Goal: Task Accomplishment & Management: Use online tool/utility

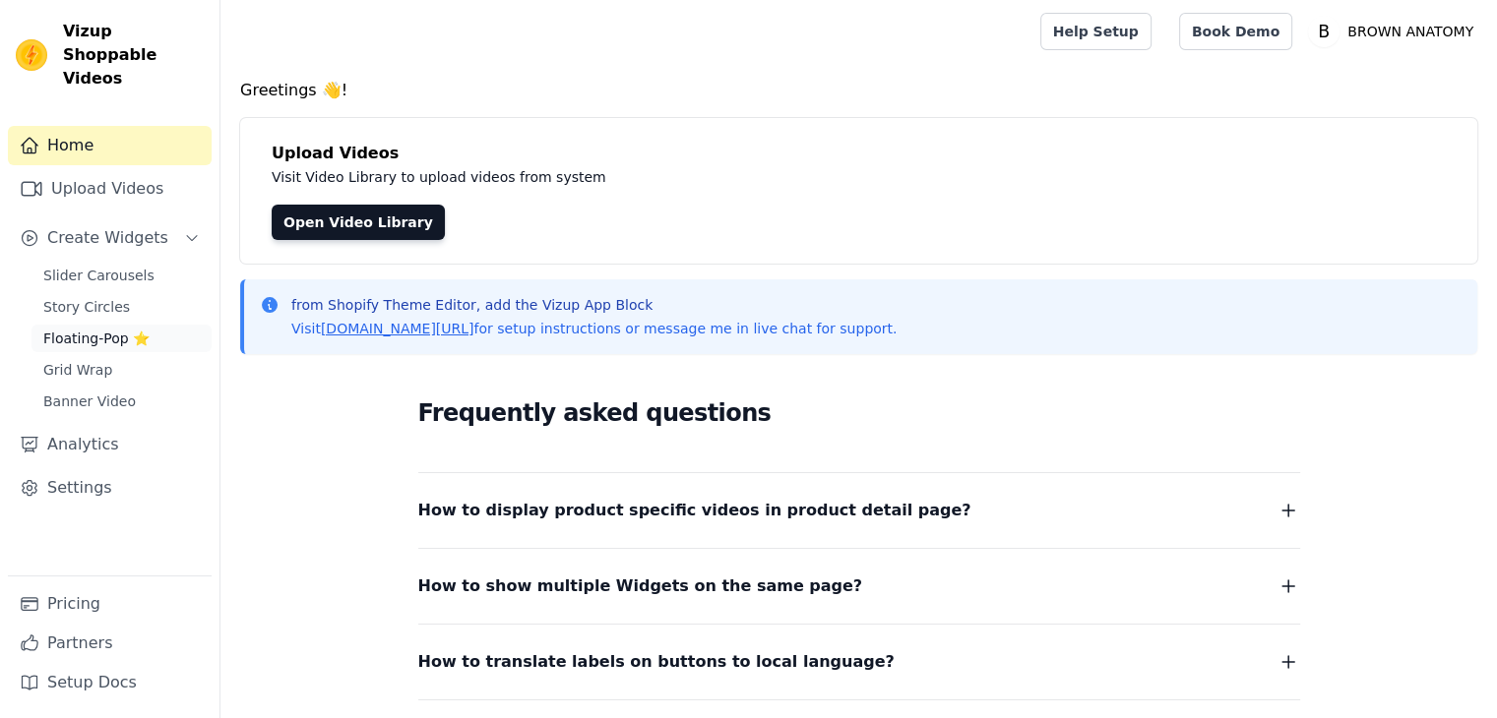
click at [91, 329] on span "Floating-Pop ⭐" at bounding box center [96, 339] width 106 height 20
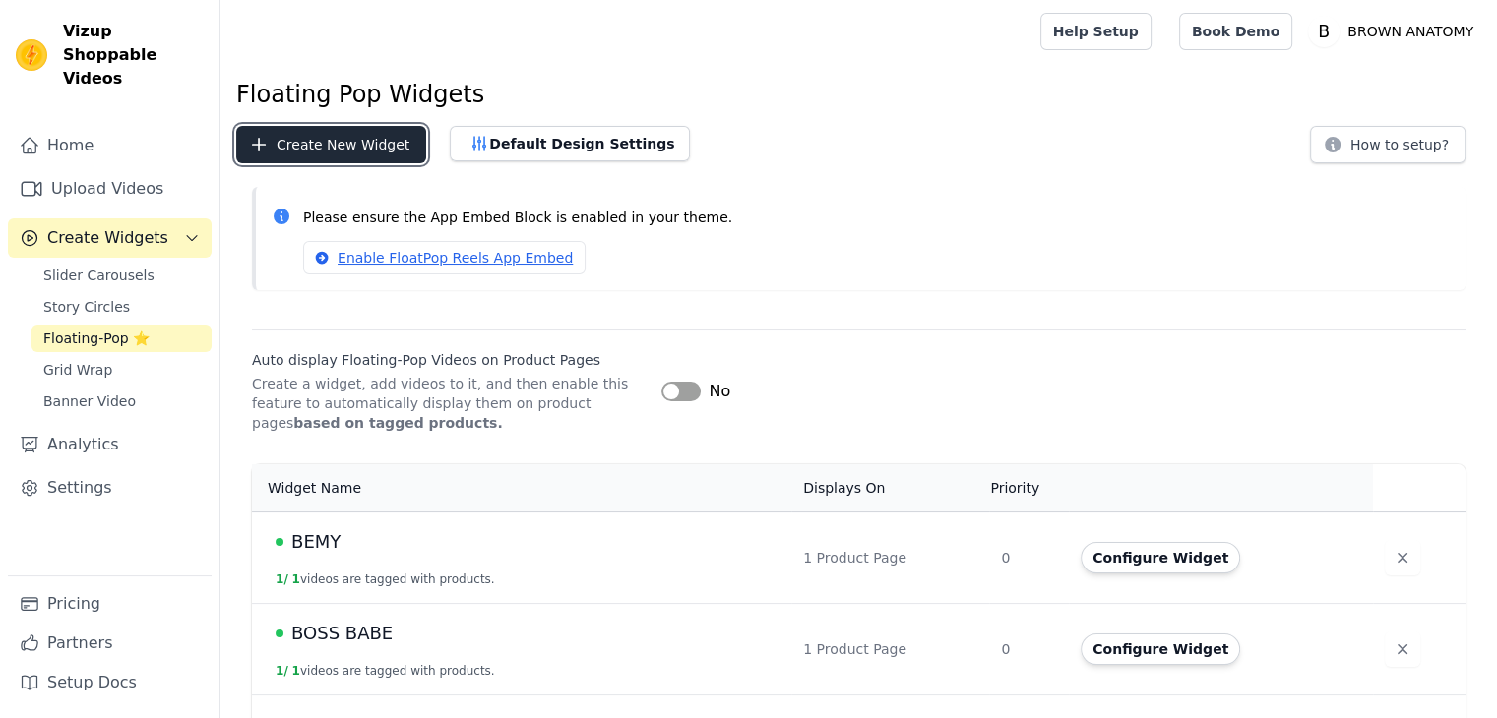
click at [370, 152] on button "Create New Widget" at bounding box center [331, 144] width 190 height 37
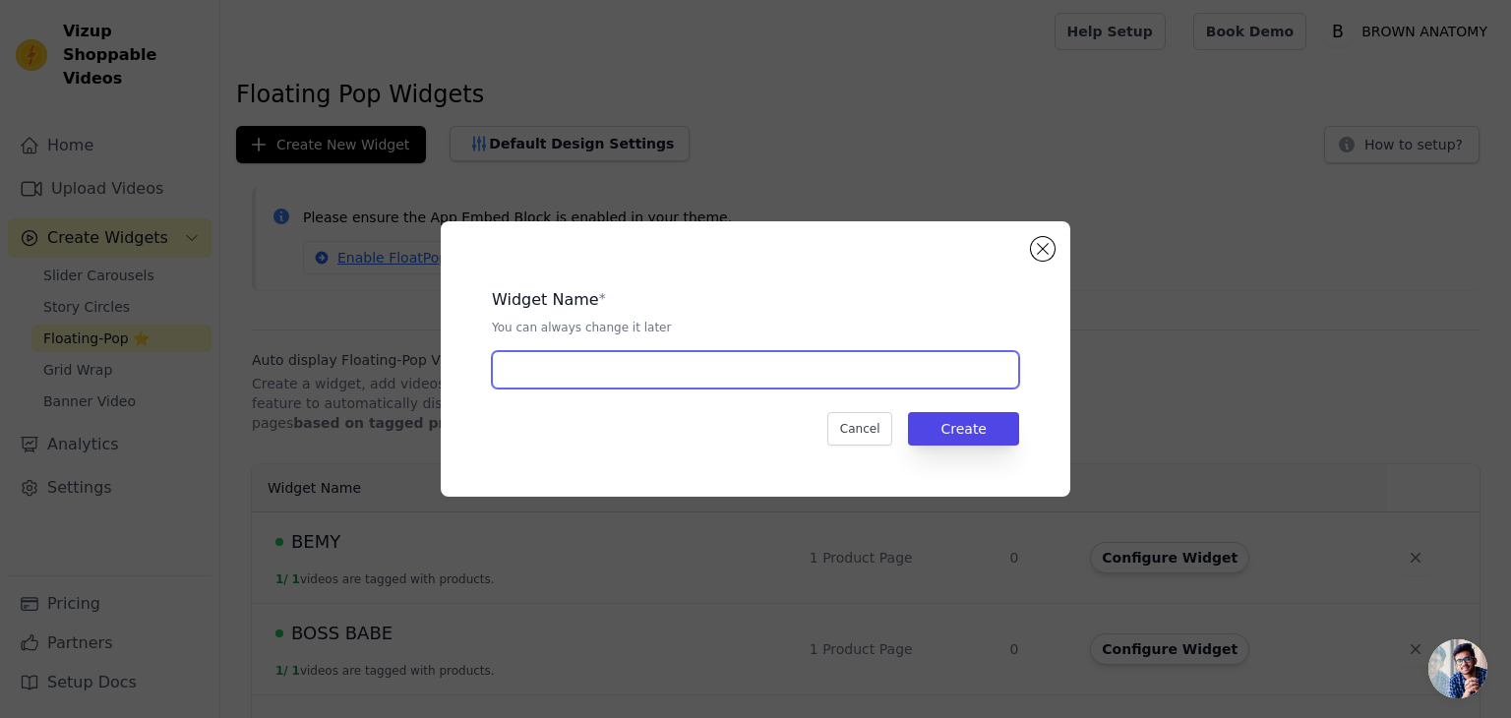
click at [801, 383] on input "text" at bounding box center [755, 369] width 527 height 37
type input "CLEO"
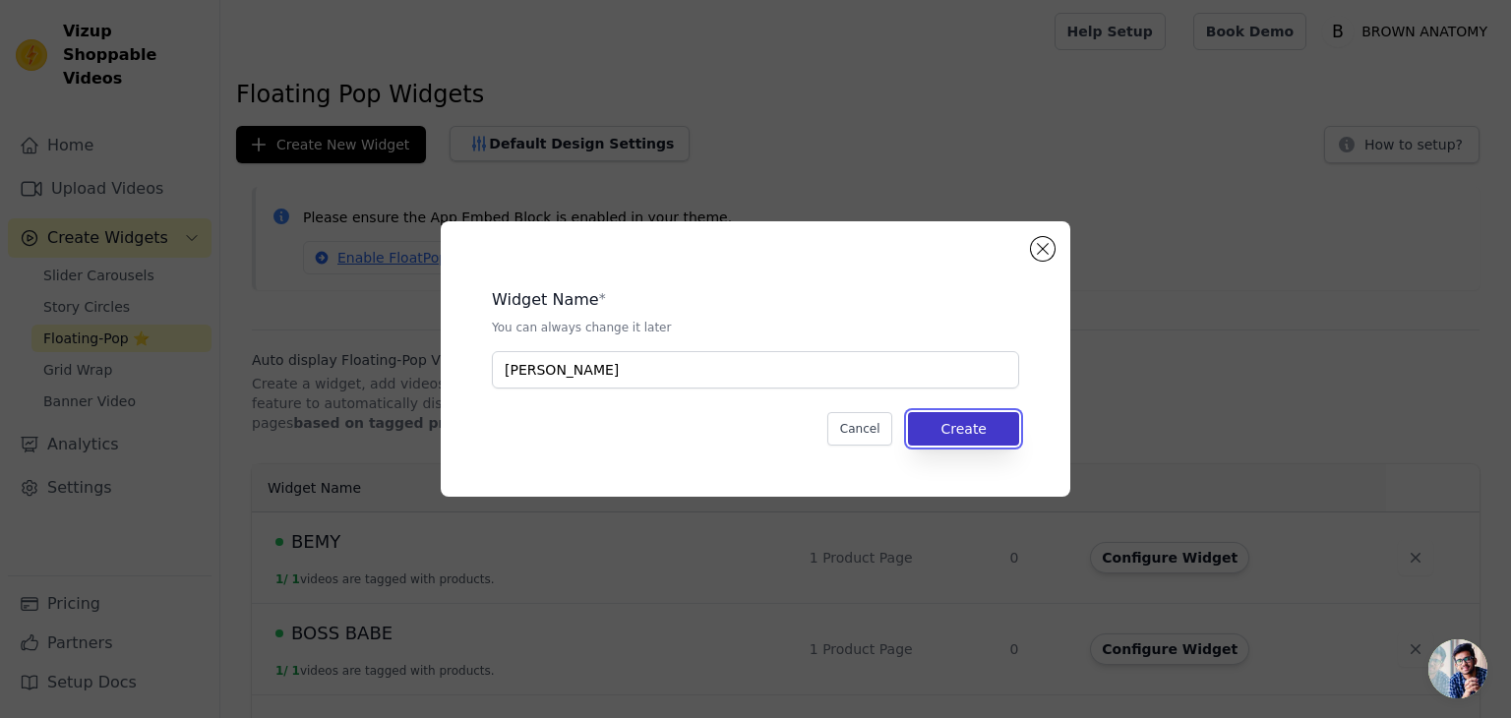
click at [948, 430] on button "Create" at bounding box center [963, 428] width 111 height 33
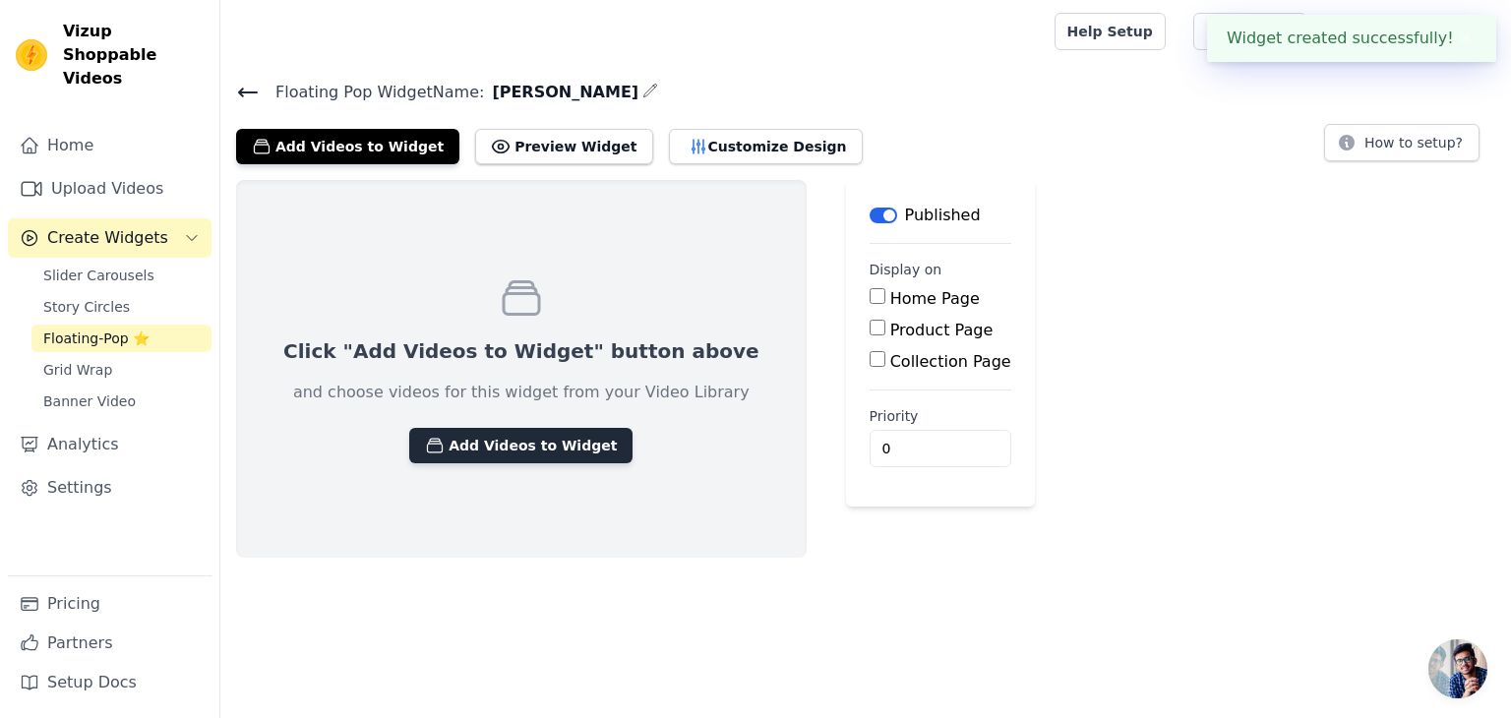
click at [468, 430] on button "Add Videos to Widget" at bounding box center [520, 445] width 223 height 35
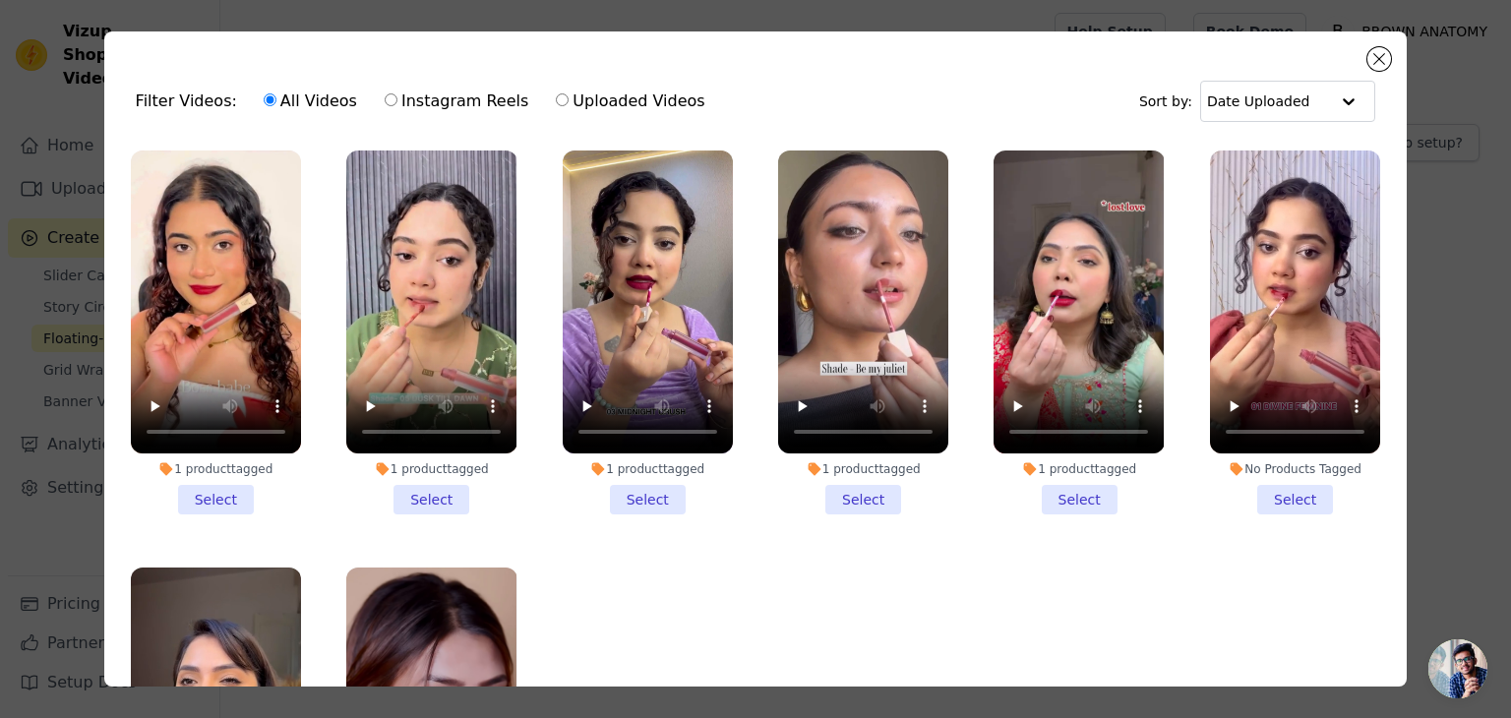
click at [574, 98] on label "Uploaded Videos" at bounding box center [630, 102] width 151 height 26
click at [569, 98] on input "Uploaded Videos" at bounding box center [562, 99] width 13 height 13
radio input "true"
click at [1378, 62] on button "Close modal" at bounding box center [1380, 59] width 24 height 24
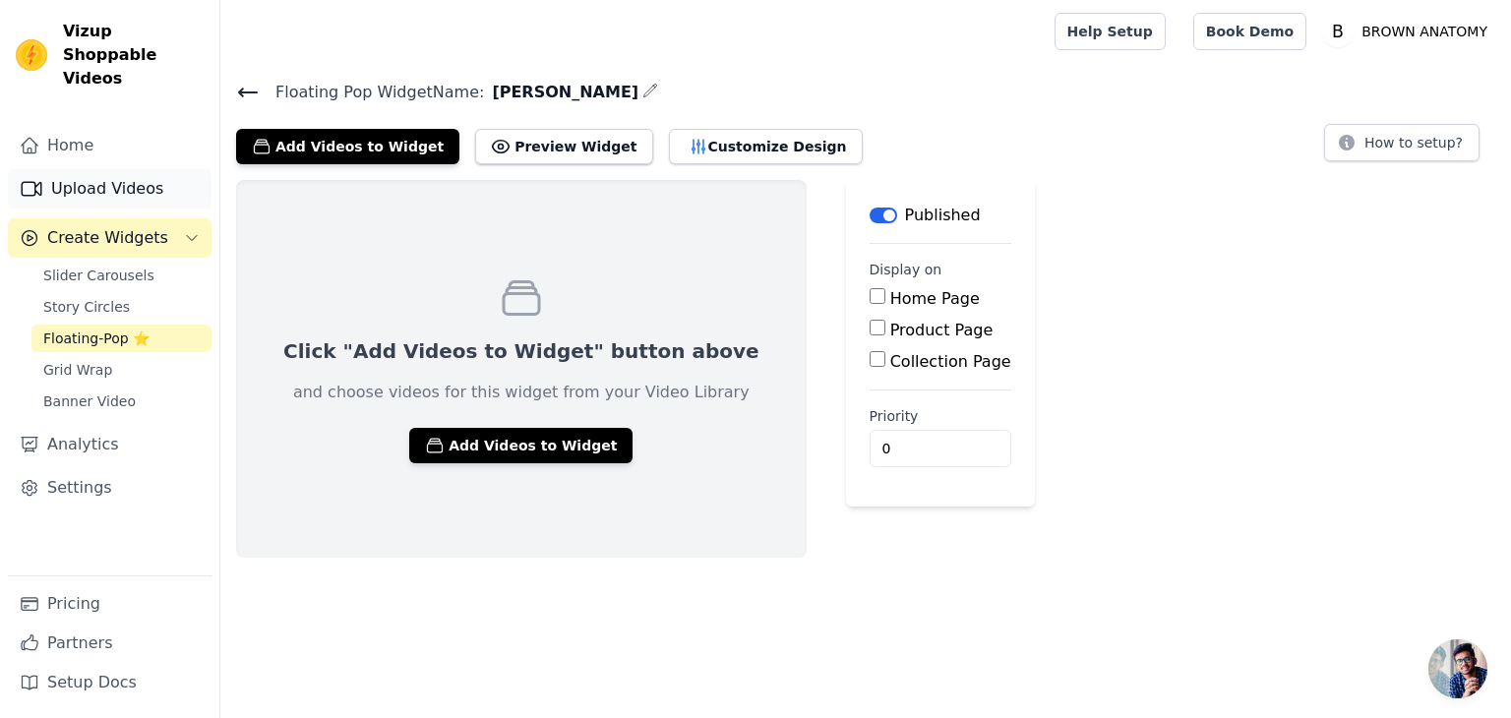
click at [79, 169] on link "Upload Videos" at bounding box center [110, 188] width 204 height 39
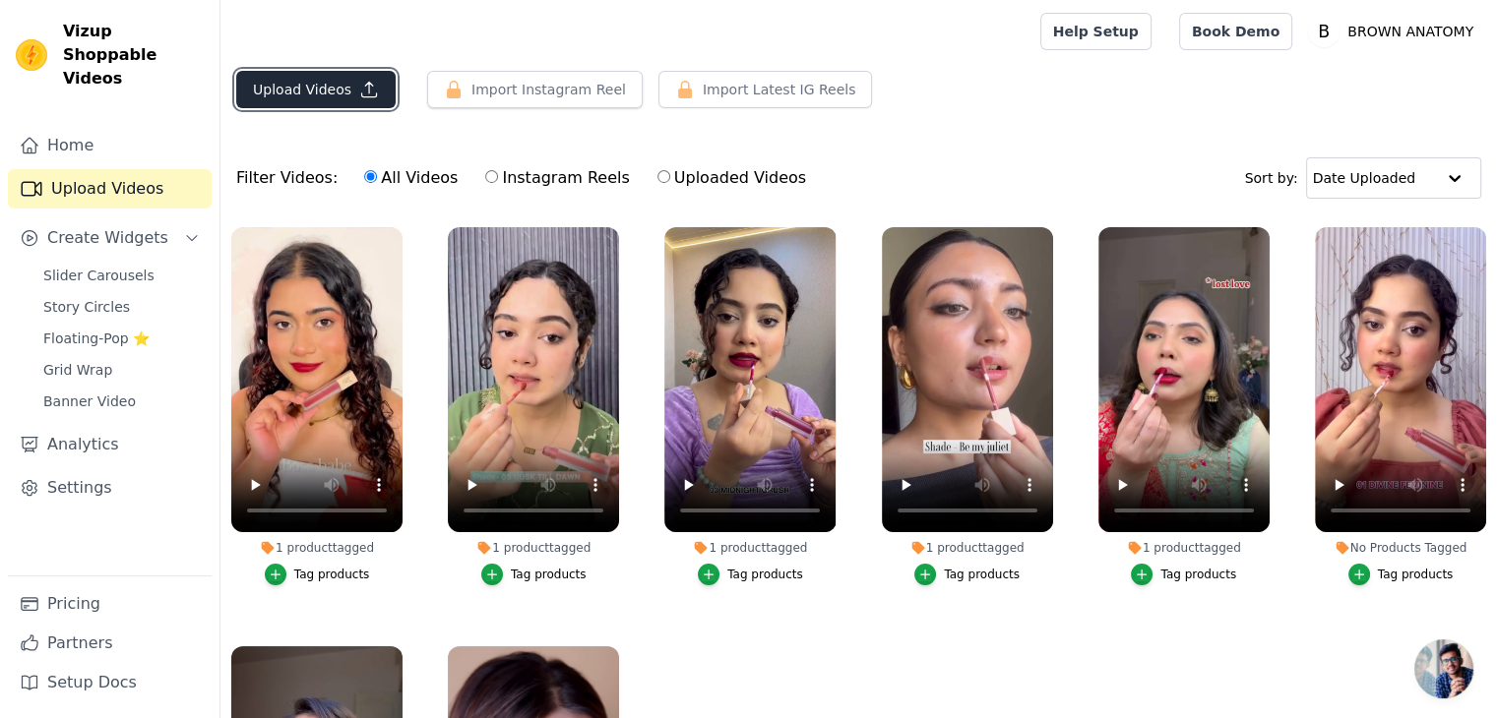
click at [331, 99] on button "Upload Videos" at bounding box center [315, 89] width 159 height 37
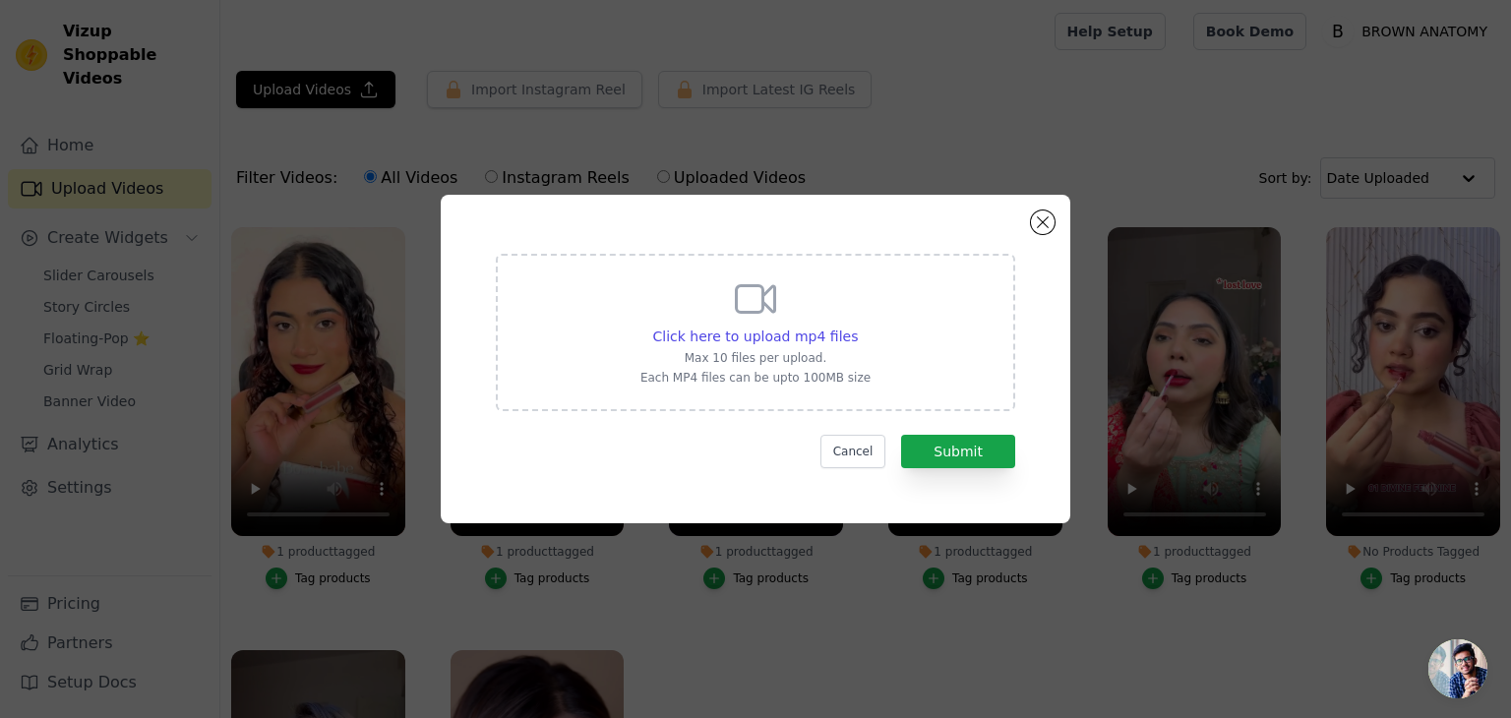
click at [732, 290] on icon at bounding box center [755, 299] width 47 height 47
click at [857, 326] on input "Click here to upload mp4 files Max 10 files per upload. Each MP4 files can be u…" at bounding box center [857, 326] width 1 height 1
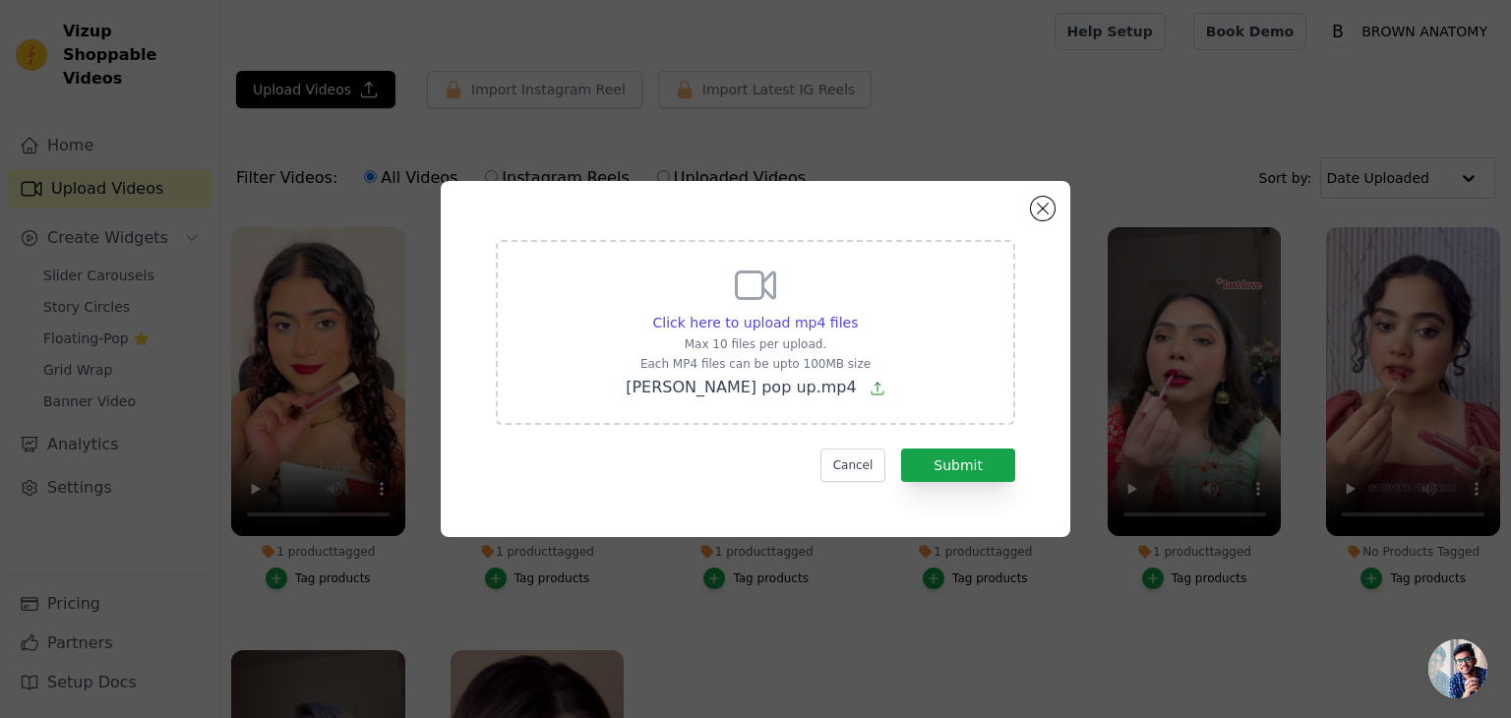
click at [764, 372] on div "Click here to upload mp4 files Max 10 files per upload. Each MP4 files can be u…" at bounding box center [756, 331] width 260 height 138
click at [857, 313] on input "Click here to upload mp4 files Max 10 files per upload. Each MP4 files can be u…" at bounding box center [857, 312] width 1 height 1
type input "C:\fakepath\Madame victoria .mp4"
click at [956, 467] on button "Submit" at bounding box center [958, 465] width 114 height 33
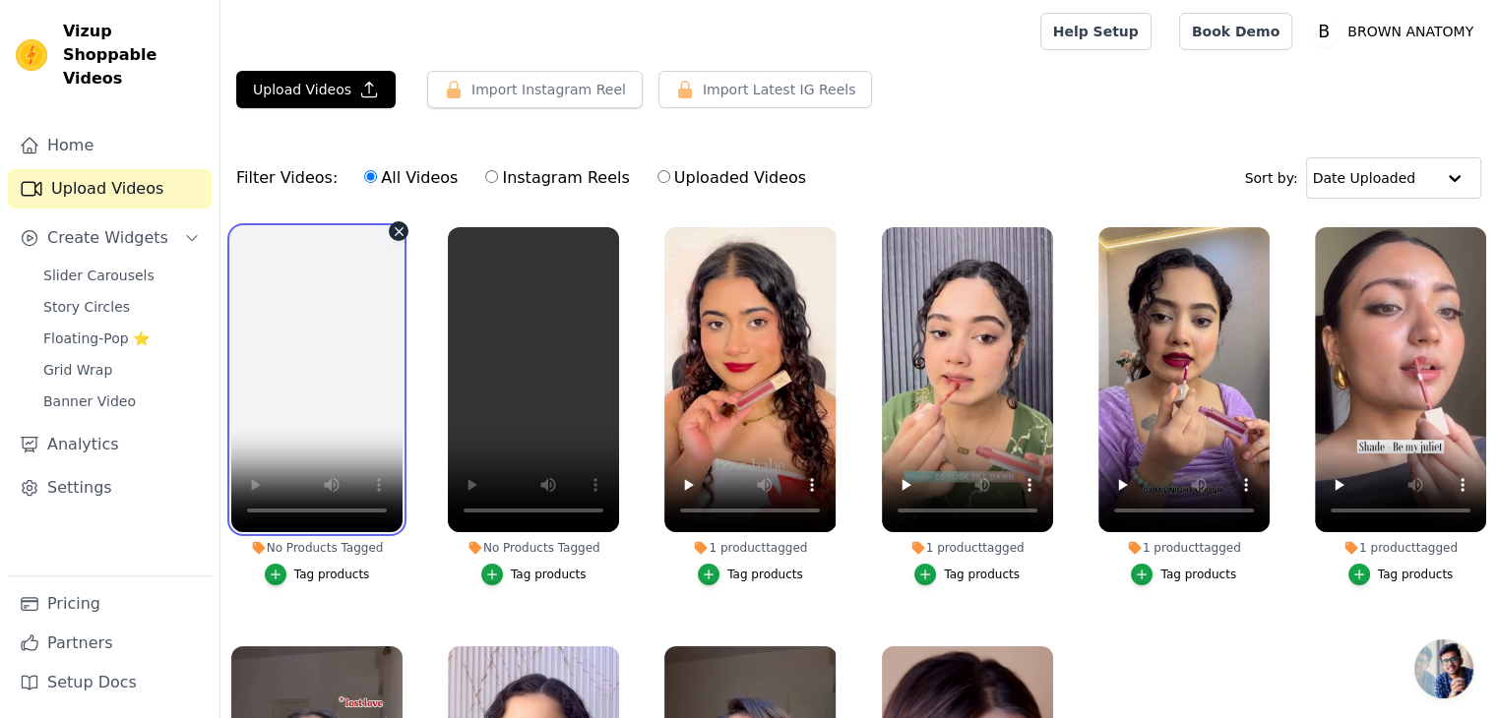
click at [307, 430] on video at bounding box center [316, 379] width 171 height 305
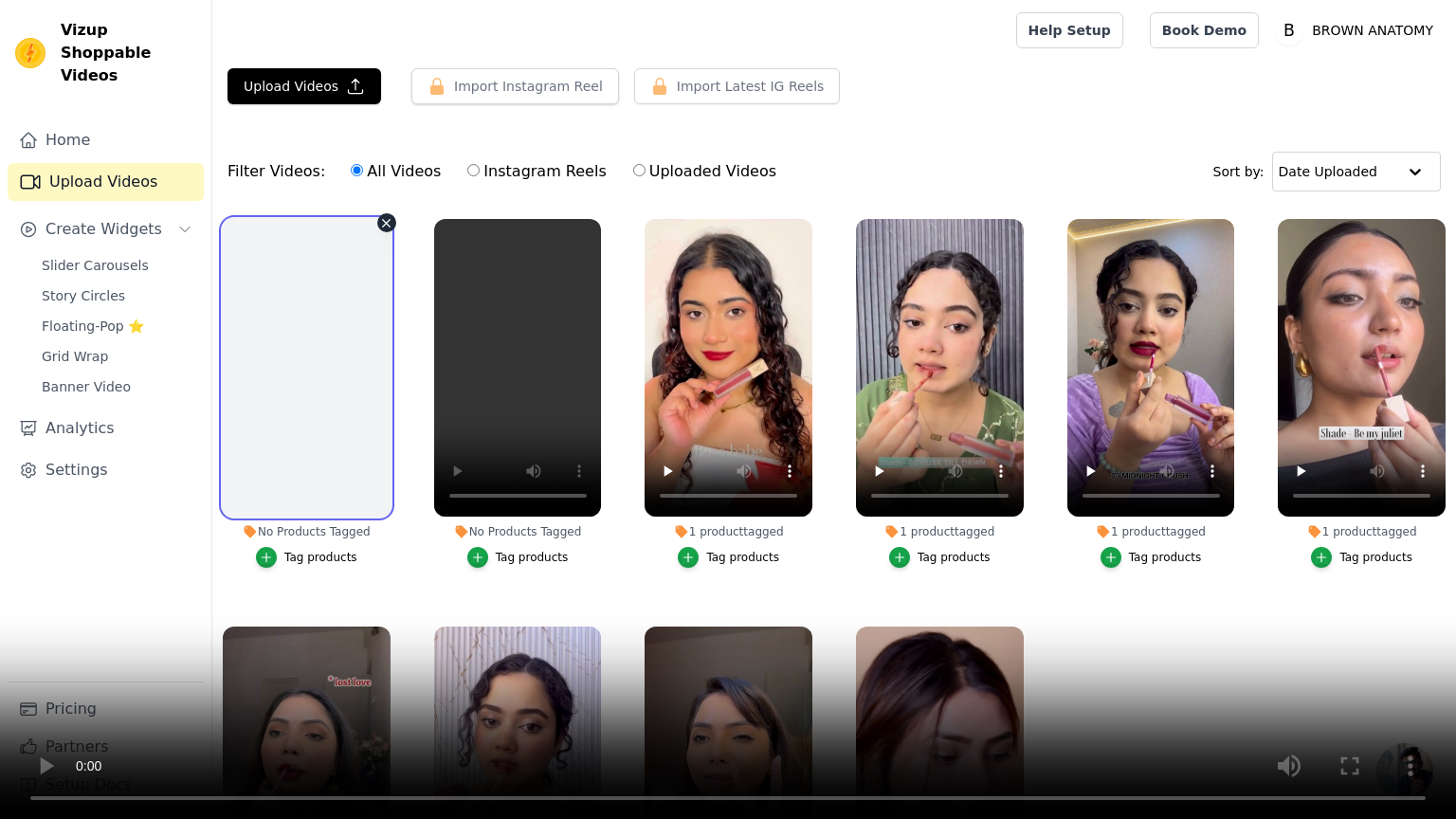
click at [806, 402] on video at bounding box center [728, 410] width 1456 height 819
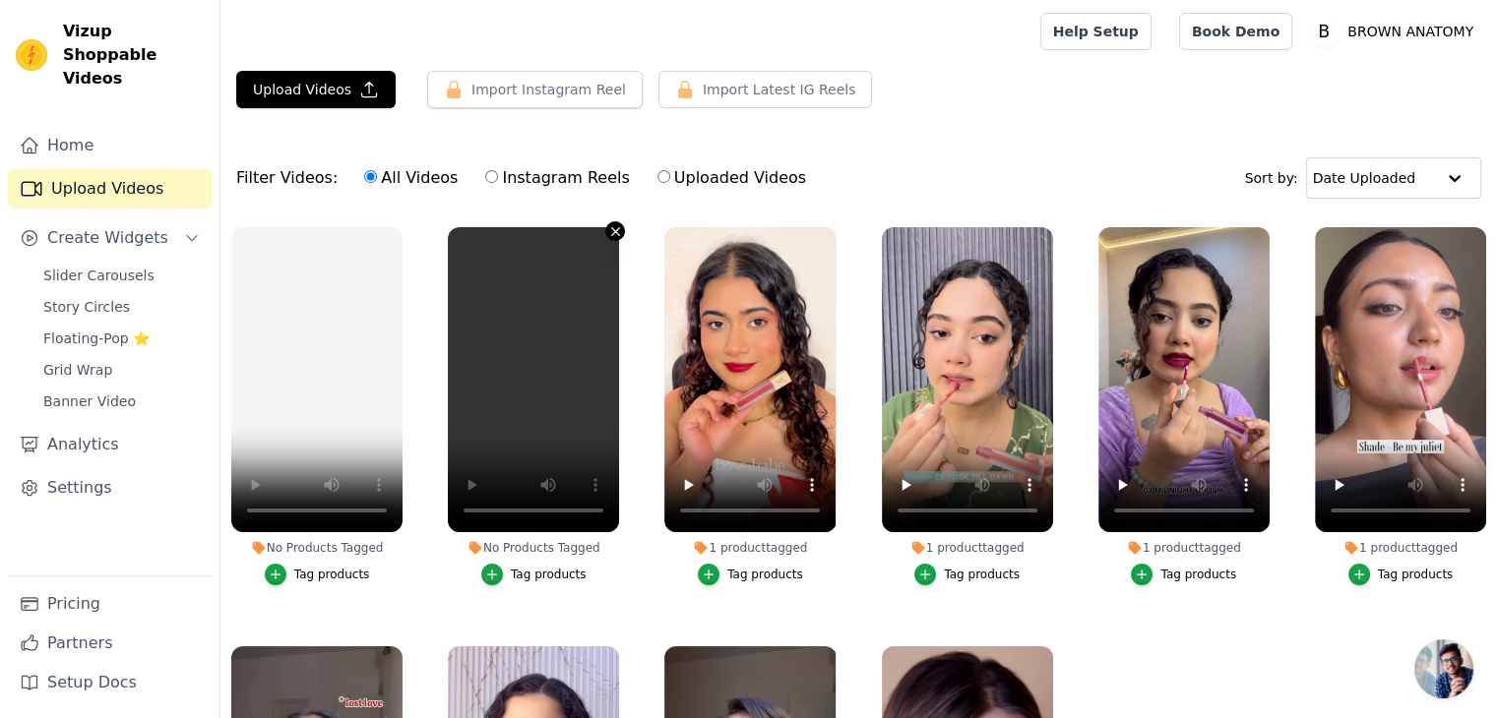
click at [613, 229] on icon "button" at bounding box center [615, 231] width 15 height 15
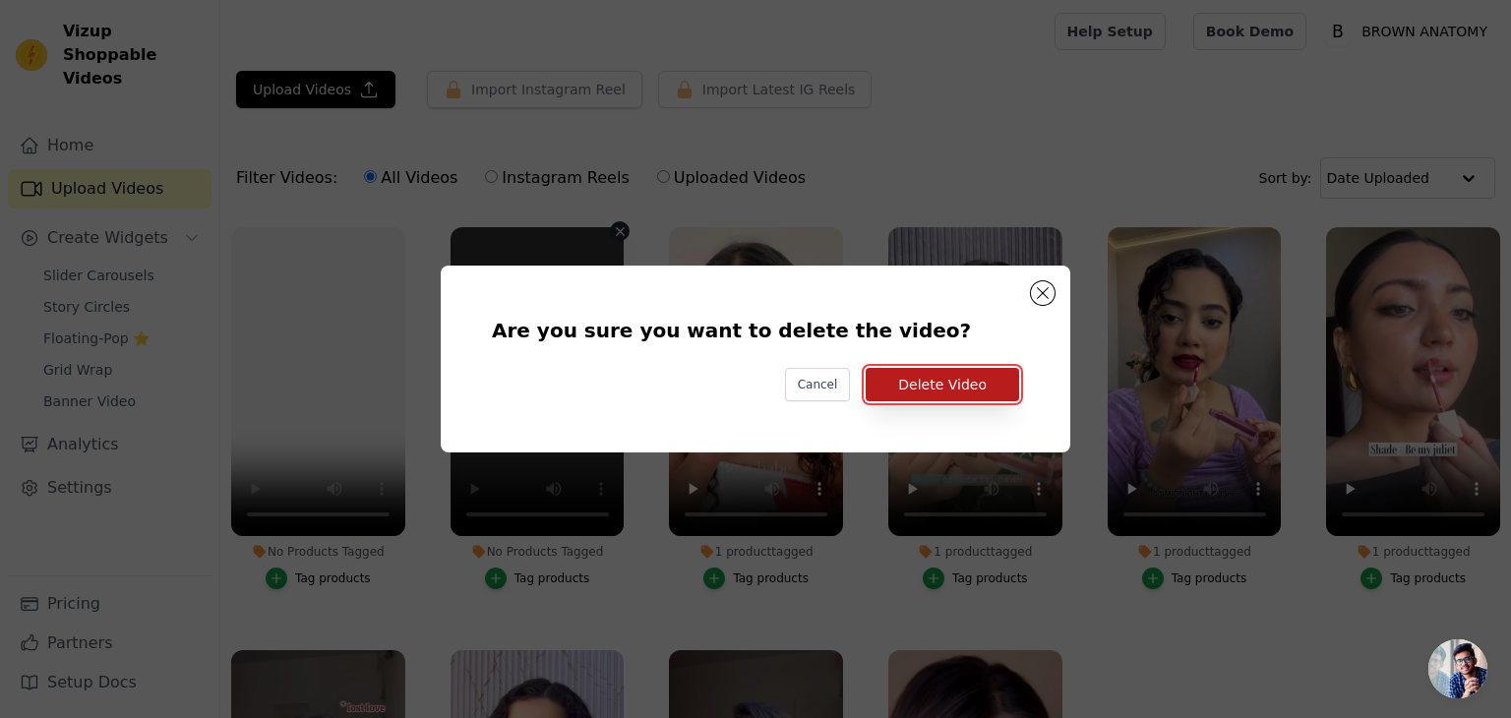
click at [957, 399] on button "Delete Video" at bounding box center [943, 384] width 154 height 33
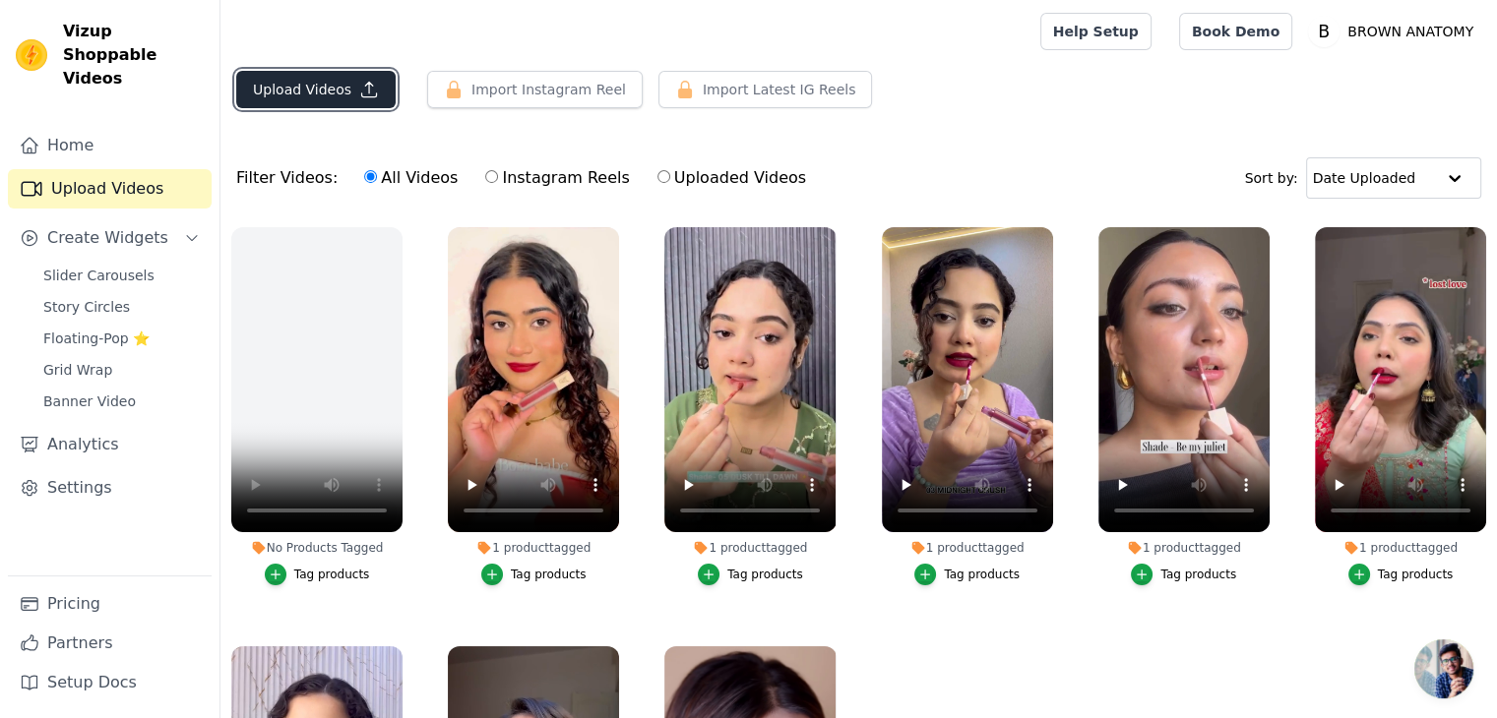
click at [319, 83] on button "Upload Videos" at bounding box center [315, 89] width 159 height 37
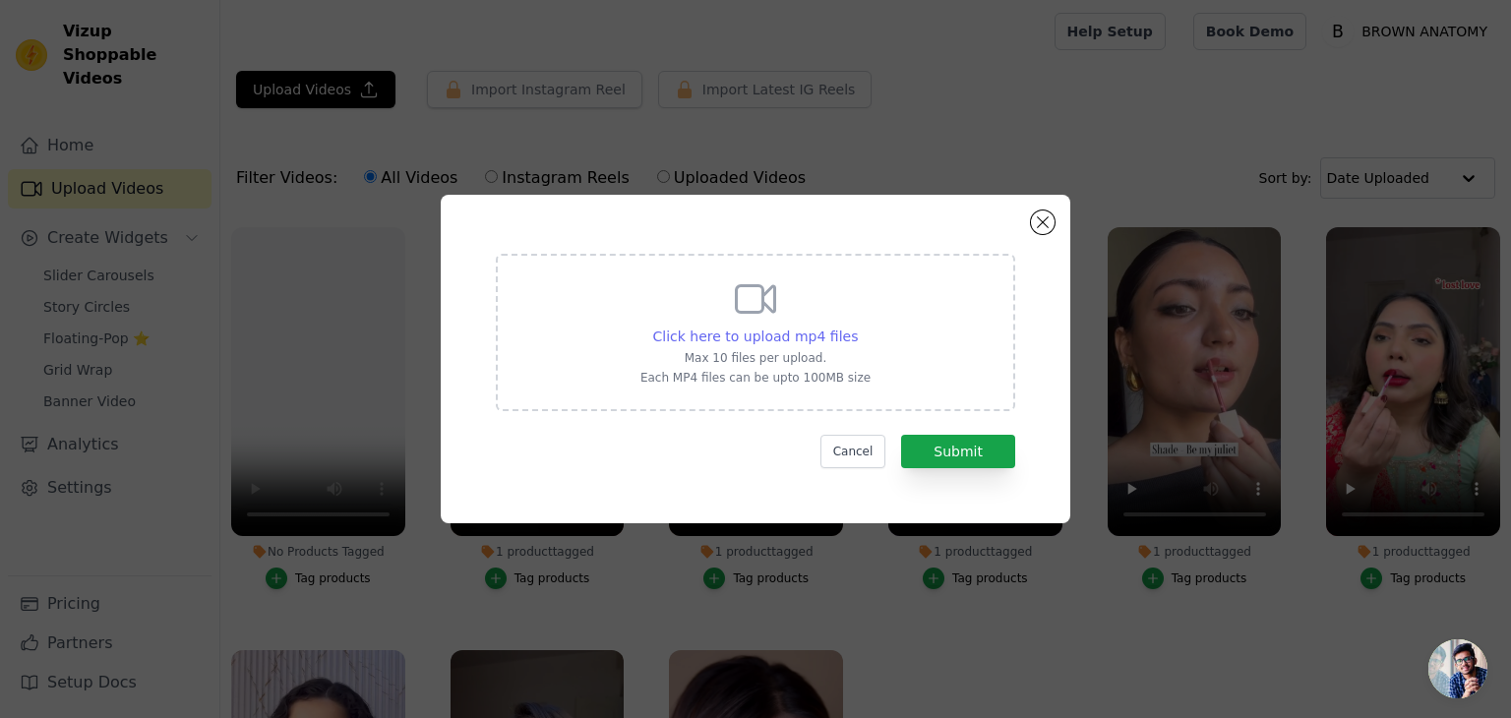
click at [814, 344] on span "Click here to upload mp4 files" at bounding box center [756, 337] width 206 height 16
click at [857, 327] on input "Click here to upload mp4 files Max 10 files per upload. Each MP4 files can be u…" at bounding box center [857, 326] width 1 height 1
type input "C:\fakepath\Cleopatra pop up.mp4"
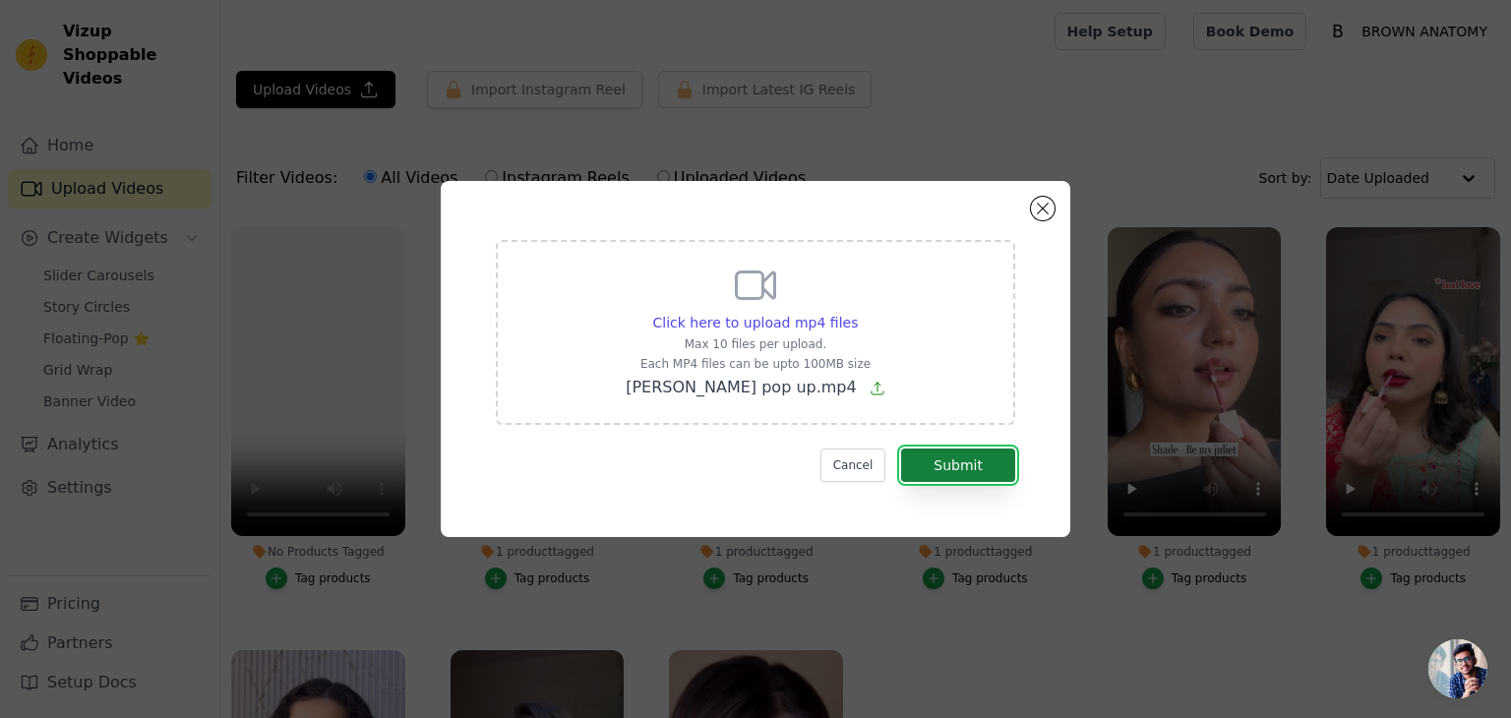
click at [988, 461] on button "Submit" at bounding box center [958, 465] width 114 height 33
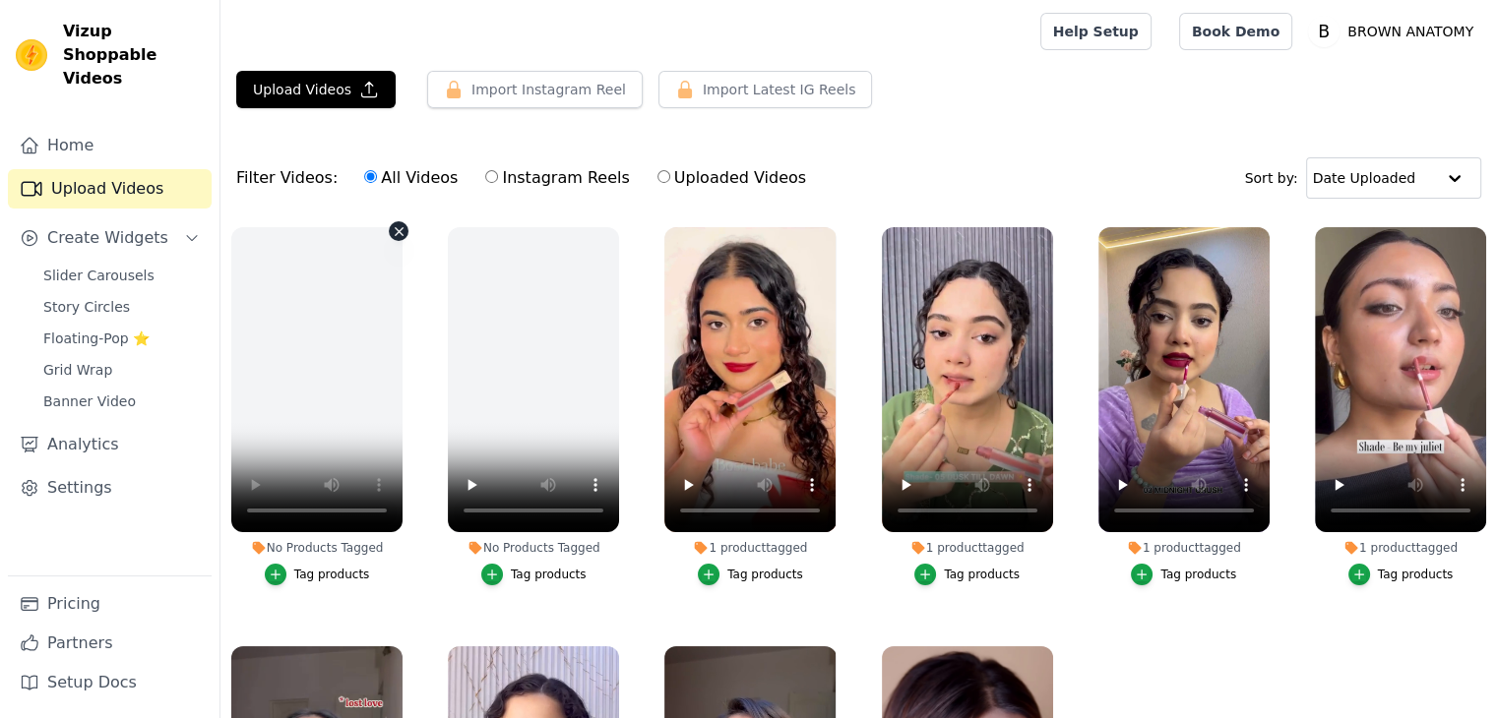
click at [303, 387] on video at bounding box center [316, 379] width 171 height 305
click at [325, 346] on video at bounding box center [316, 379] width 171 height 305
click at [312, 344] on video at bounding box center [316, 379] width 171 height 305
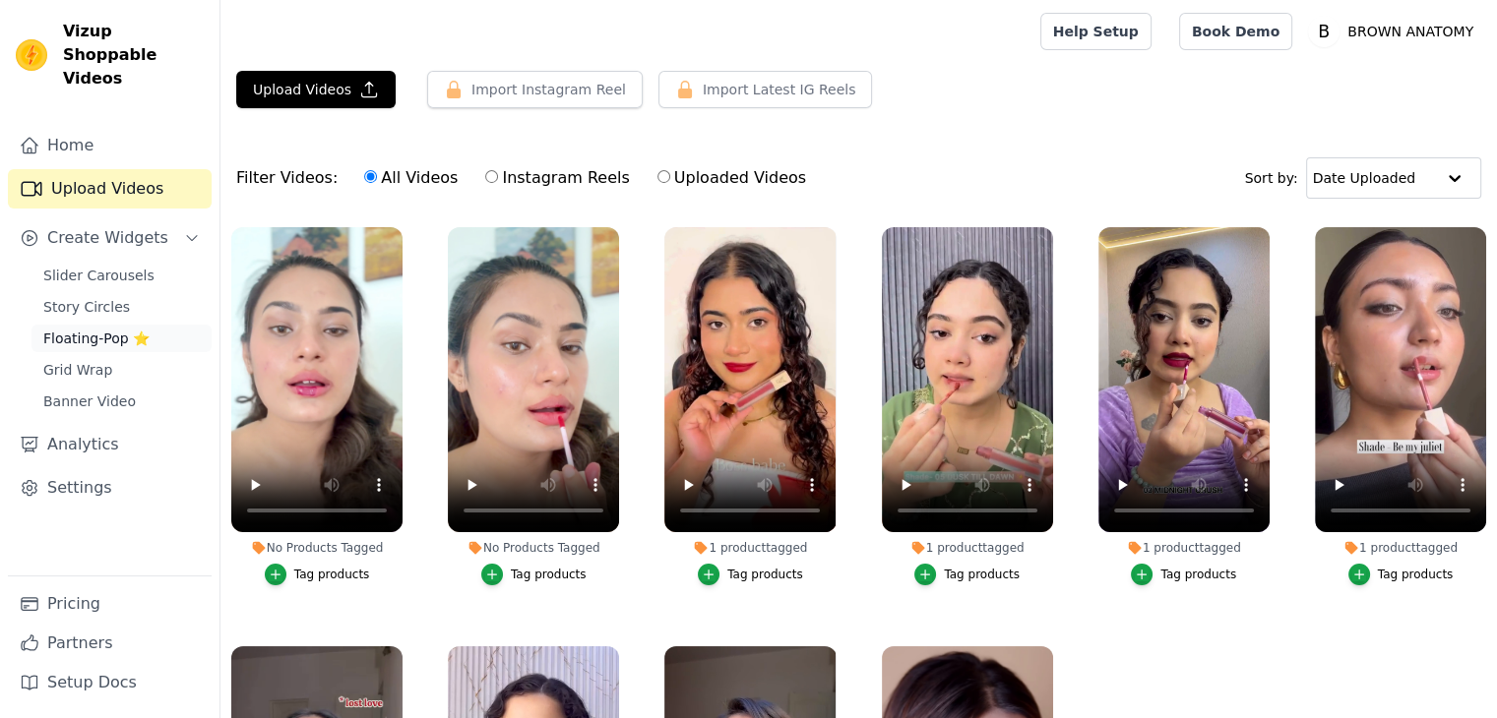
click at [121, 329] on span "Floating-Pop ⭐" at bounding box center [96, 339] width 106 height 20
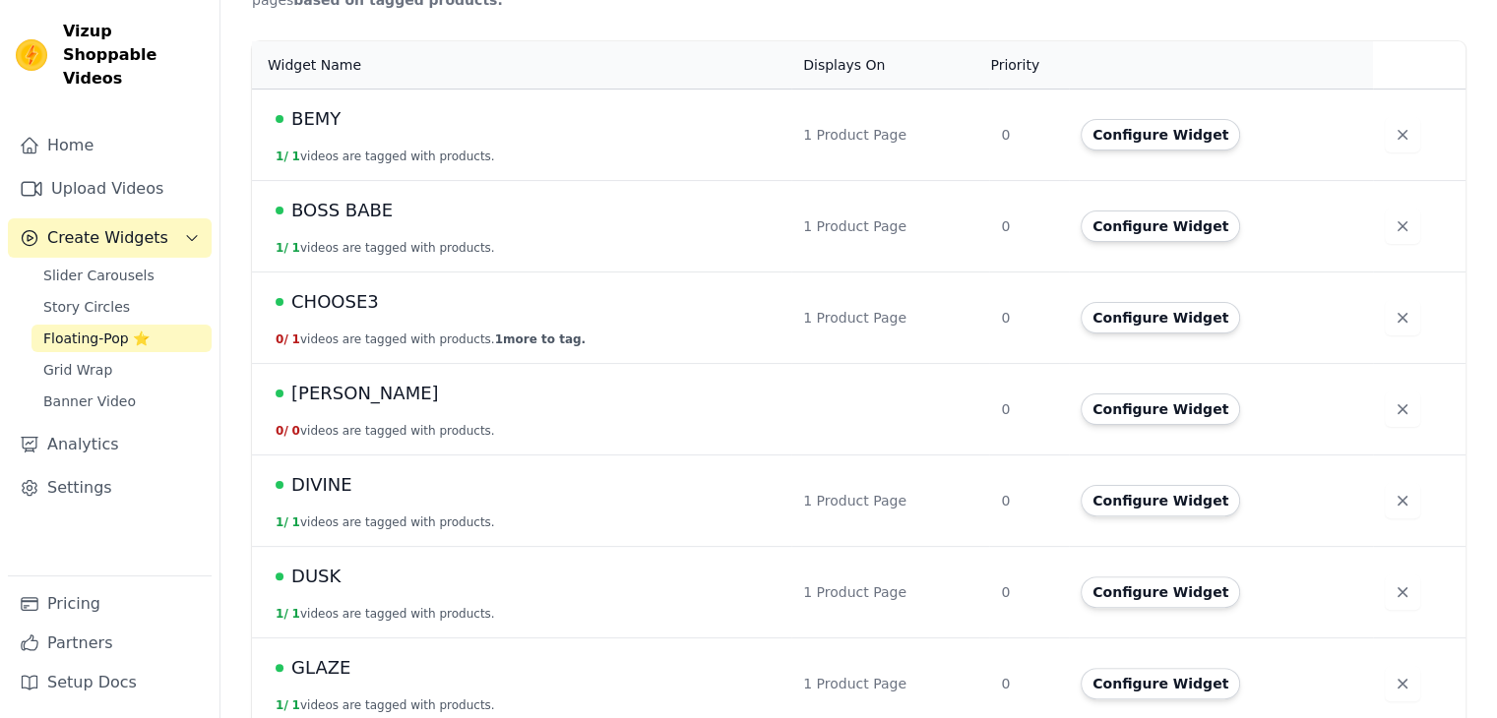
scroll to position [428, 0]
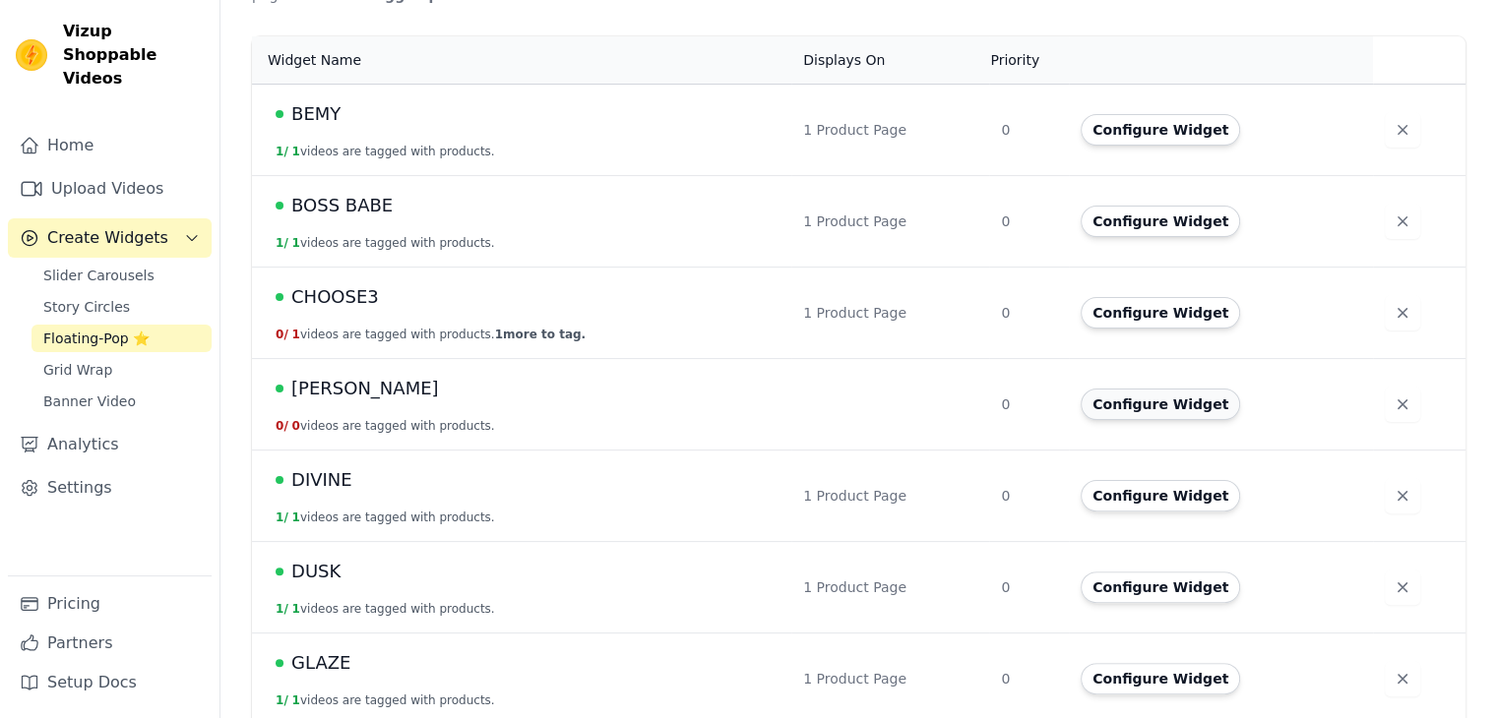
click at [1145, 414] on button "Configure Widget" at bounding box center [1159, 404] width 159 height 31
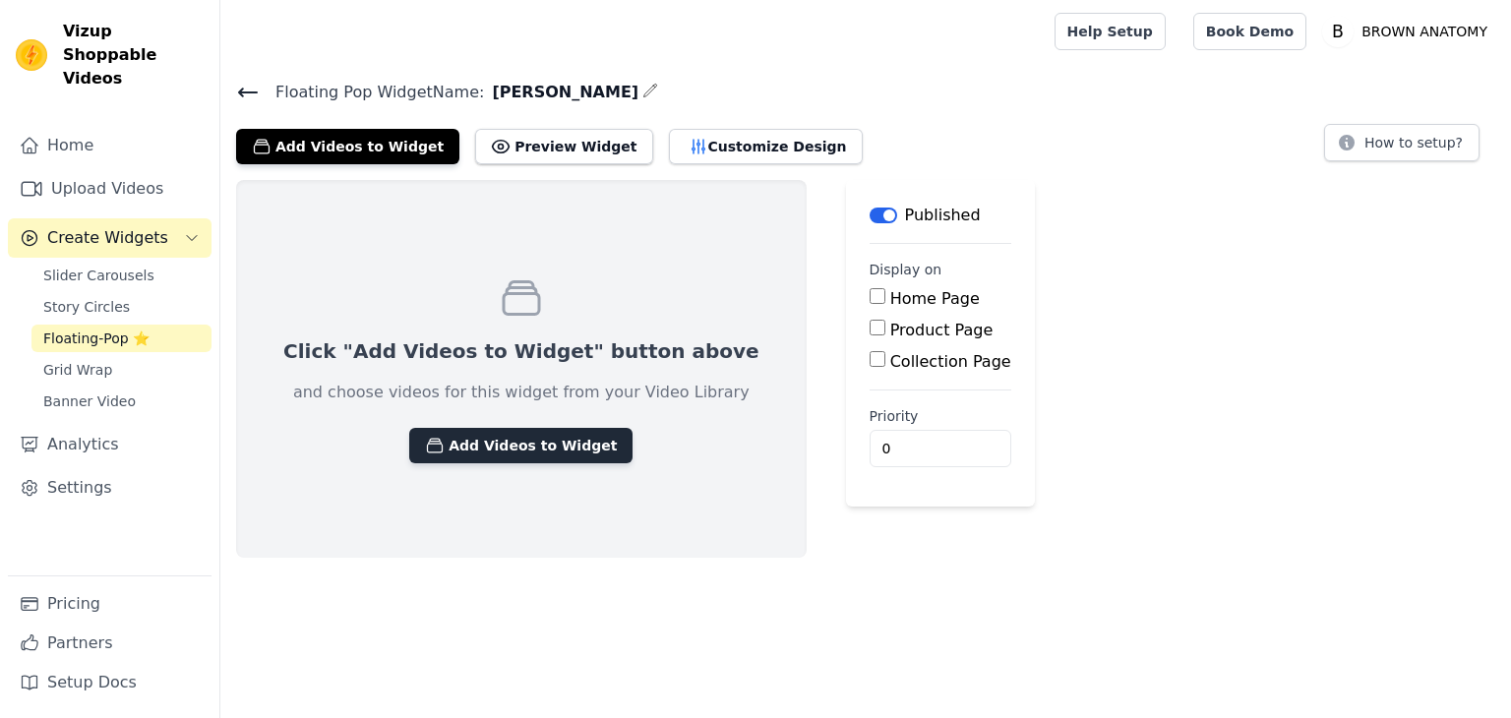
click at [489, 455] on button "Add Videos to Widget" at bounding box center [520, 445] width 223 height 35
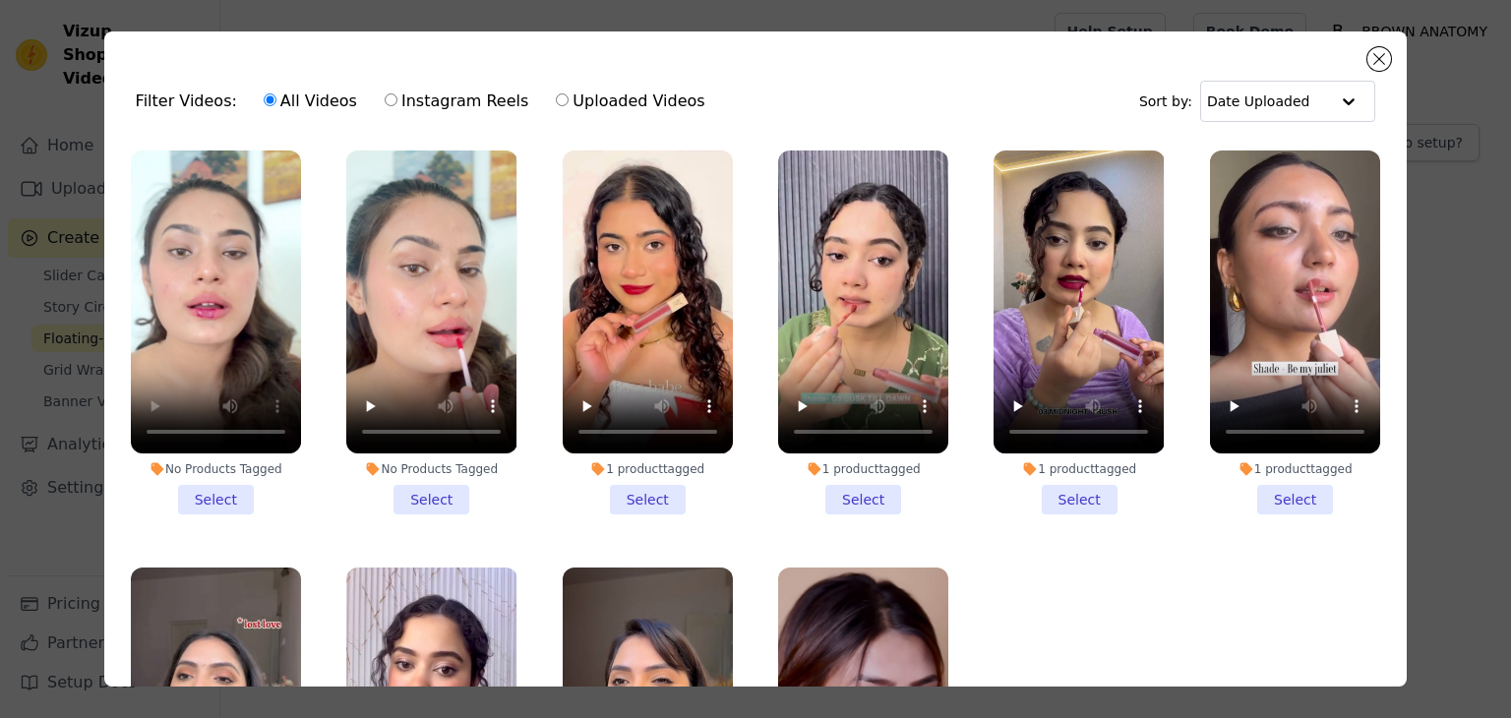
click at [220, 486] on li "No Products Tagged Select" at bounding box center [216, 333] width 170 height 364
click at [0, 0] on input "No Products Tagged Select" at bounding box center [0, 0] width 0 height 0
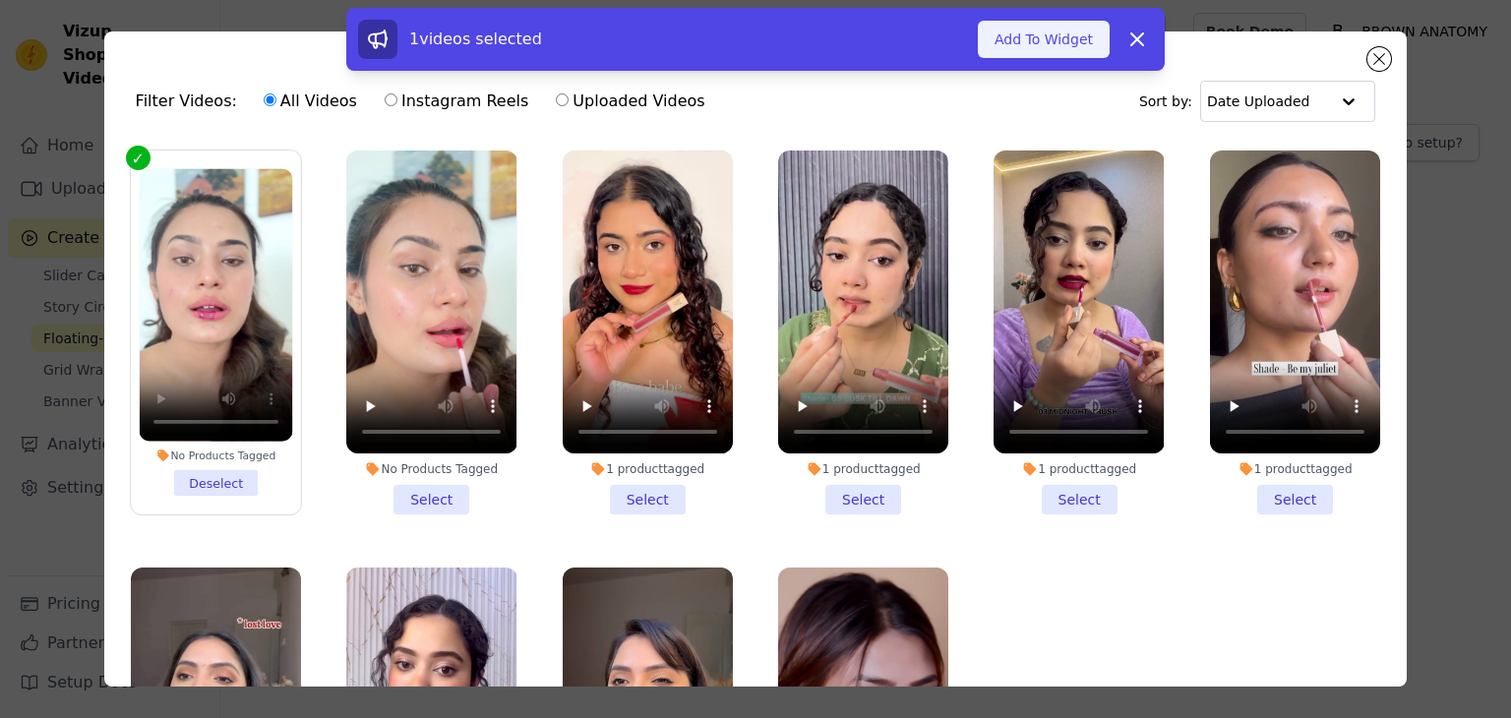
click at [1055, 39] on button "Add To Widget" at bounding box center [1044, 39] width 132 height 37
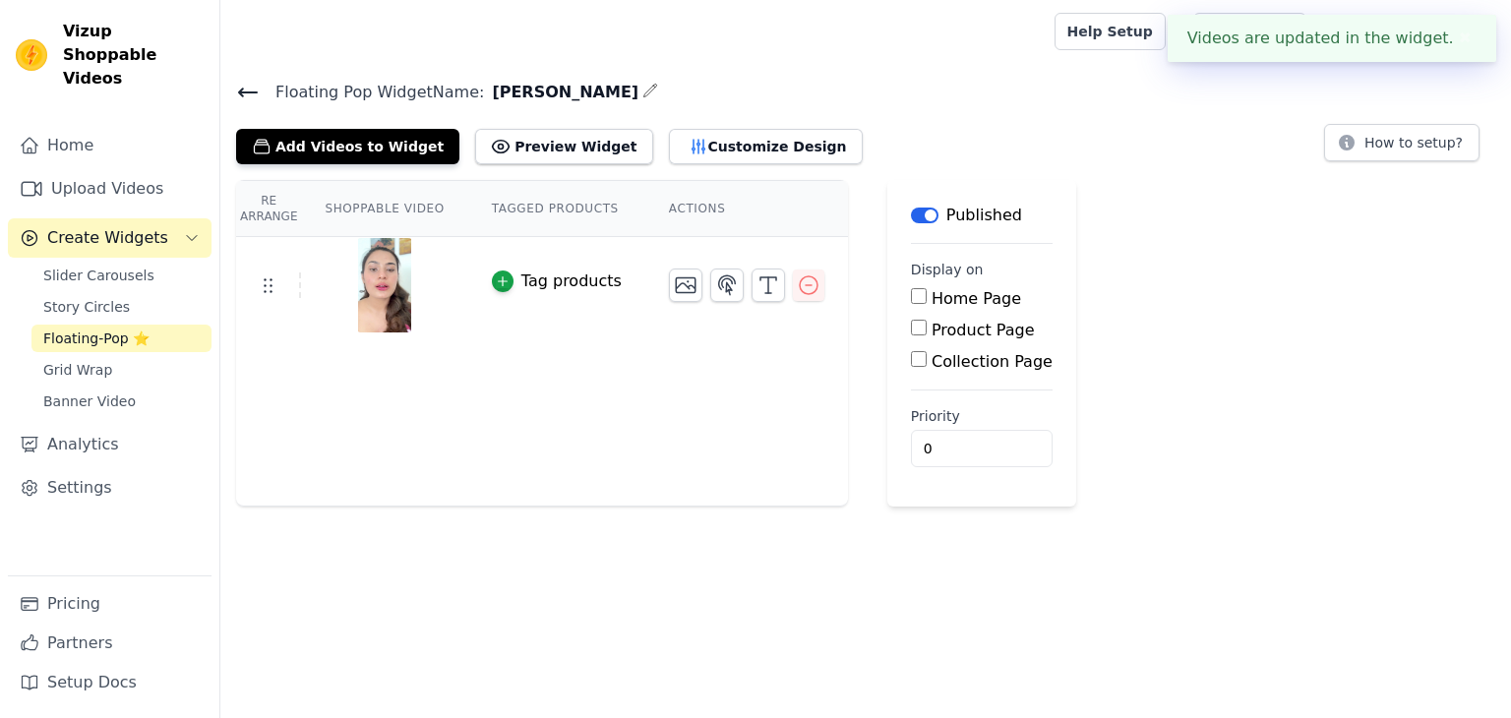
click at [522, 282] on div "Tag products" at bounding box center [572, 282] width 100 height 24
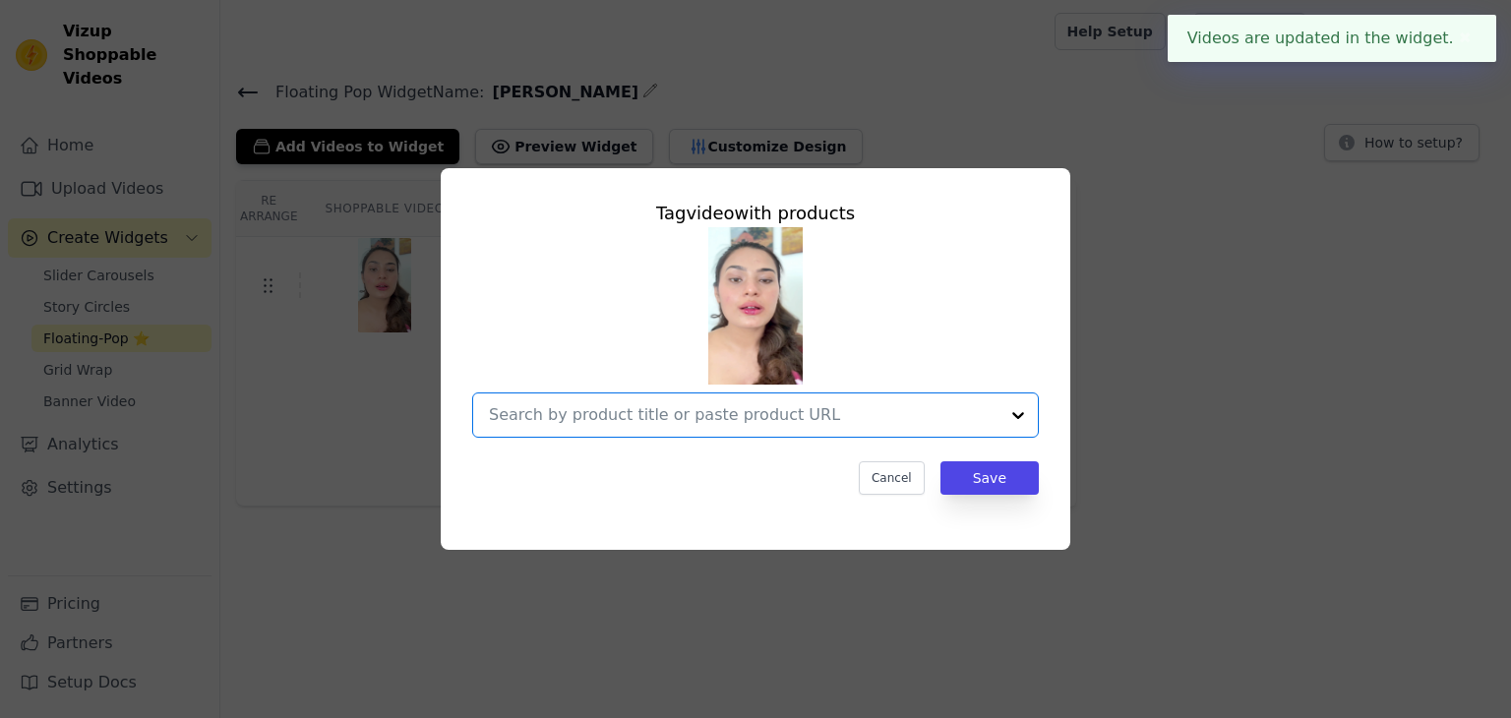
click at [770, 410] on input "text" at bounding box center [744, 415] width 510 height 24
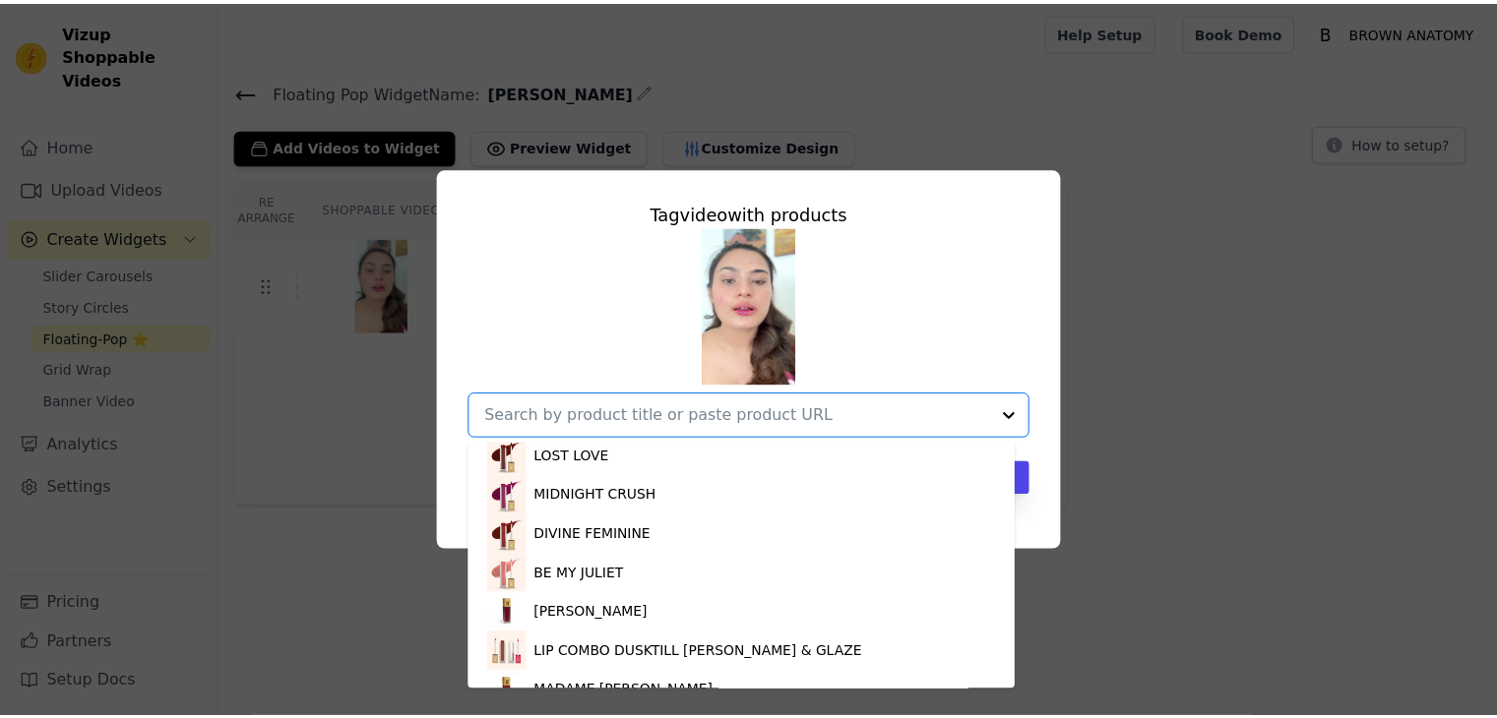
scroll to position [780, 0]
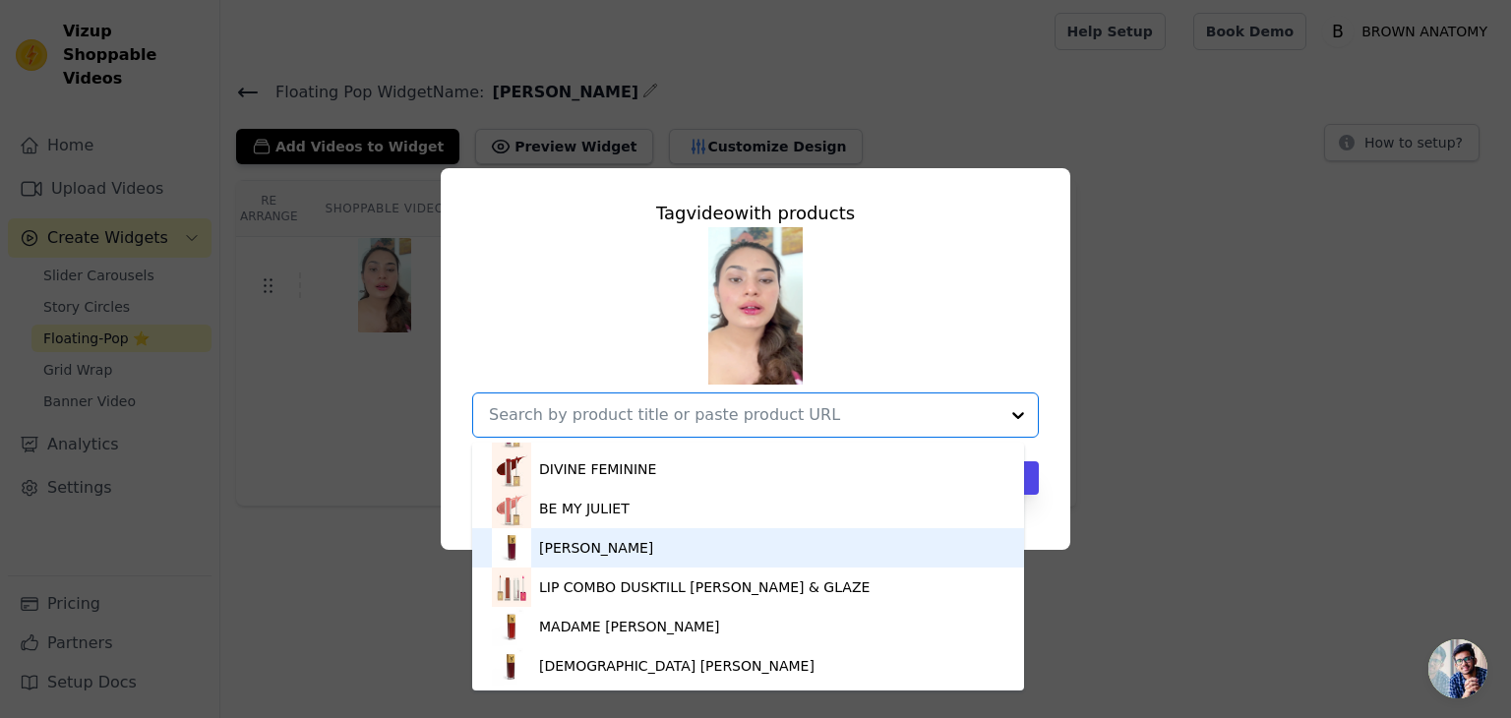
click at [631, 551] on div "[PERSON_NAME]" at bounding box center [748, 547] width 513 height 39
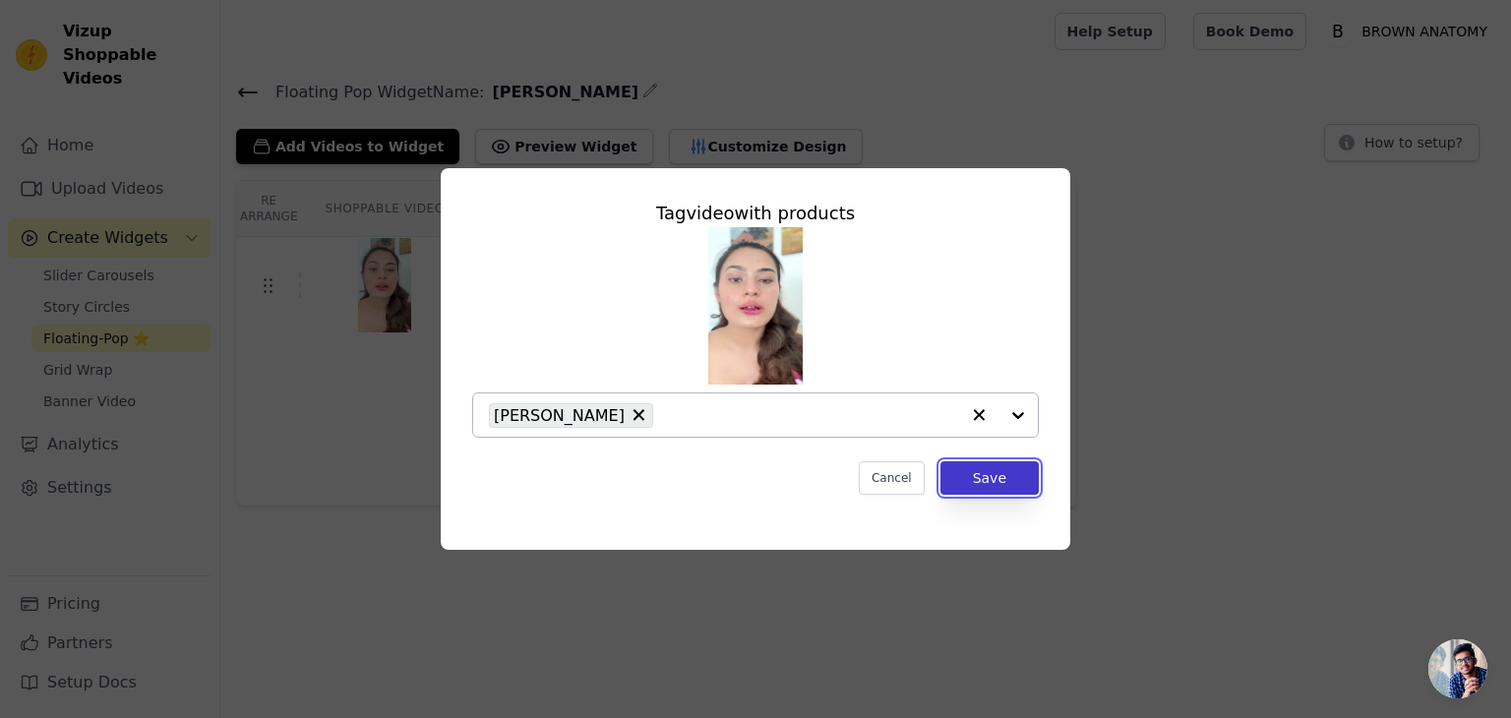
click at [1002, 480] on button "Save" at bounding box center [990, 477] width 98 height 33
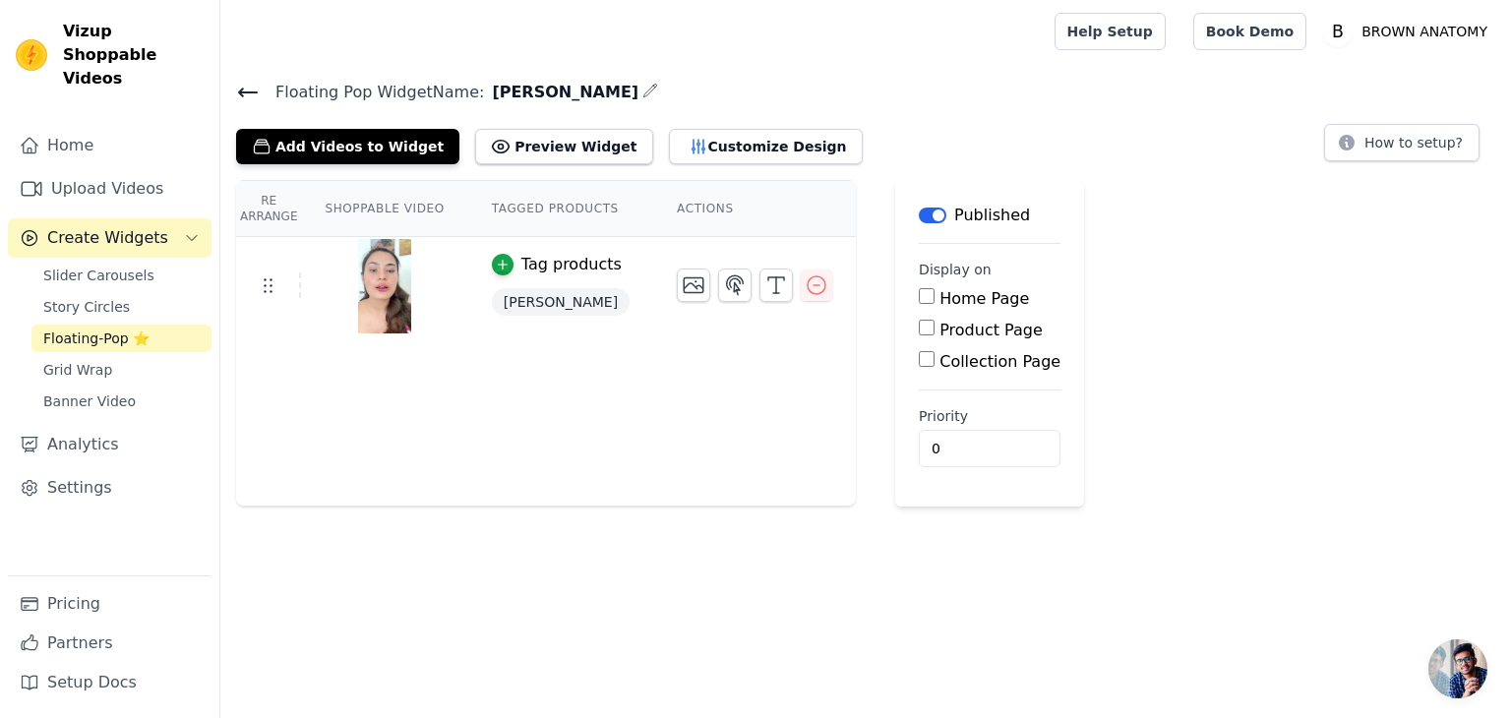
click at [236, 97] on icon at bounding box center [248, 93] width 24 height 24
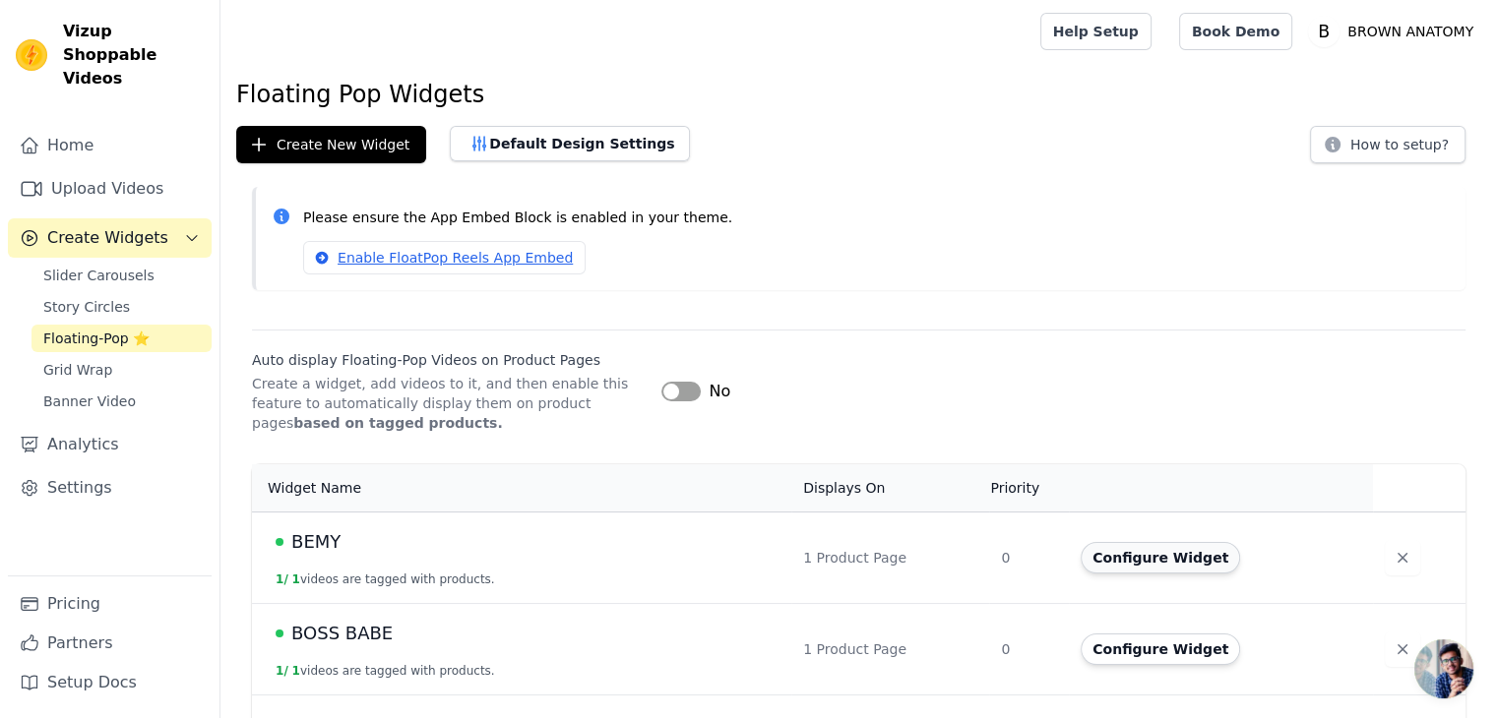
click at [1172, 569] on button "Configure Widget" at bounding box center [1159, 557] width 159 height 31
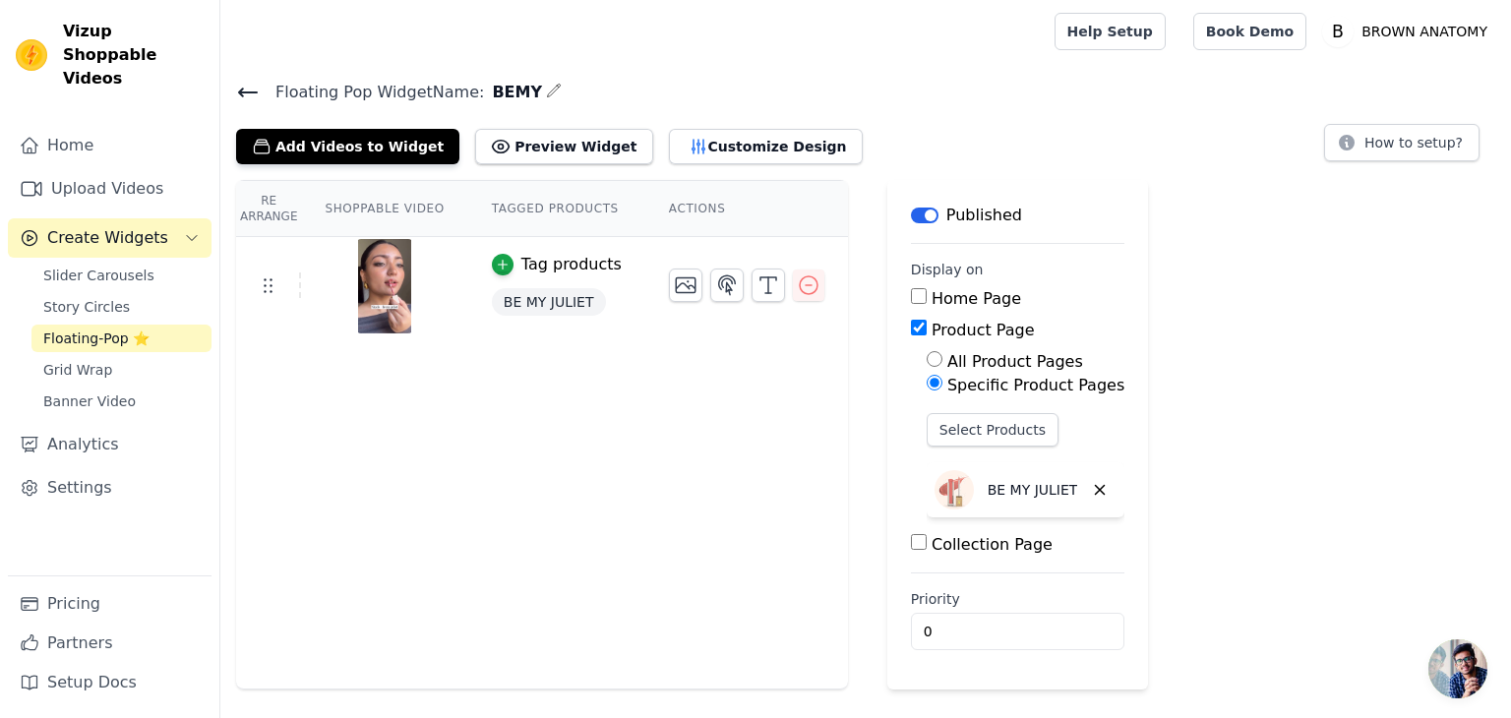
click at [242, 84] on icon at bounding box center [248, 93] width 24 height 24
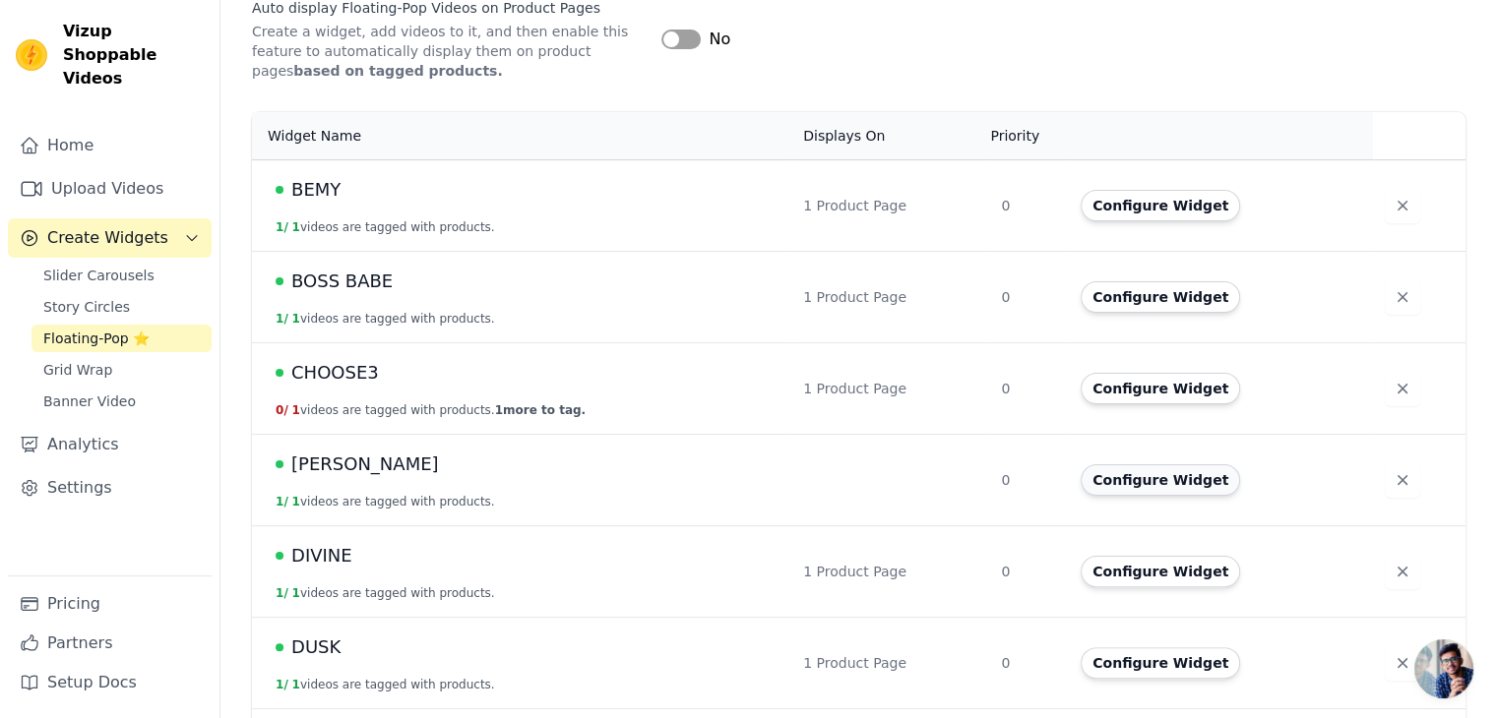
scroll to position [353, 0]
click at [1140, 470] on button "Configure Widget" at bounding box center [1159, 478] width 159 height 31
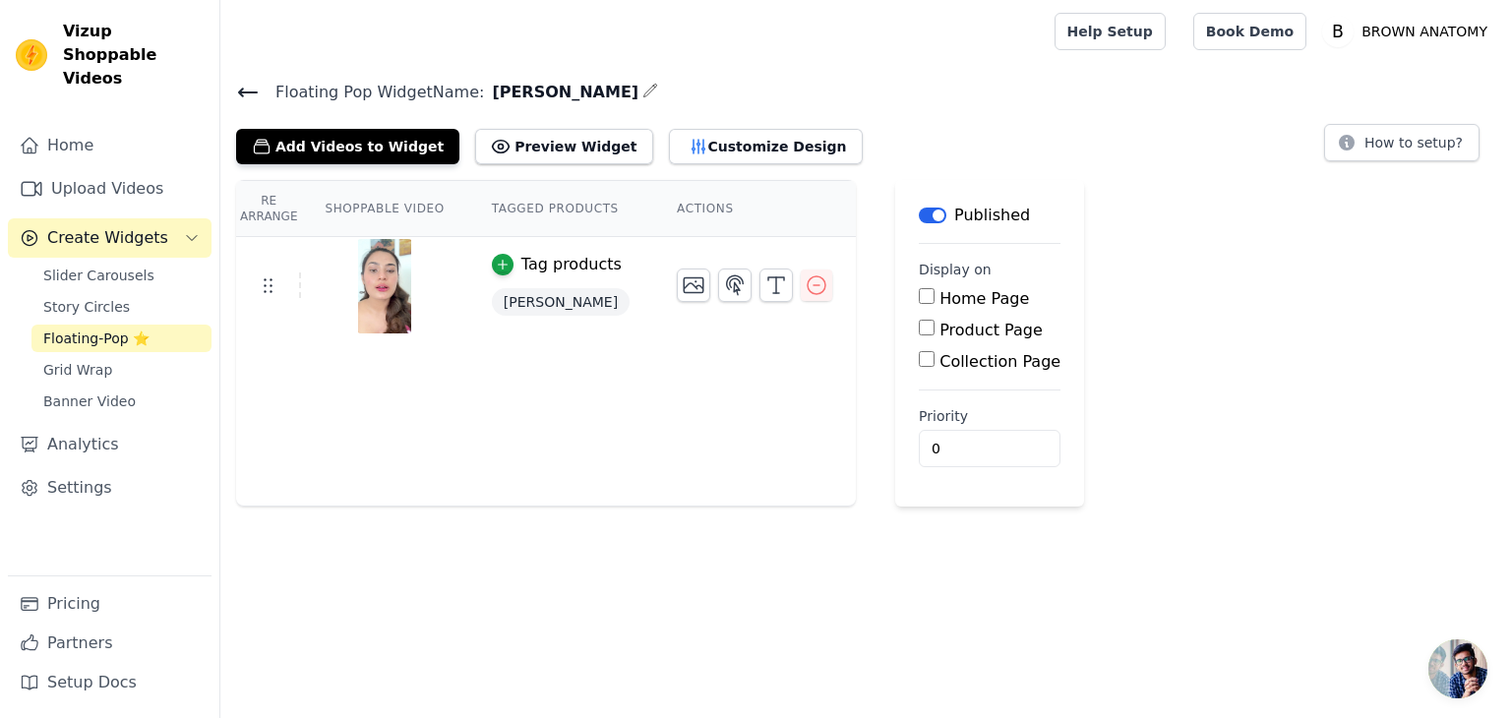
click at [919, 331] on input "Product Page" at bounding box center [927, 328] width 16 height 16
checkbox input "true"
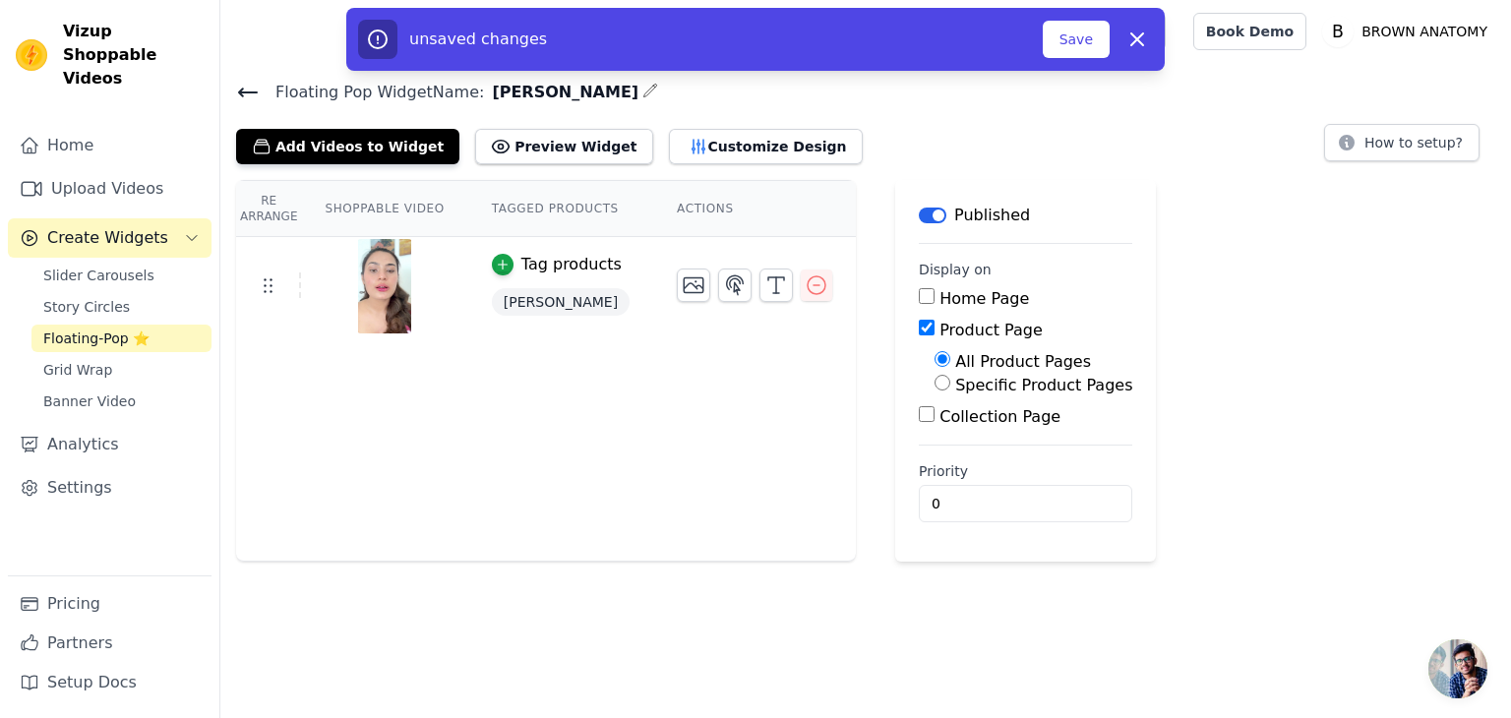
click at [956, 386] on label "Specific Product Pages" at bounding box center [1043, 385] width 177 height 19
click at [951, 386] on input "Specific Product Pages" at bounding box center [943, 383] width 16 height 16
radio input "true"
click at [962, 439] on button "Select Products" at bounding box center [1001, 429] width 132 height 33
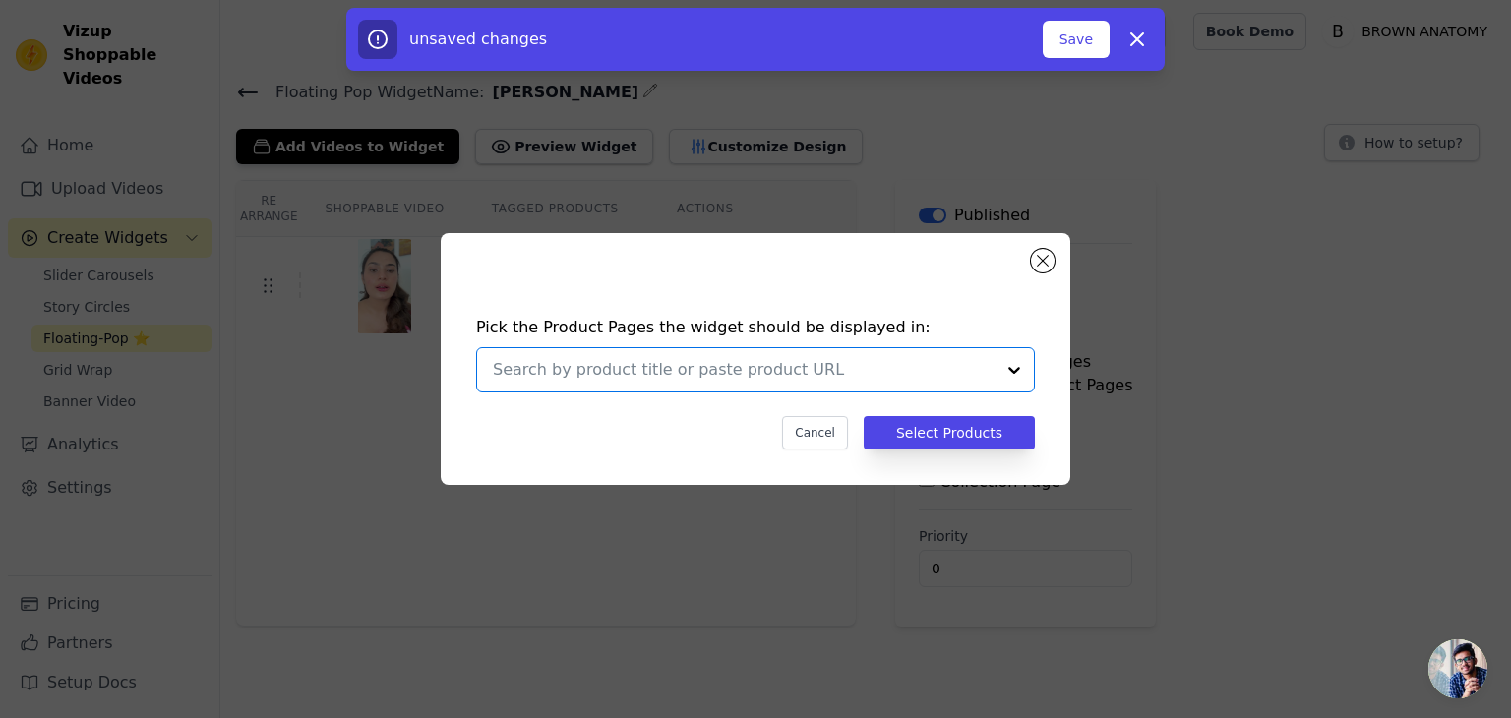
click at [803, 380] on input "text" at bounding box center [744, 370] width 502 height 24
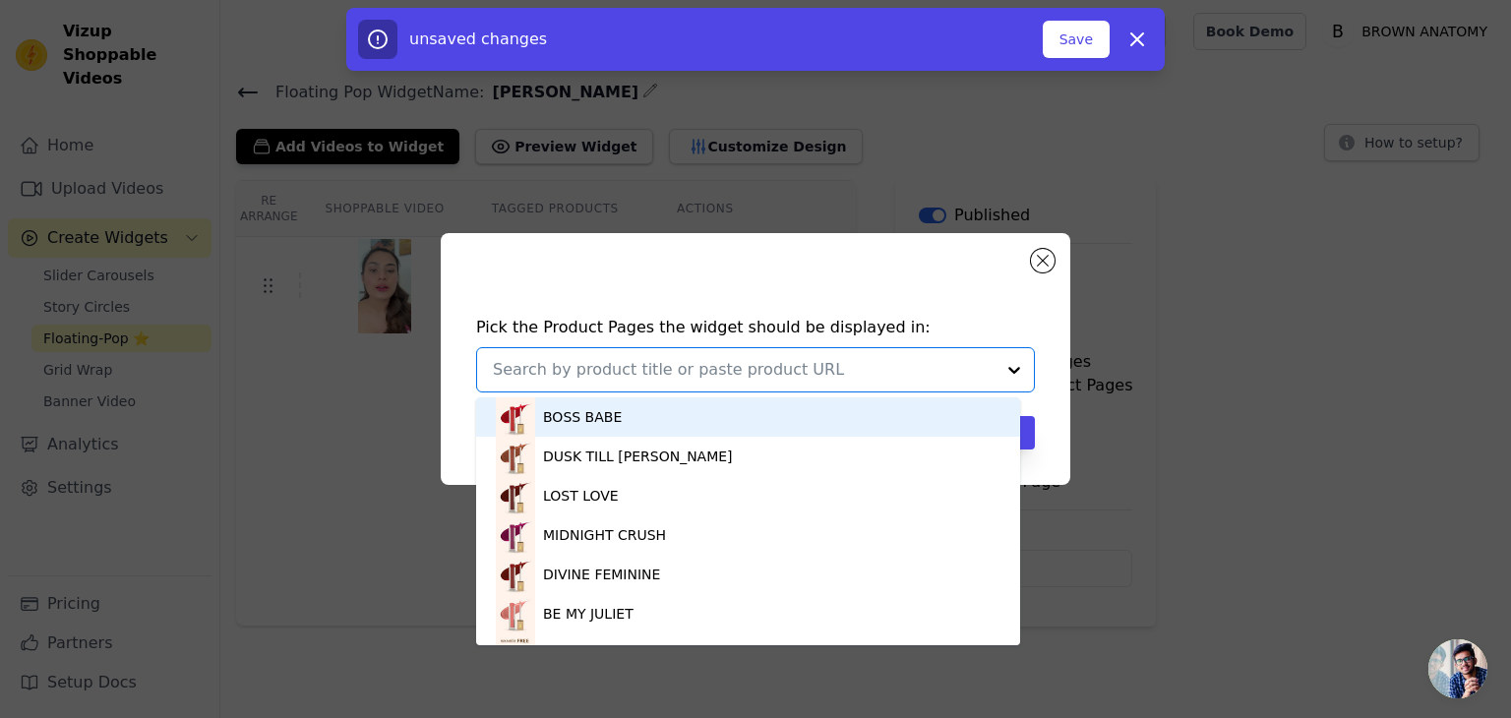
click at [803, 380] on input "text" at bounding box center [744, 370] width 502 height 24
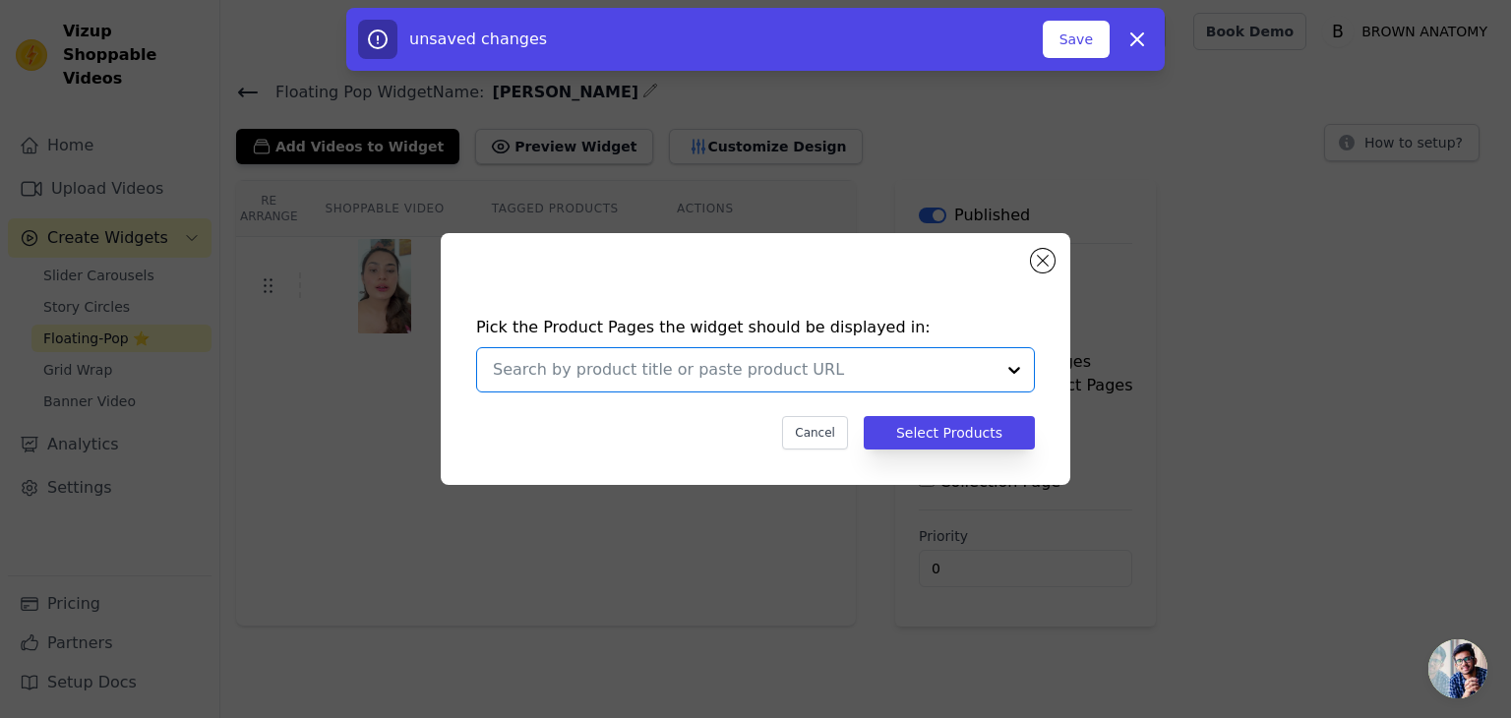
click at [803, 380] on input "text" at bounding box center [744, 370] width 502 height 24
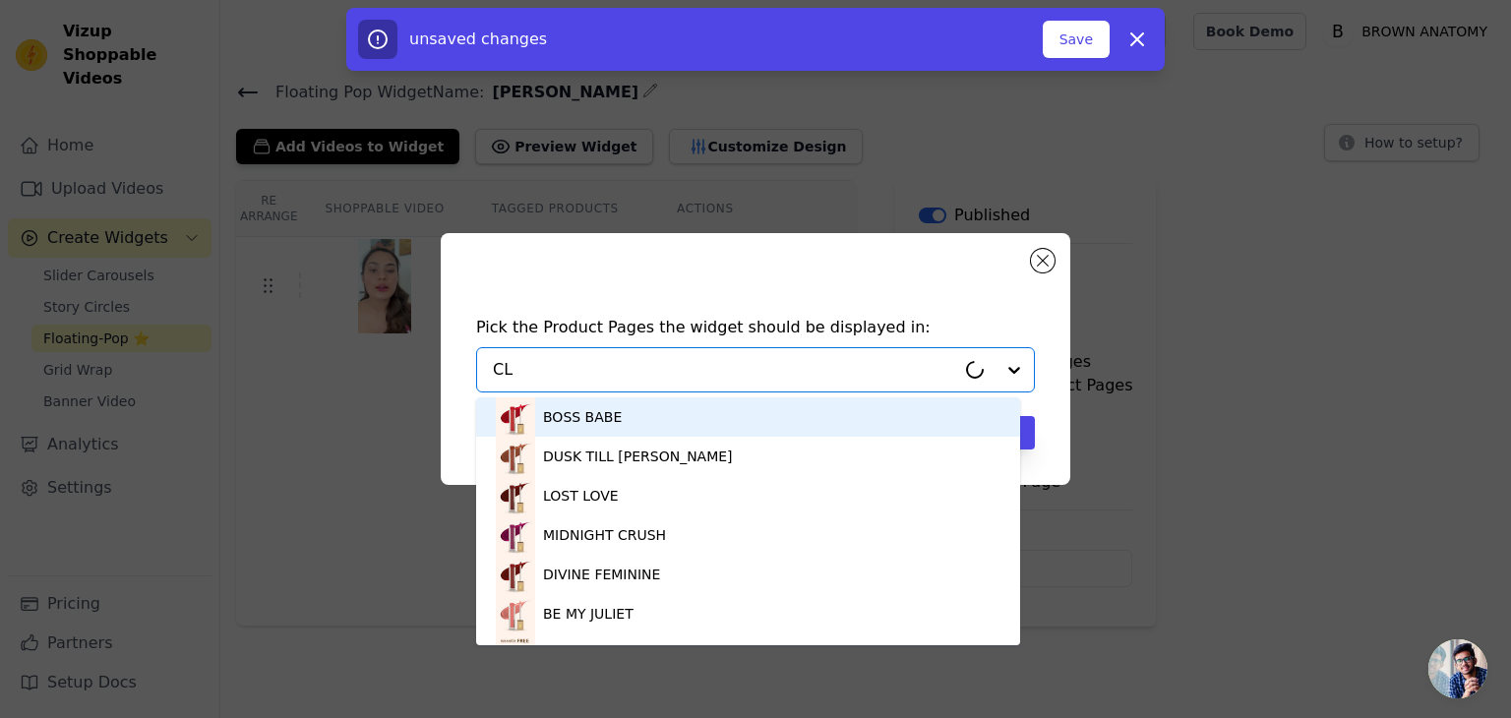
type input "CLE"
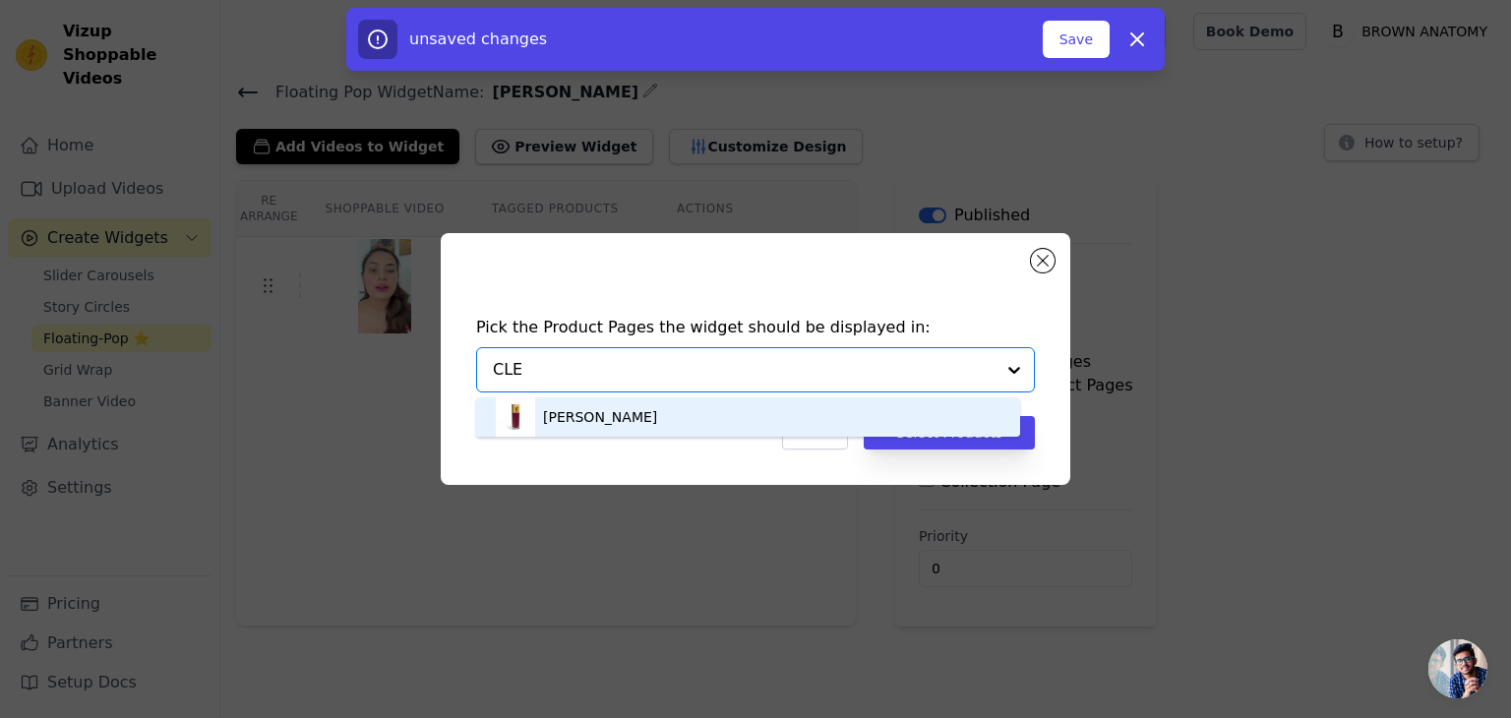
click at [693, 431] on div "[PERSON_NAME]" at bounding box center [748, 417] width 505 height 39
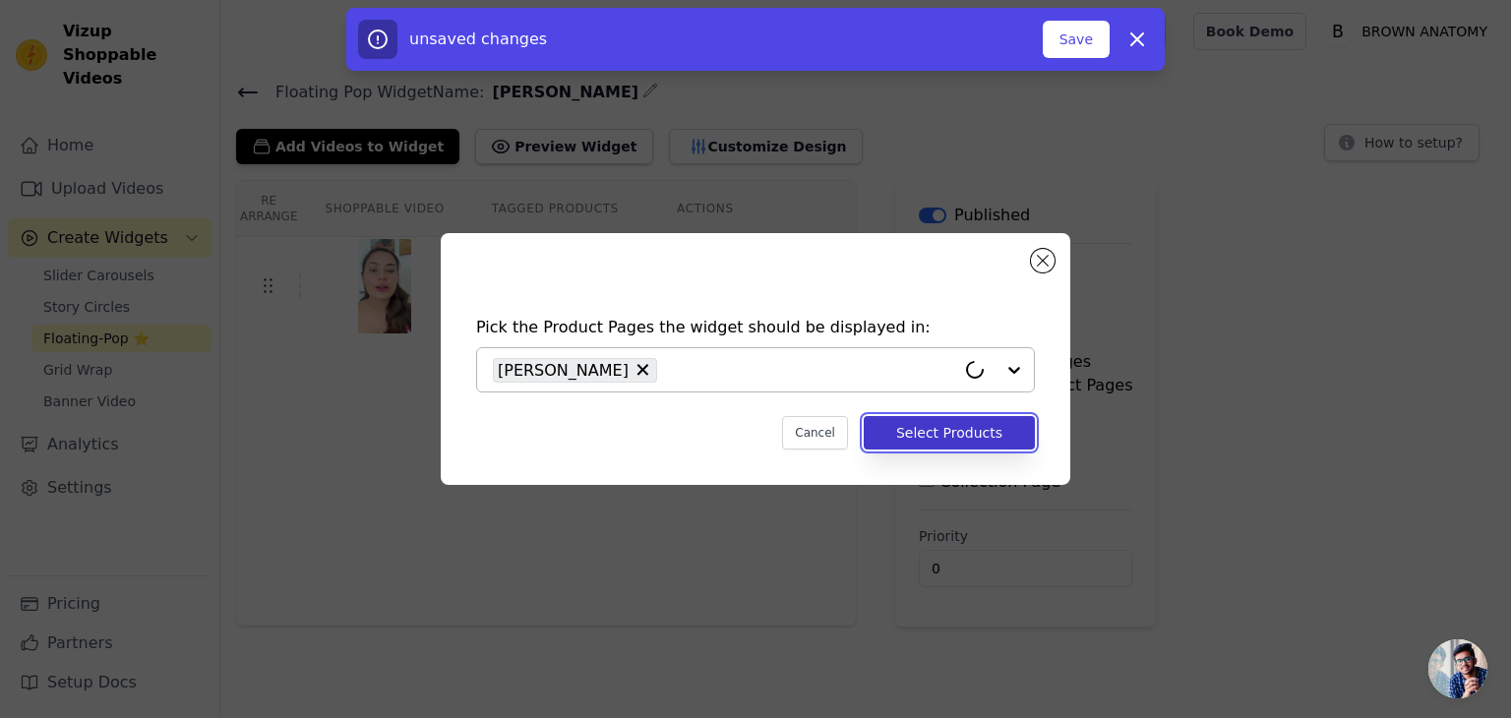
click at [974, 441] on button "Select Products" at bounding box center [949, 432] width 171 height 33
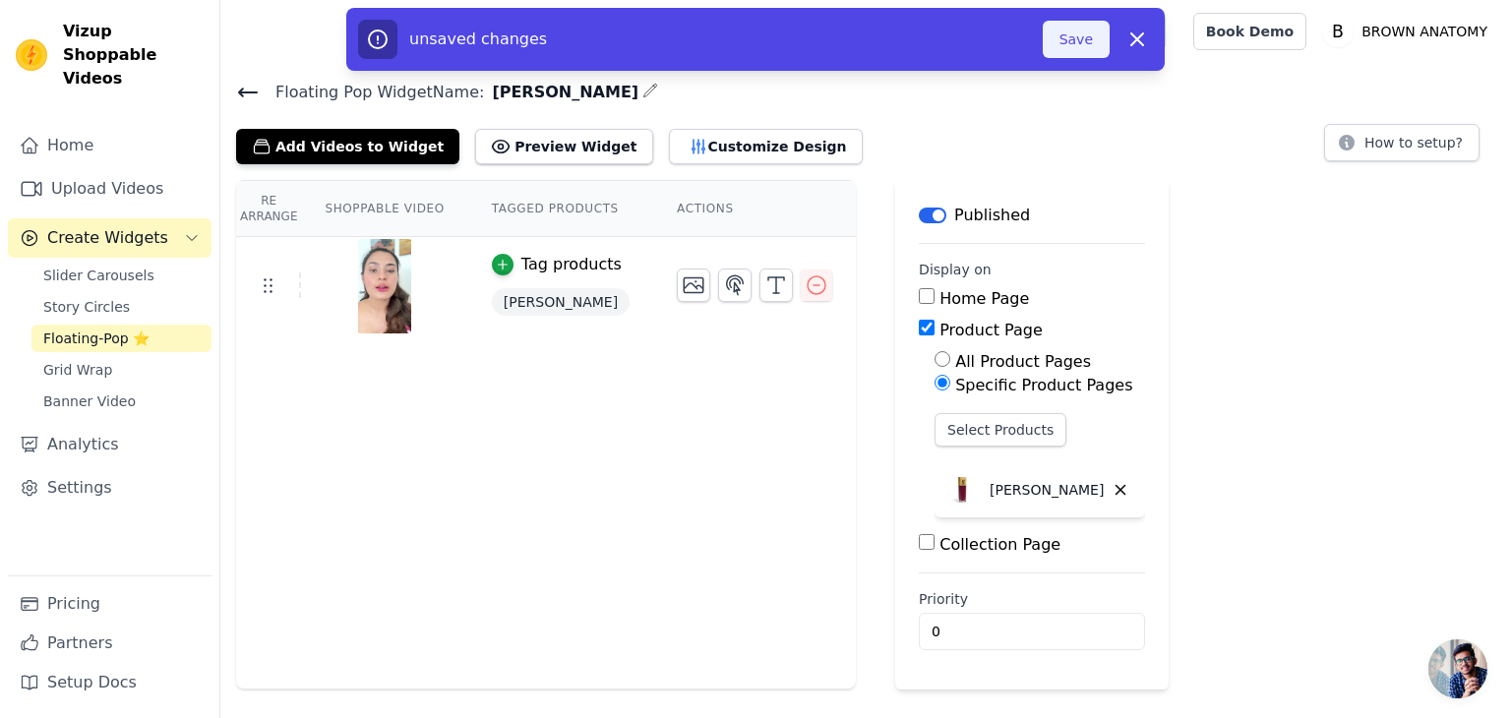
click at [1082, 34] on button "Save" at bounding box center [1076, 39] width 67 height 37
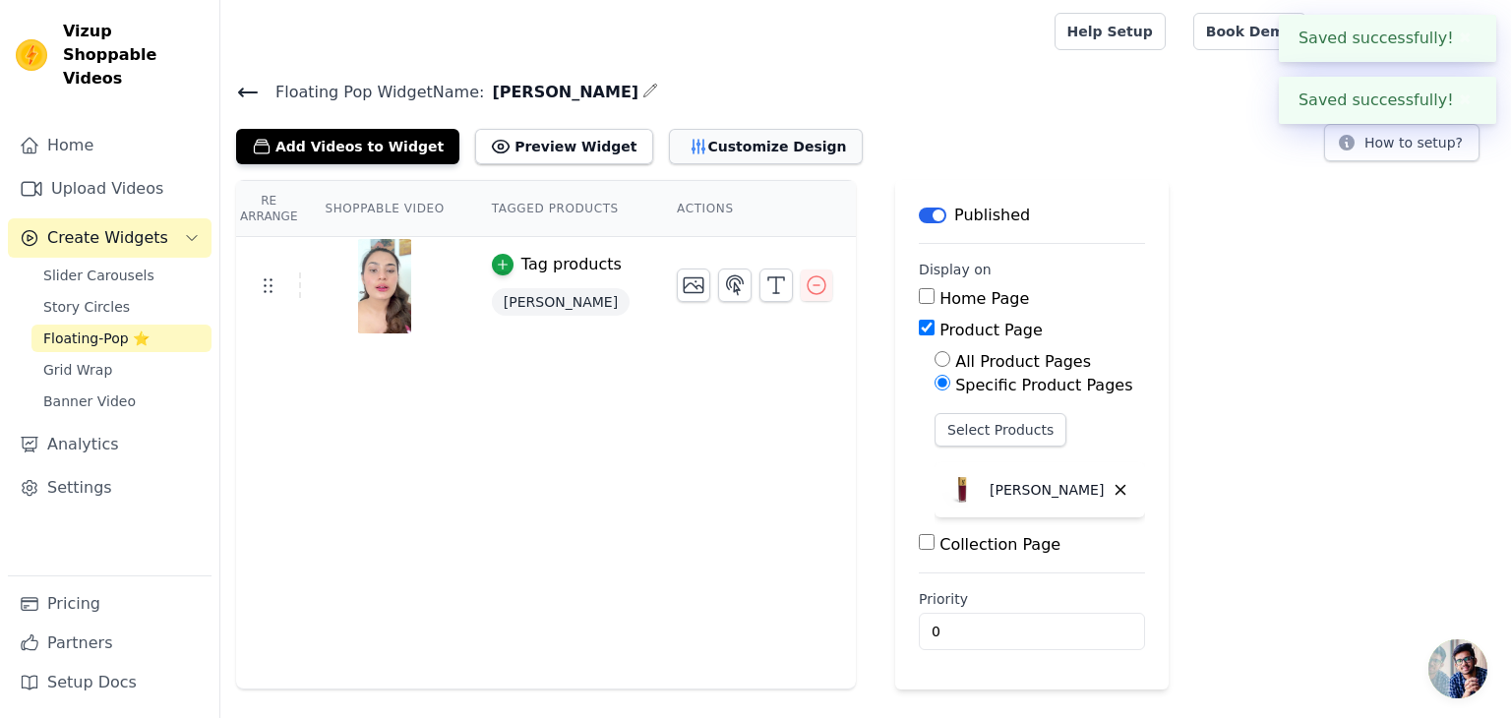
click at [690, 149] on button "Customize Design" at bounding box center [766, 146] width 194 height 35
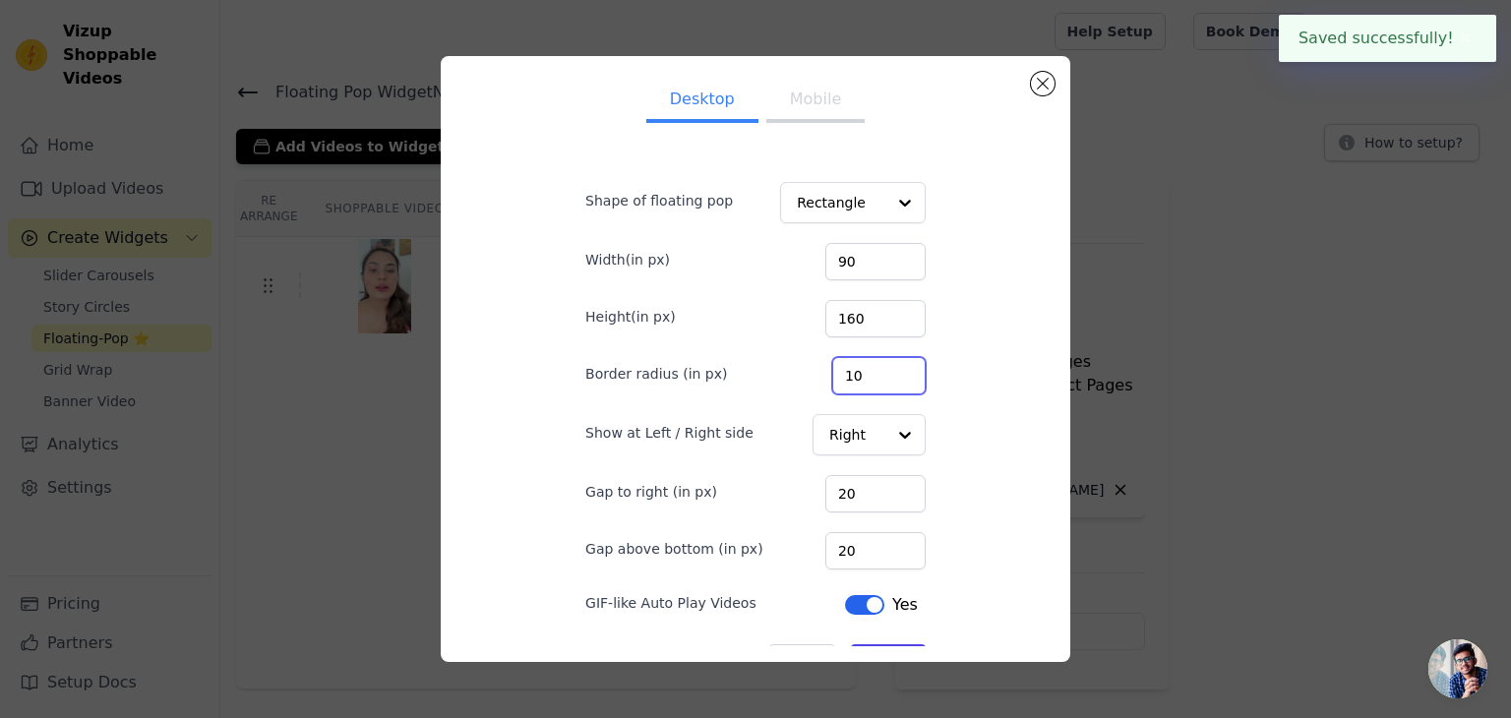
drag, startPoint x: 857, startPoint y: 373, endPoint x: 809, endPoint y: 382, distance: 49.0
click at [809, 382] on div "Border radius (in px) 10" at bounding box center [755, 373] width 340 height 41
type input "1"
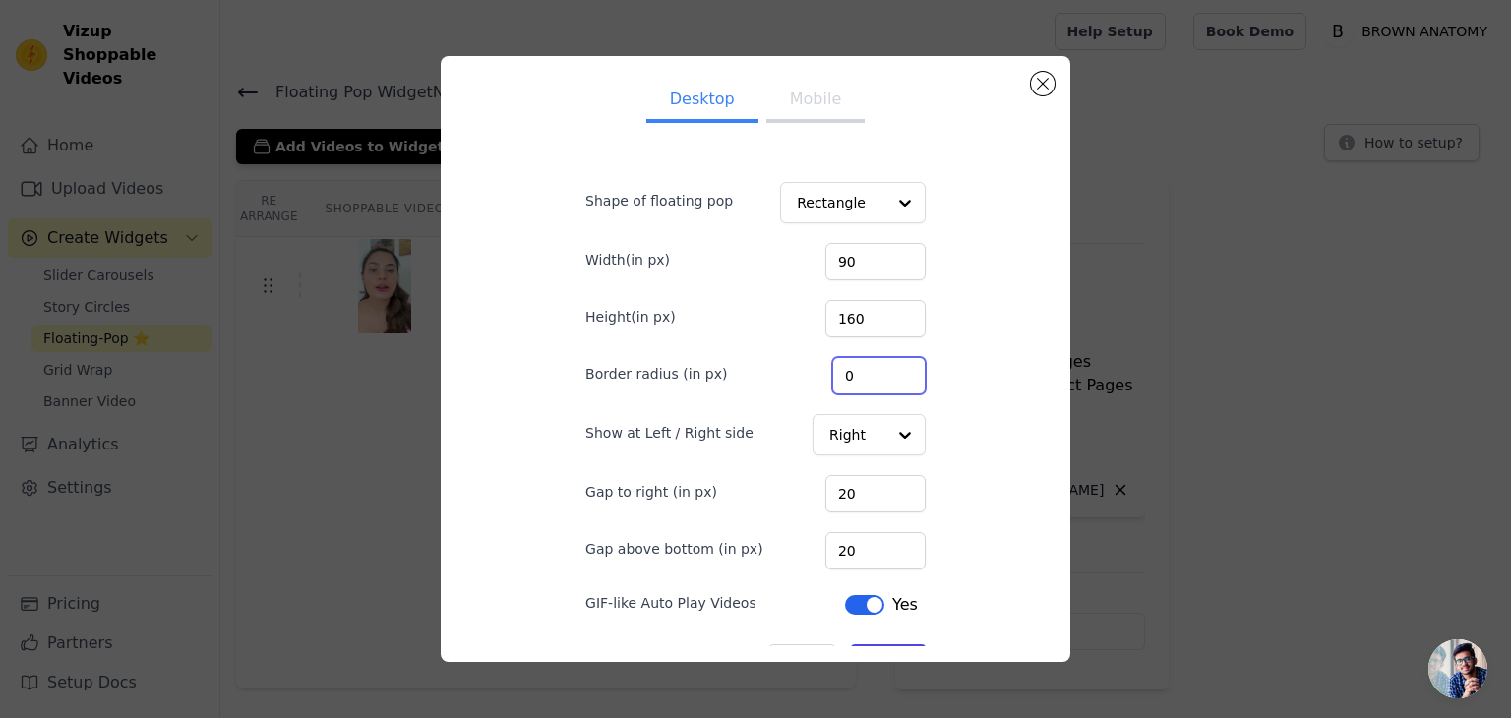
type input "0"
click at [1003, 358] on div "Desktop Mobile Shape of floating pop Rectangle Width(in px) 90 Height(in px) 16…" at bounding box center [756, 359] width 598 height 575
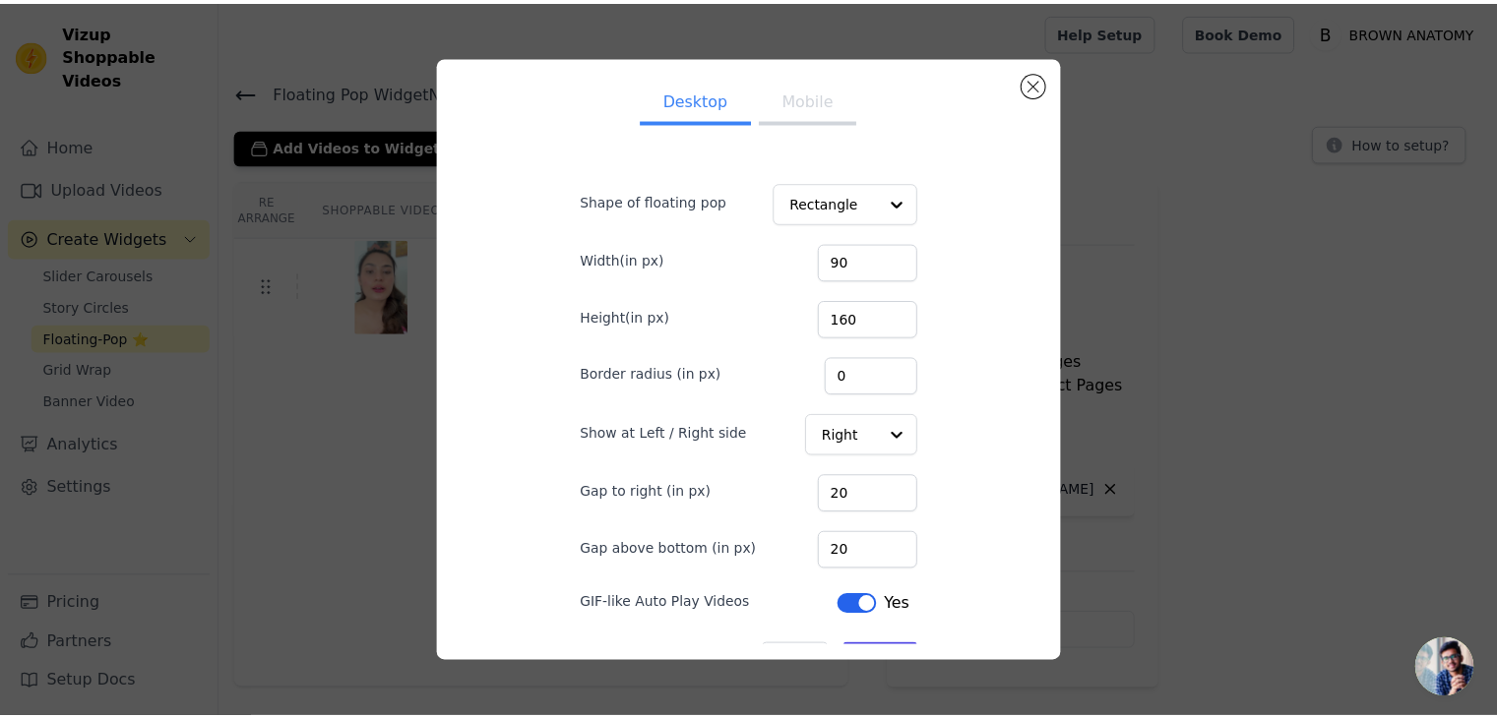
scroll to position [44, 0]
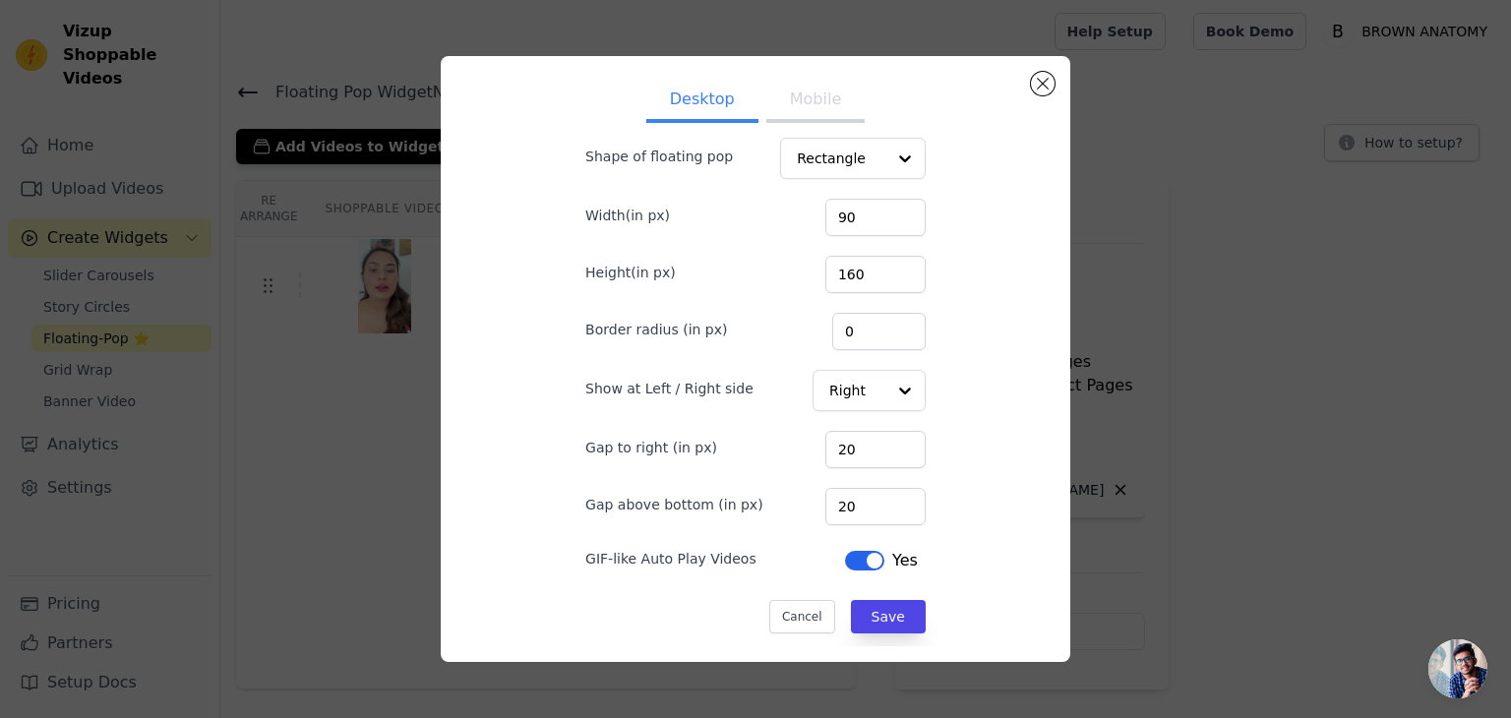
click at [796, 111] on button "Mobile" at bounding box center [816, 101] width 98 height 43
click at [703, 114] on button "Desktop" at bounding box center [702, 101] width 112 height 43
click at [878, 613] on button "Save" at bounding box center [888, 616] width 75 height 33
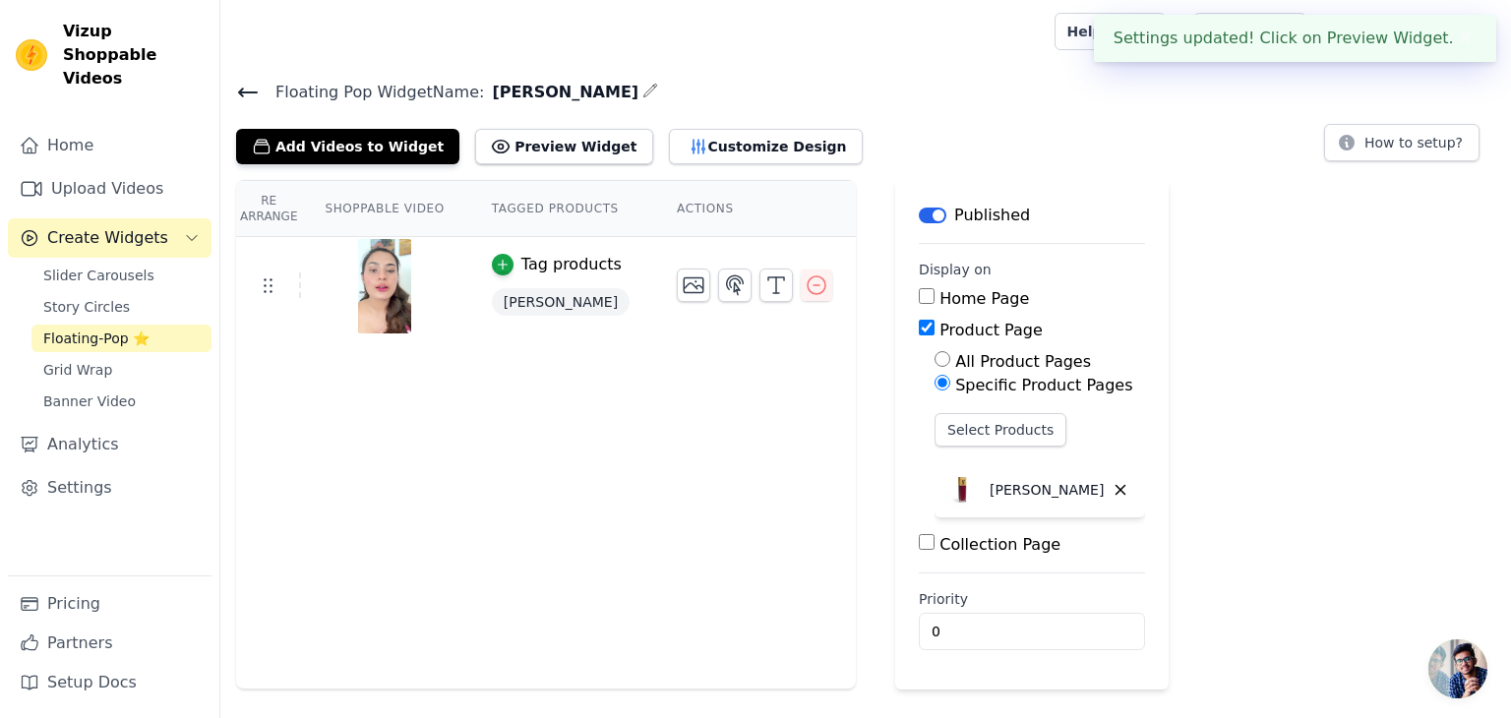
click at [236, 100] on icon at bounding box center [248, 93] width 24 height 24
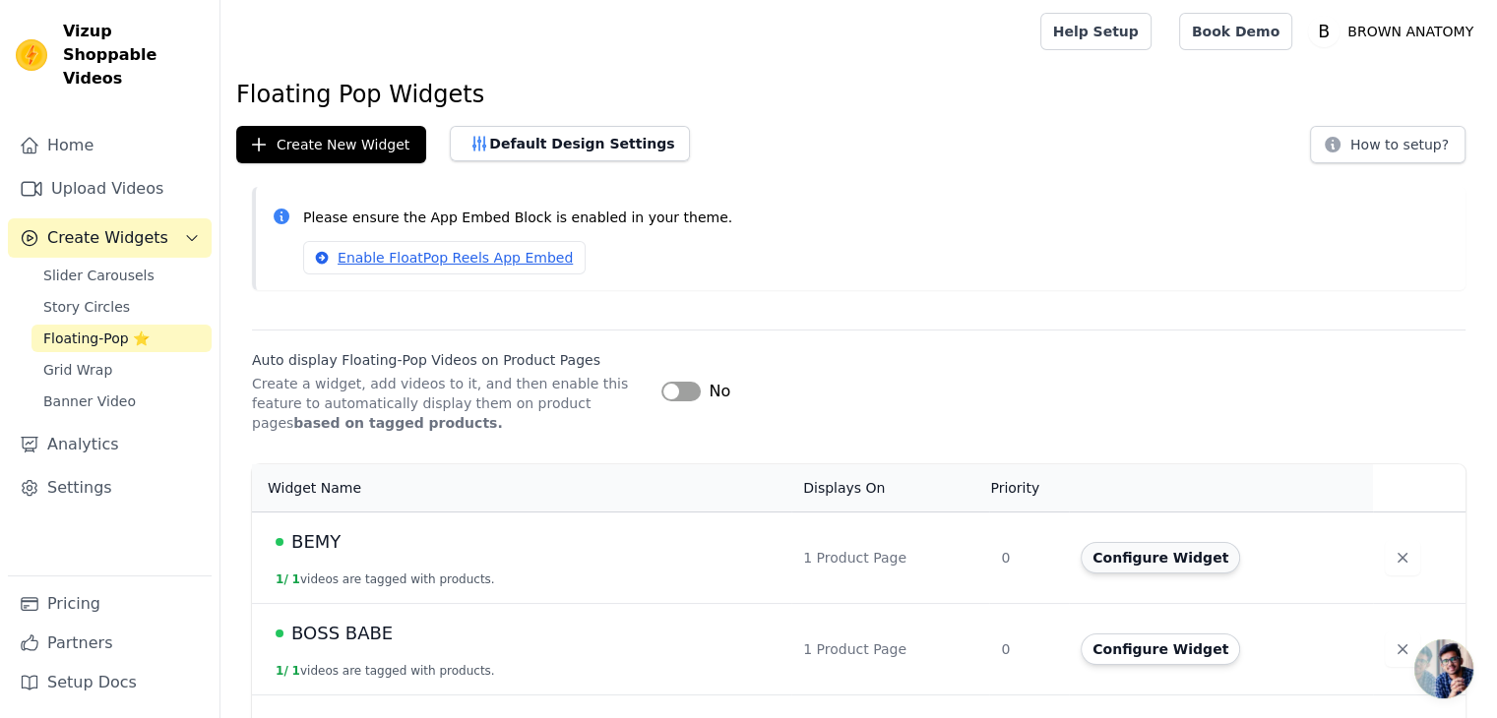
click at [1165, 560] on button "Configure Widget" at bounding box center [1159, 557] width 159 height 31
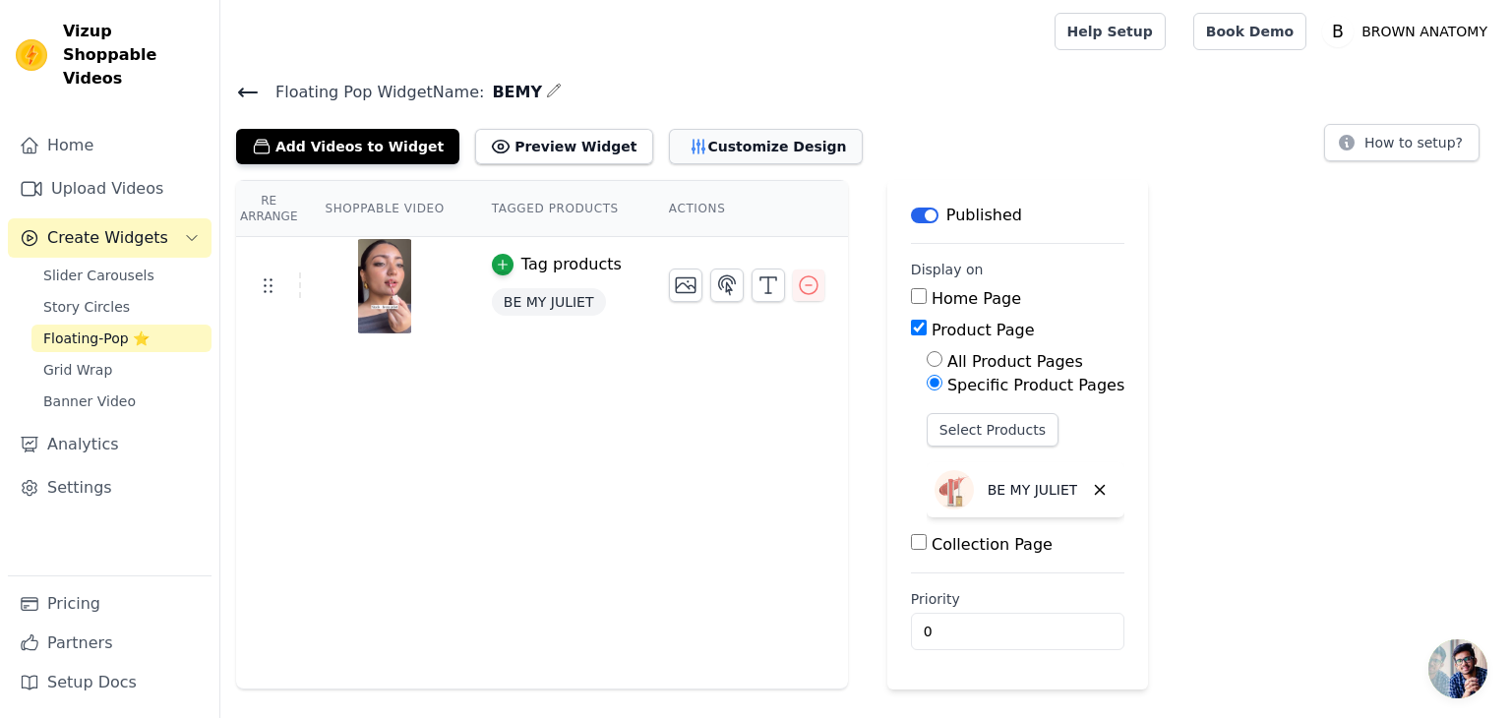
click at [725, 143] on button "Customize Design" at bounding box center [766, 146] width 194 height 35
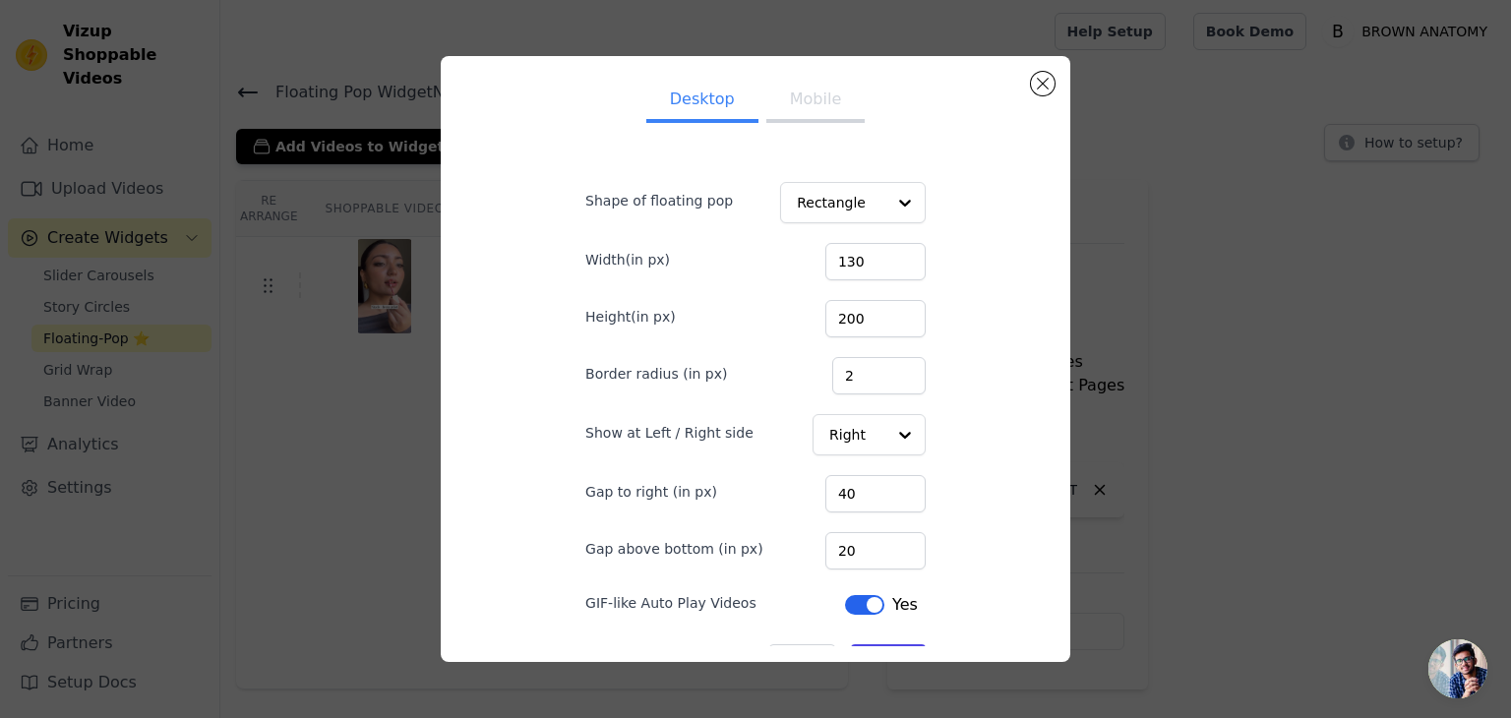
click at [807, 106] on button "Mobile" at bounding box center [816, 101] width 98 height 43
click at [673, 117] on button "Desktop" at bounding box center [702, 101] width 112 height 43
click at [769, 92] on button "Mobile" at bounding box center [816, 101] width 98 height 43
click at [689, 92] on button "Desktop" at bounding box center [702, 101] width 112 height 43
click at [796, 98] on button "Mobile" at bounding box center [816, 101] width 98 height 43
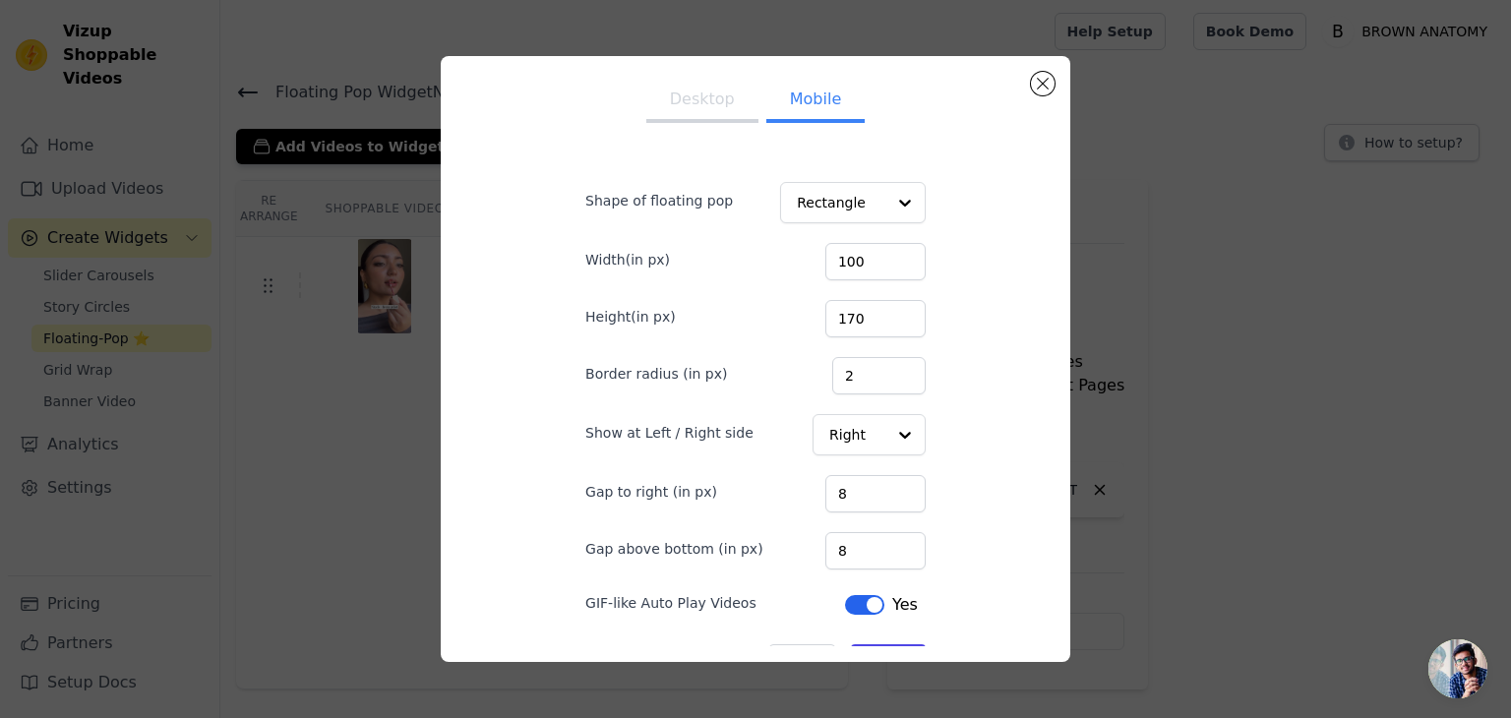
click at [633, 102] on ul "Desktop Mobile" at bounding box center [755, 101] width 403 height 59
click at [690, 107] on button "Desktop" at bounding box center [702, 101] width 112 height 43
click at [767, 104] on button "Mobile" at bounding box center [816, 101] width 98 height 43
click at [1038, 91] on button "Close modal" at bounding box center [1043, 84] width 24 height 24
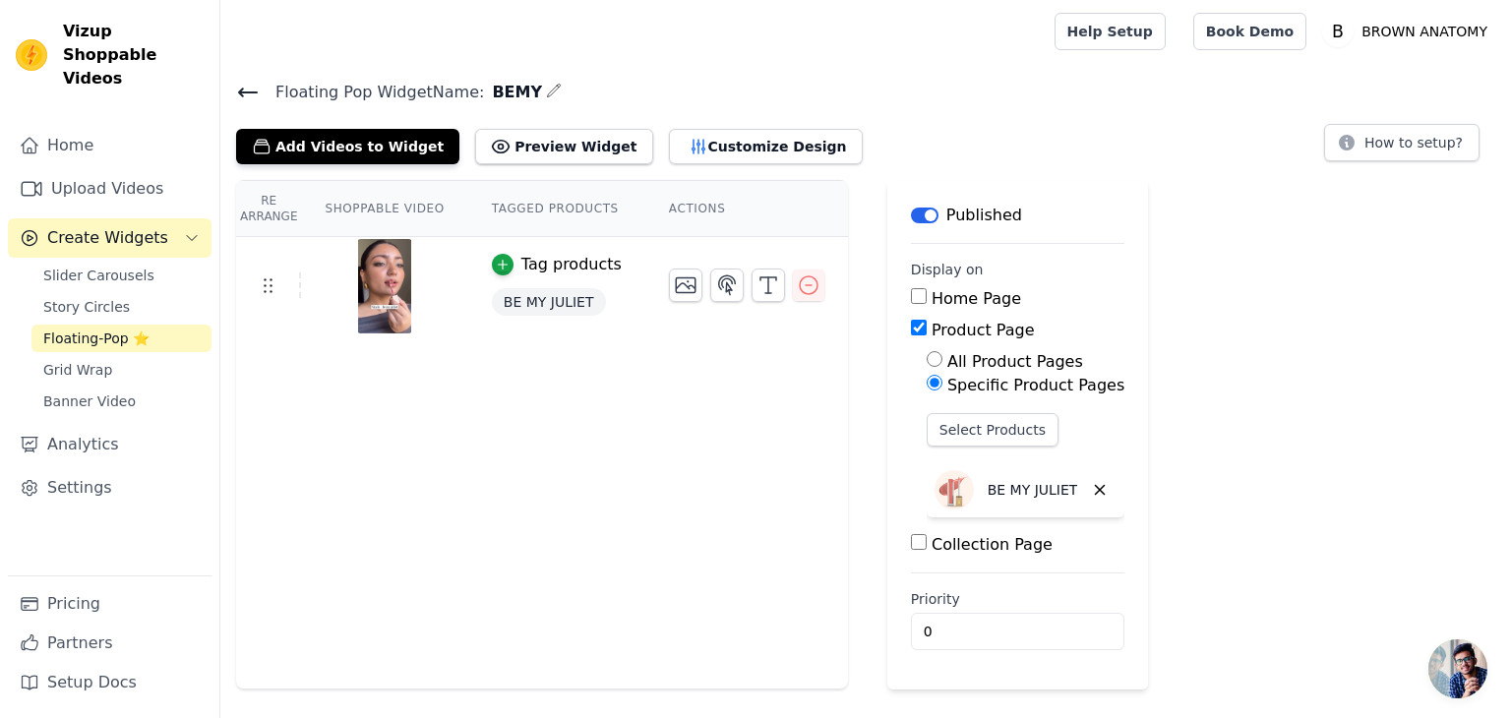
click at [240, 99] on icon at bounding box center [248, 93] width 24 height 24
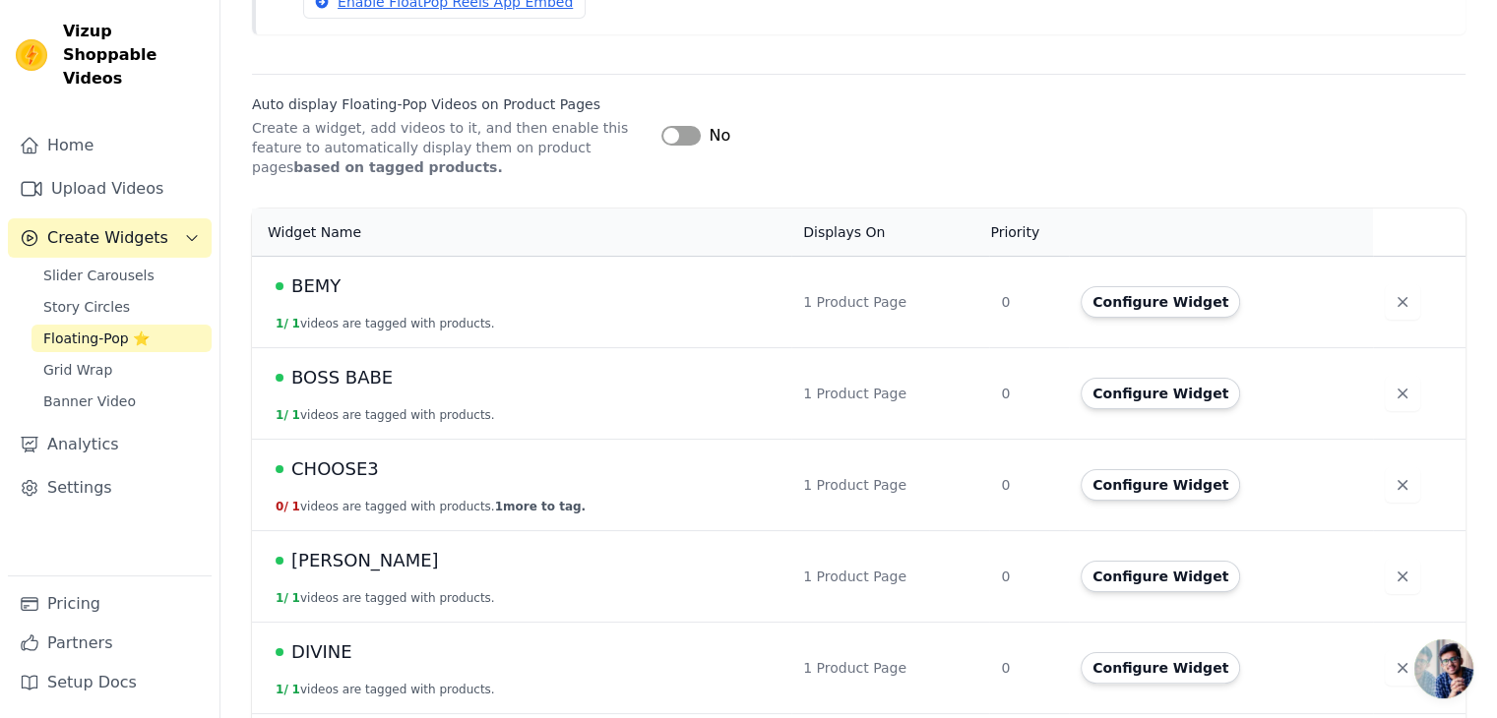
scroll to position [264, 0]
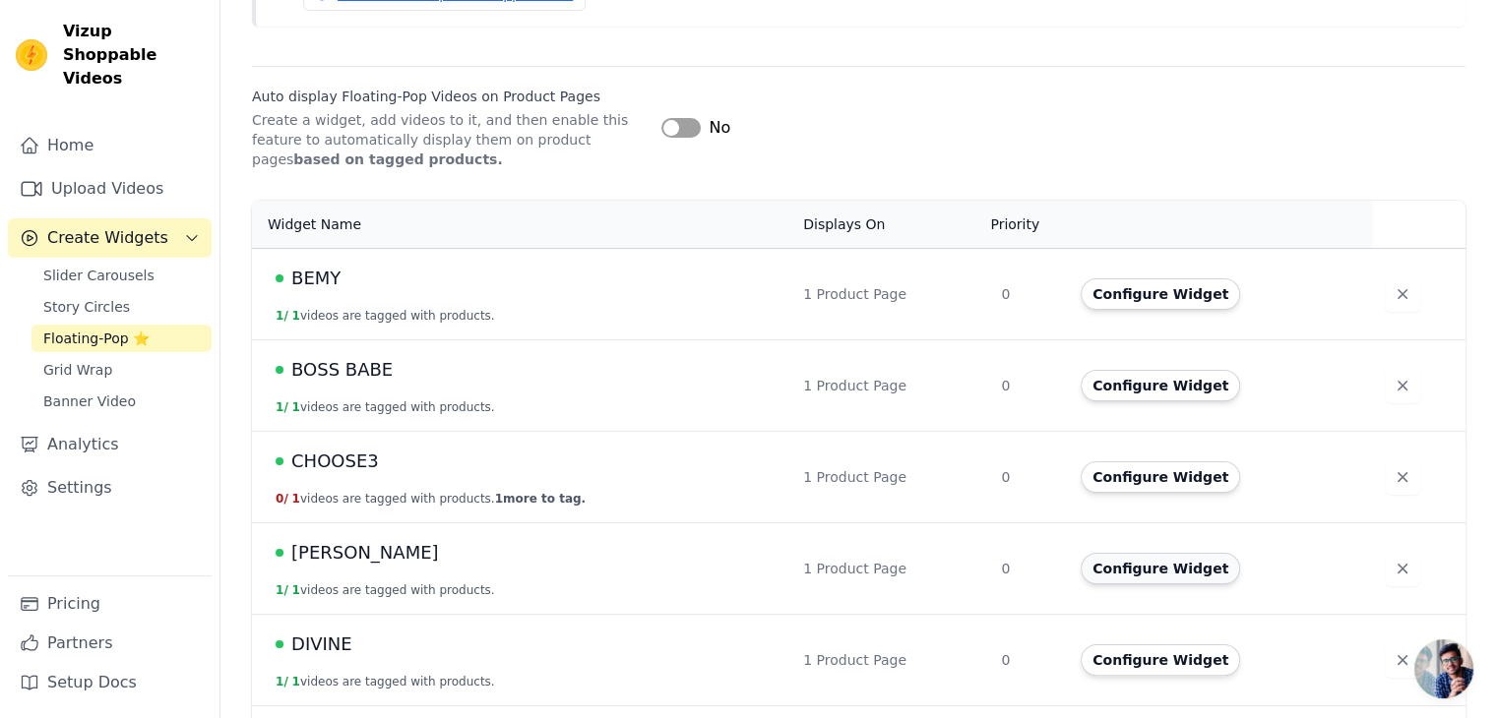
click at [1138, 562] on button "Configure Widget" at bounding box center [1159, 568] width 159 height 31
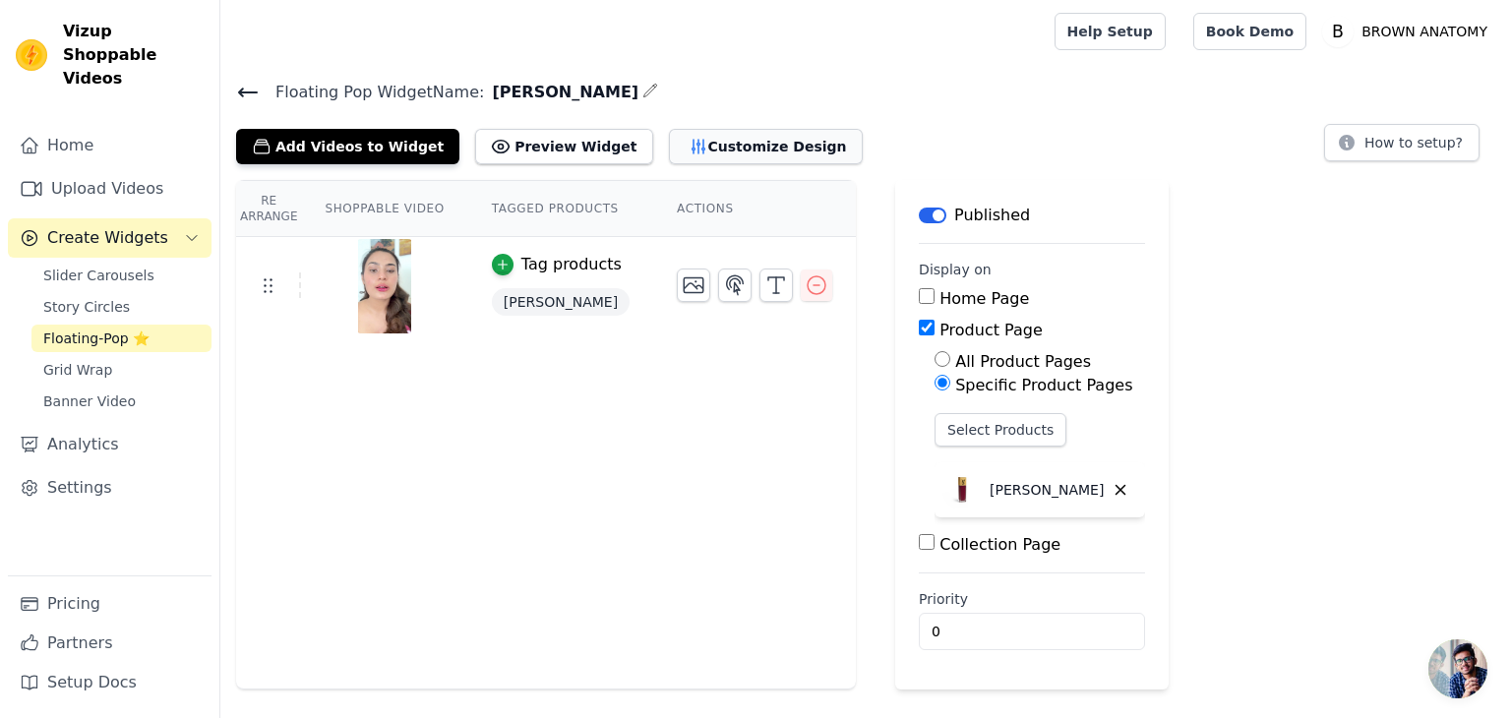
click at [690, 142] on button "Customize Design" at bounding box center [766, 146] width 194 height 35
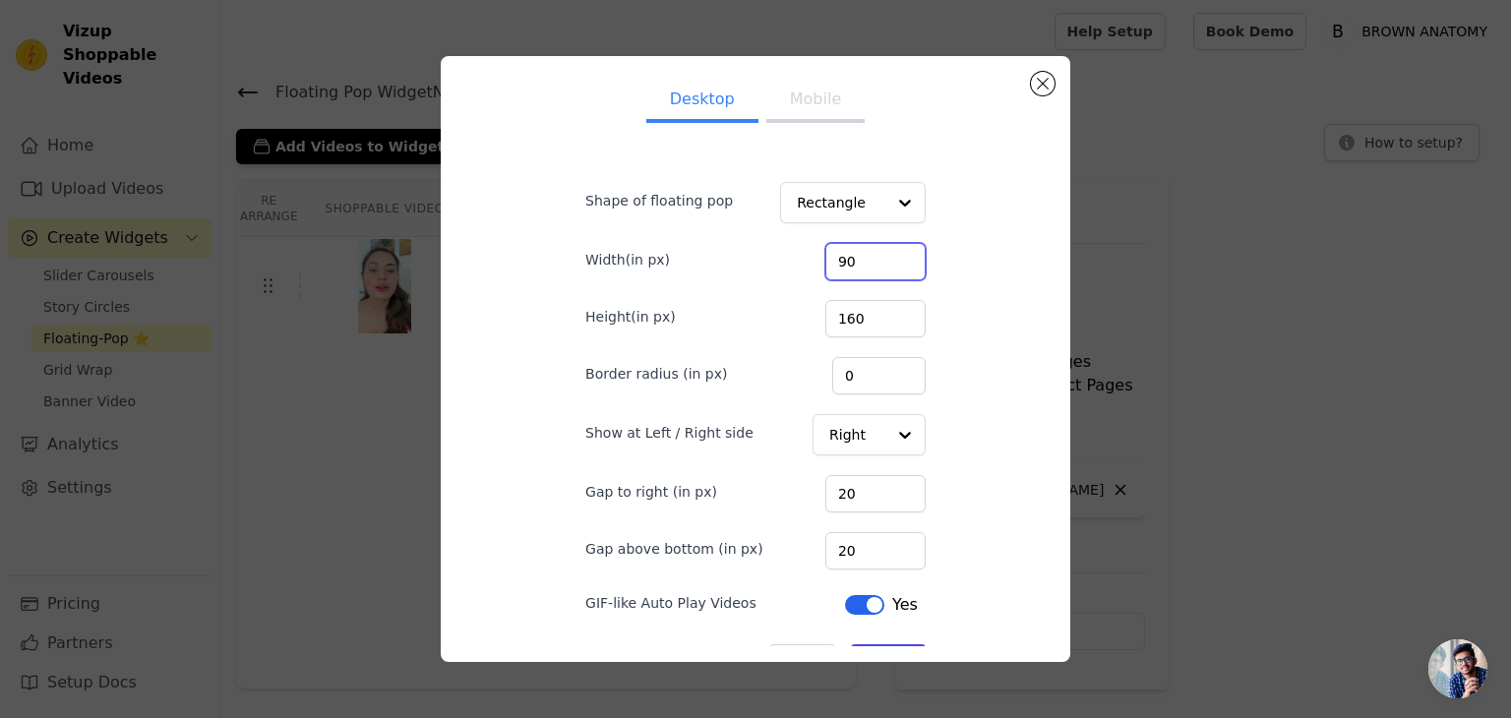
drag, startPoint x: 838, startPoint y: 257, endPoint x: 818, endPoint y: 261, distance: 21.0
click at [826, 261] on input "90" at bounding box center [876, 261] width 100 height 37
type input "130"
drag, startPoint x: 856, startPoint y: 312, endPoint x: 814, endPoint y: 319, distance: 42.9
click at [826, 319] on input "160" at bounding box center [876, 318] width 100 height 37
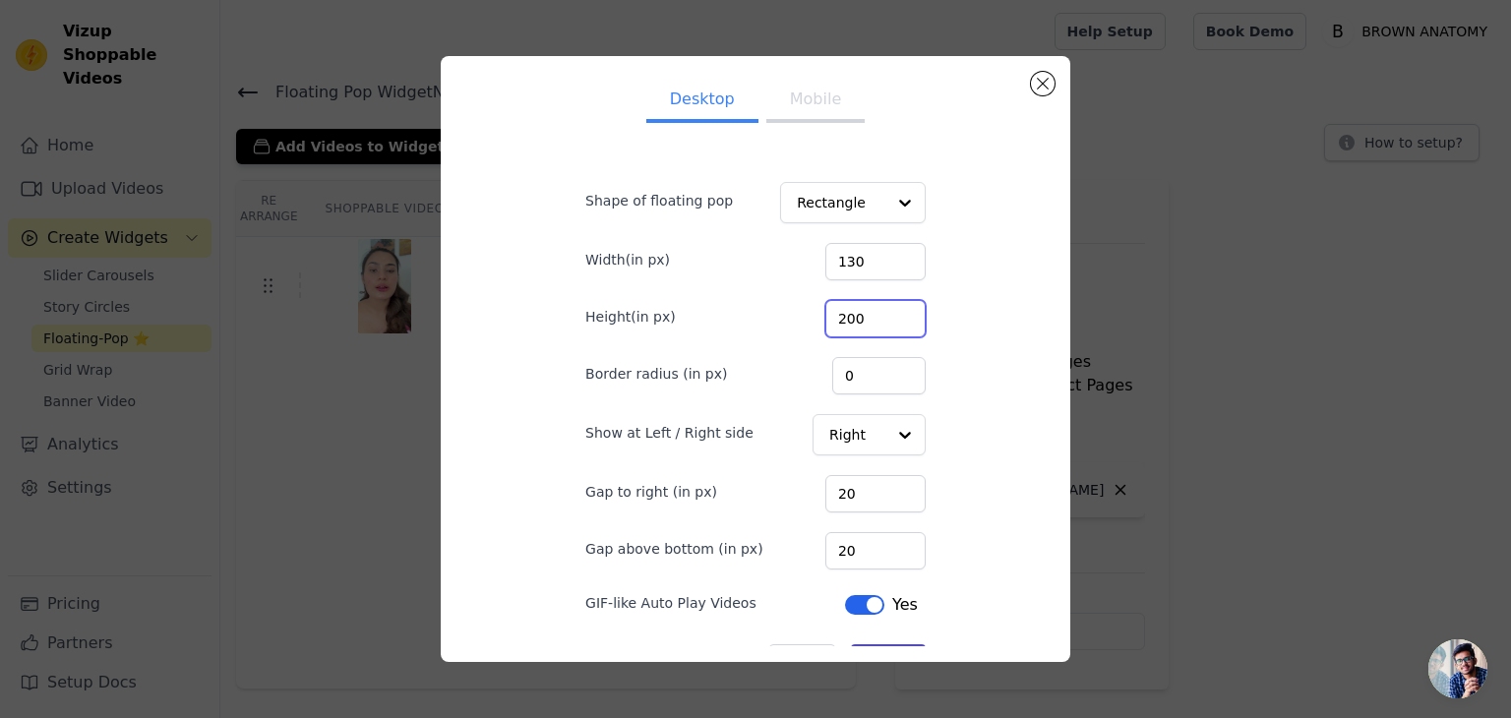
type input "200"
click at [799, 102] on button "Mobile" at bounding box center [816, 101] width 98 height 43
click at [838, 266] on input "130" at bounding box center [876, 261] width 100 height 37
type input "100"
drag, startPoint x: 842, startPoint y: 311, endPoint x: 771, endPoint y: 320, distance: 71.4
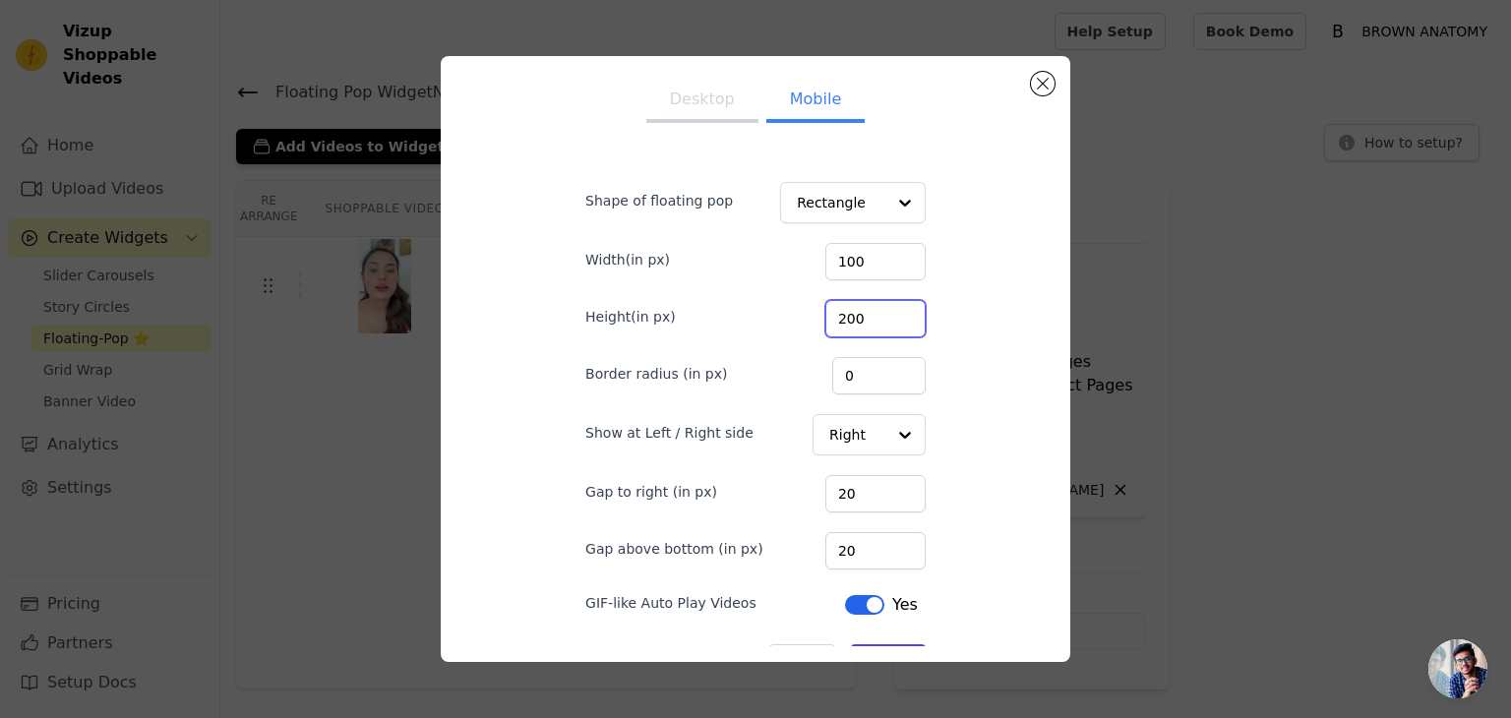
click at [771, 320] on div "Height(in px) 200" at bounding box center [755, 316] width 340 height 41
type input "170"
click at [930, 336] on div "Desktop Mobile Shape of floating pop Rectangle Width(in px) 100 Height(in px) 1…" at bounding box center [755, 359] width 403 height 575
click at [687, 101] on button "Desktop" at bounding box center [702, 101] width 112 height 43
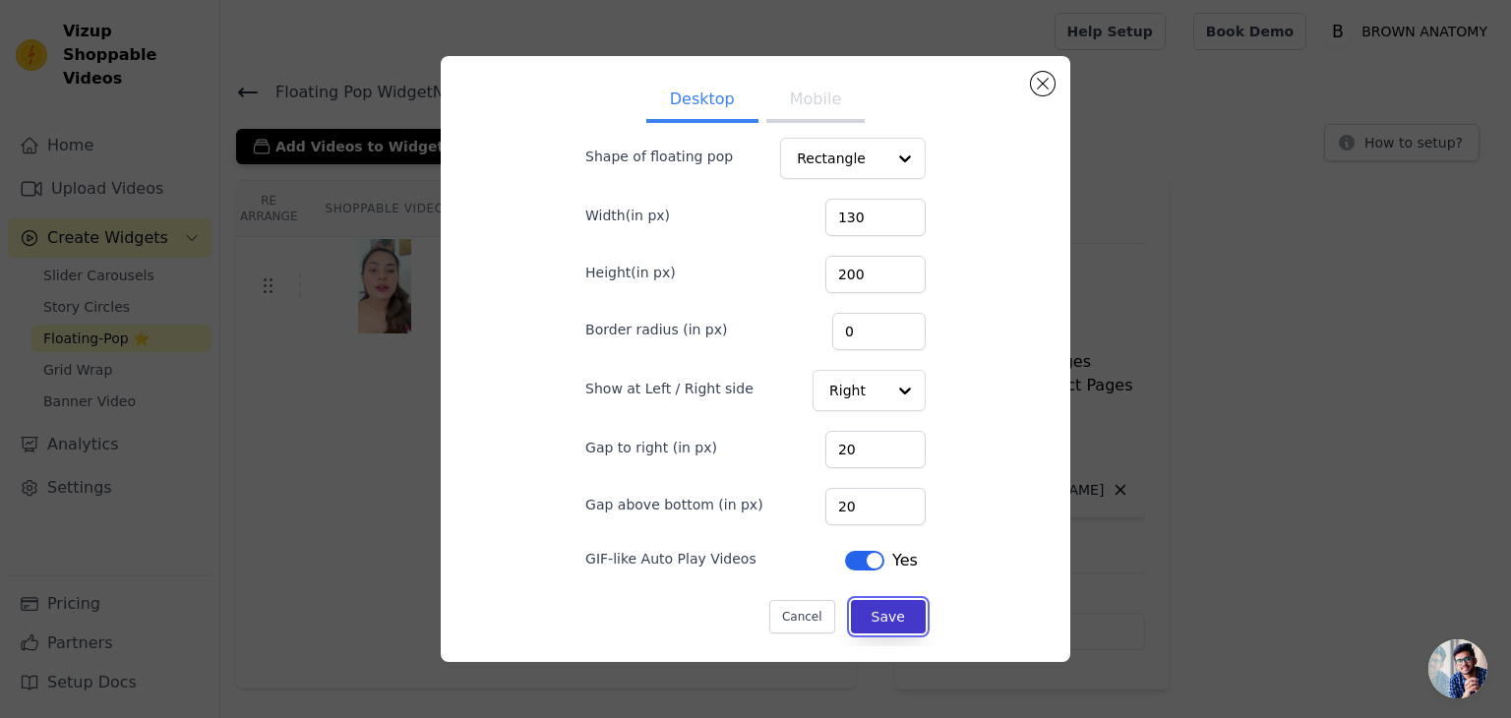
click at [873, 609] on button "Save" at bounding box center [888, 616] width 75 height 33
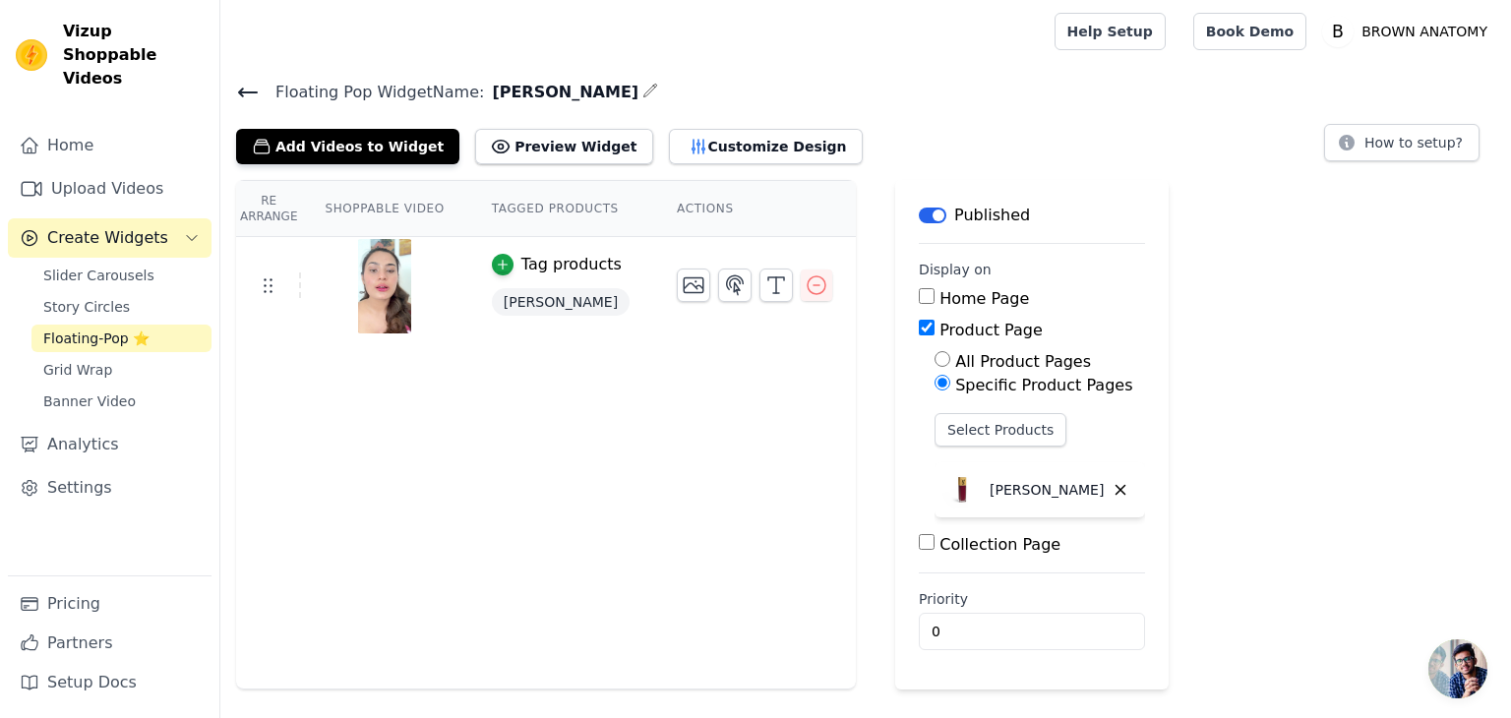
click at [245, 86] on icon at bounding box center [248, 93] width 24 height 24
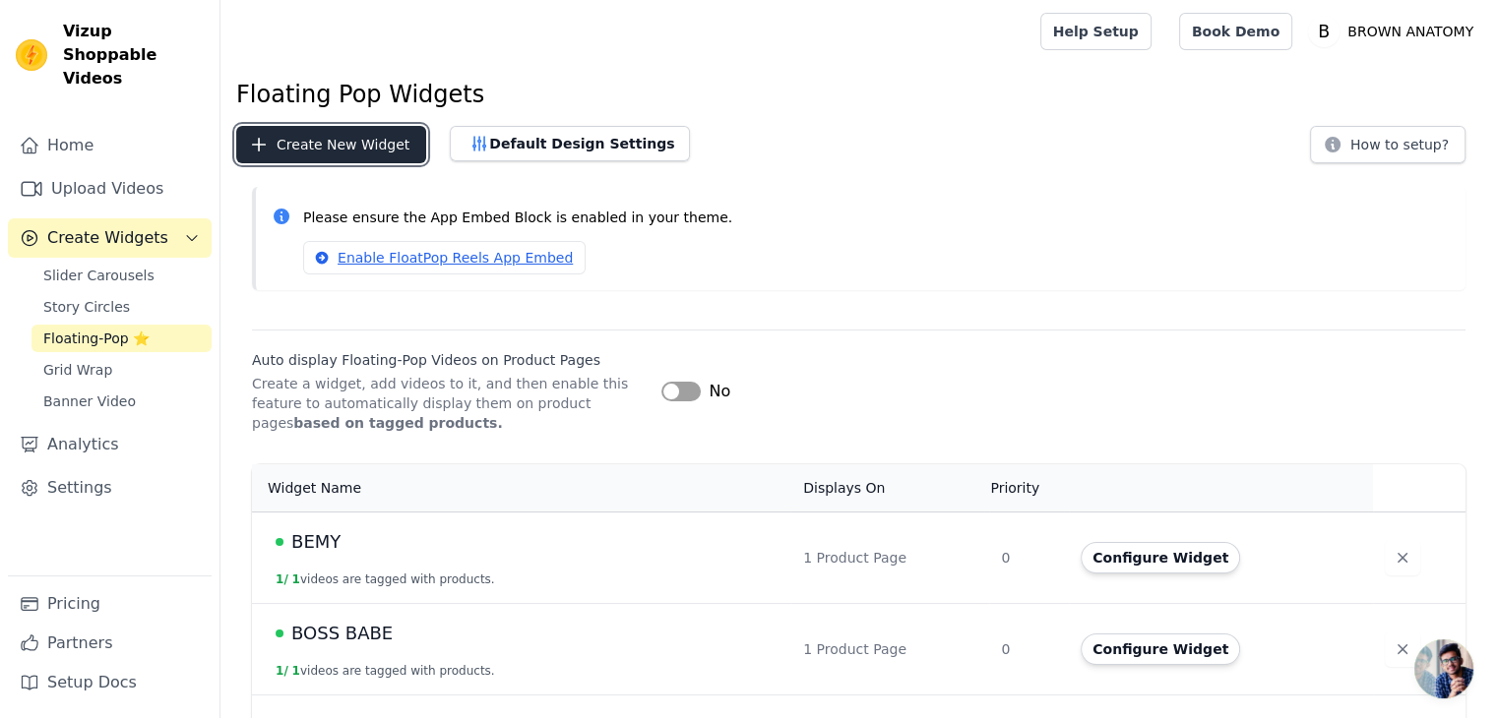
click at [322, 154] on button "Create New Widget" at bounding box center [331, 144] width 190 height 37
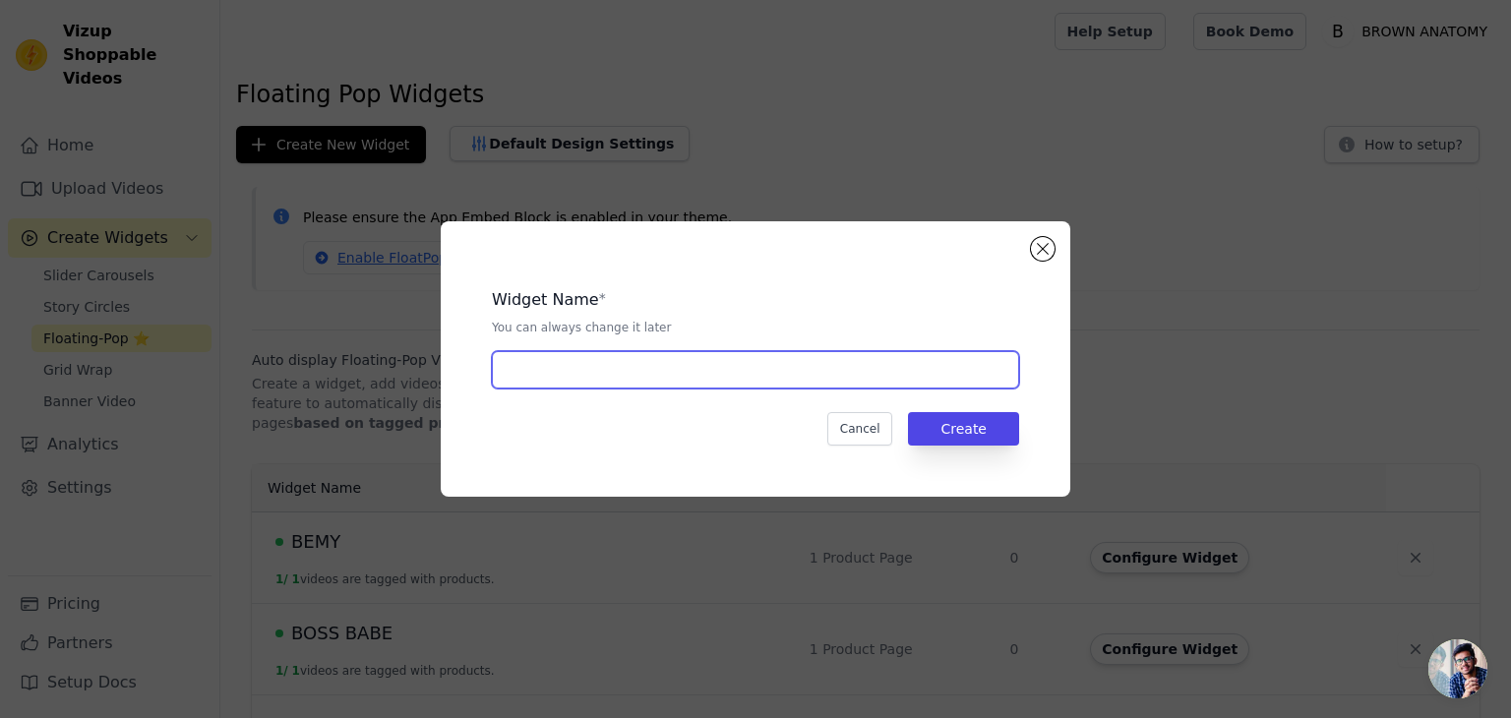
click at [624, 367] on input "text" at bounding box center [755, 369] width 527 height 37
type input "m"
type input "MAD"
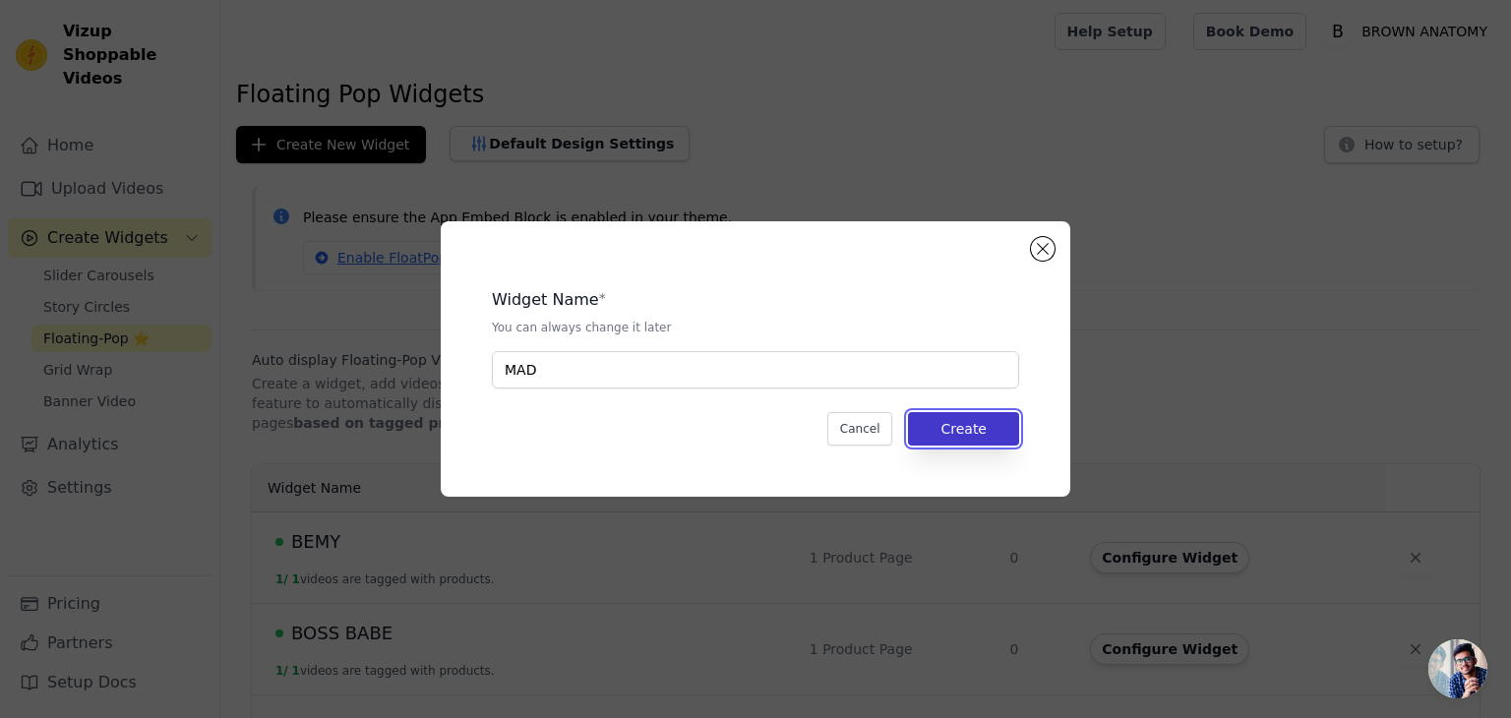
click at [964, 435] on button "Create" at bounding box center [963, 428] width 111 height 33
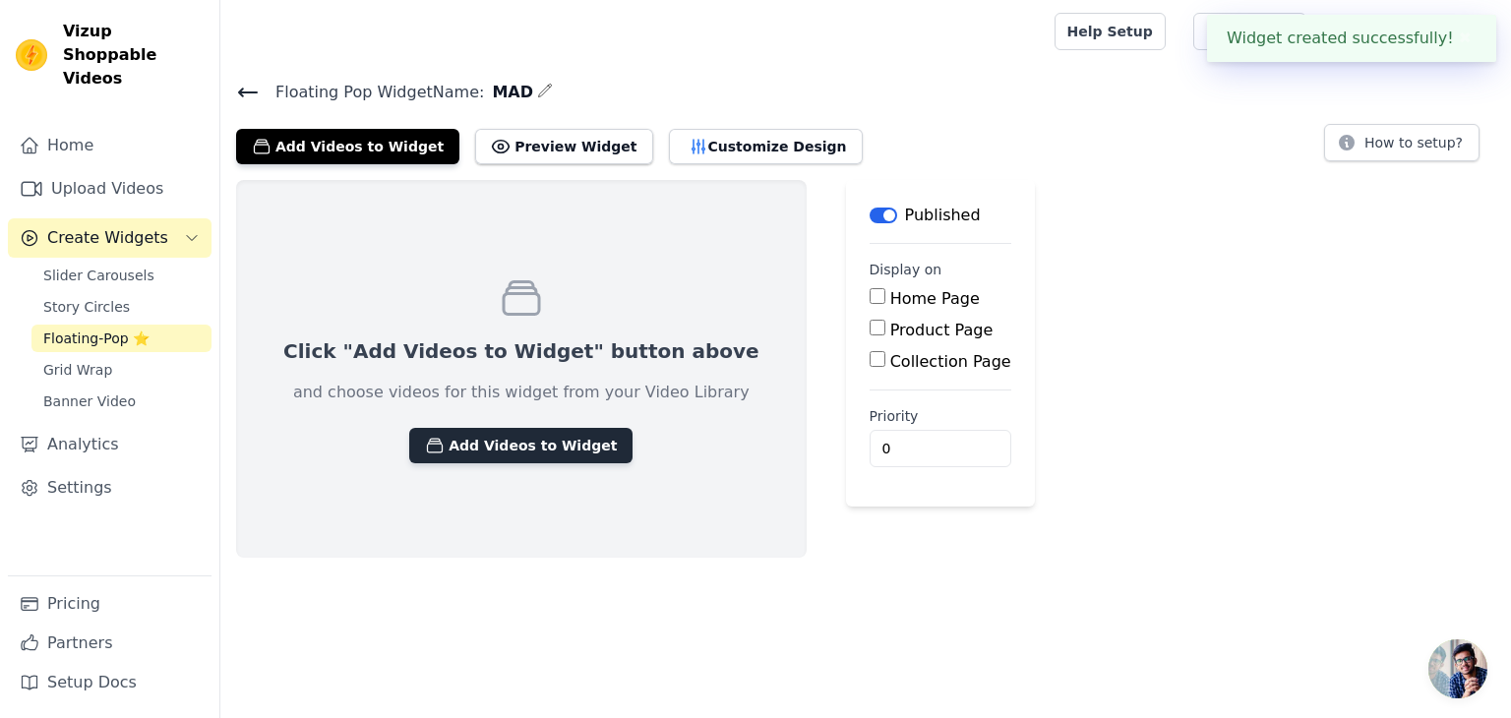
click at [520, 450] on button "Add Videos to Widget" at bounding box center [520, 445] width 223 height 35
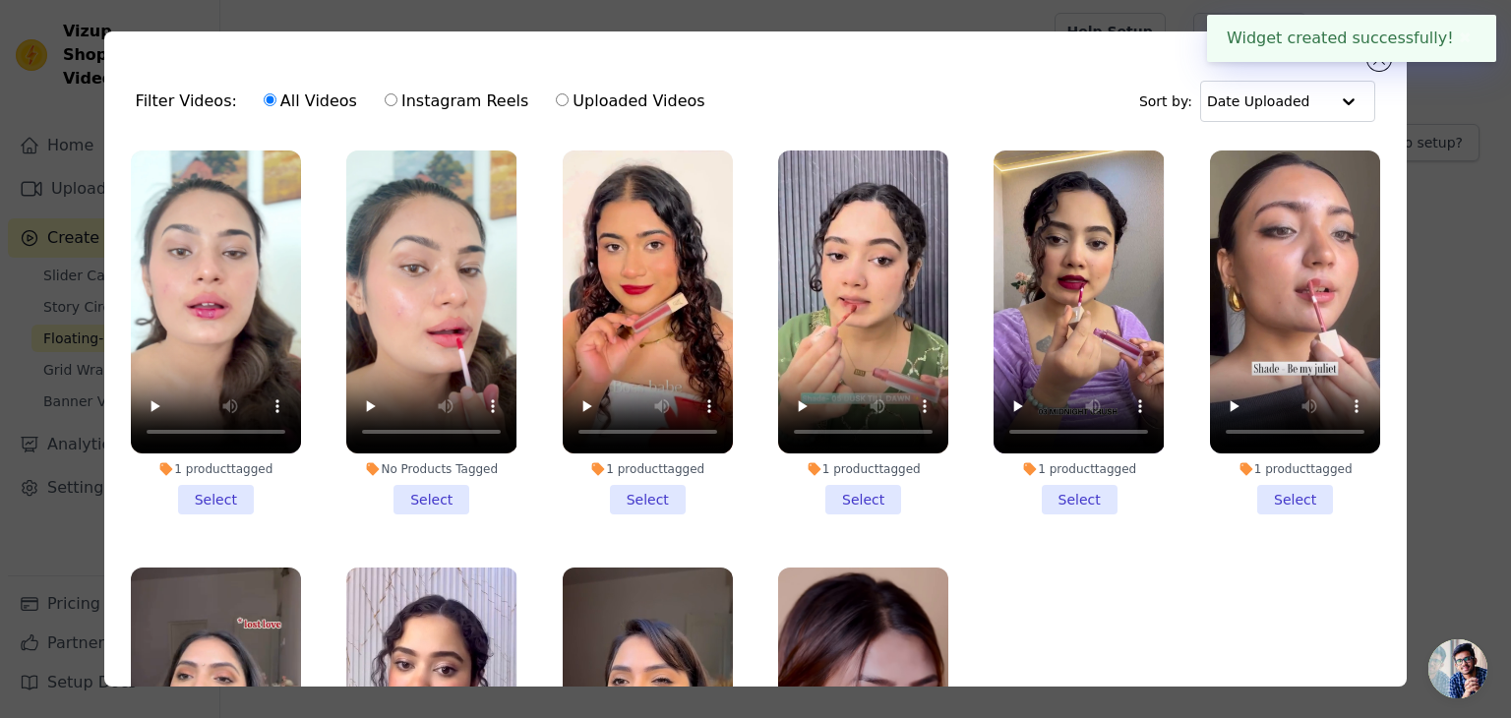
click at [425, 496] on li "No Products Tagged Select" at bounding box center [431, 333] width 170 height 364
click at [0, 0] on input "No Products Tagged Select" at bounding box center [0, 0] width 0 height 0
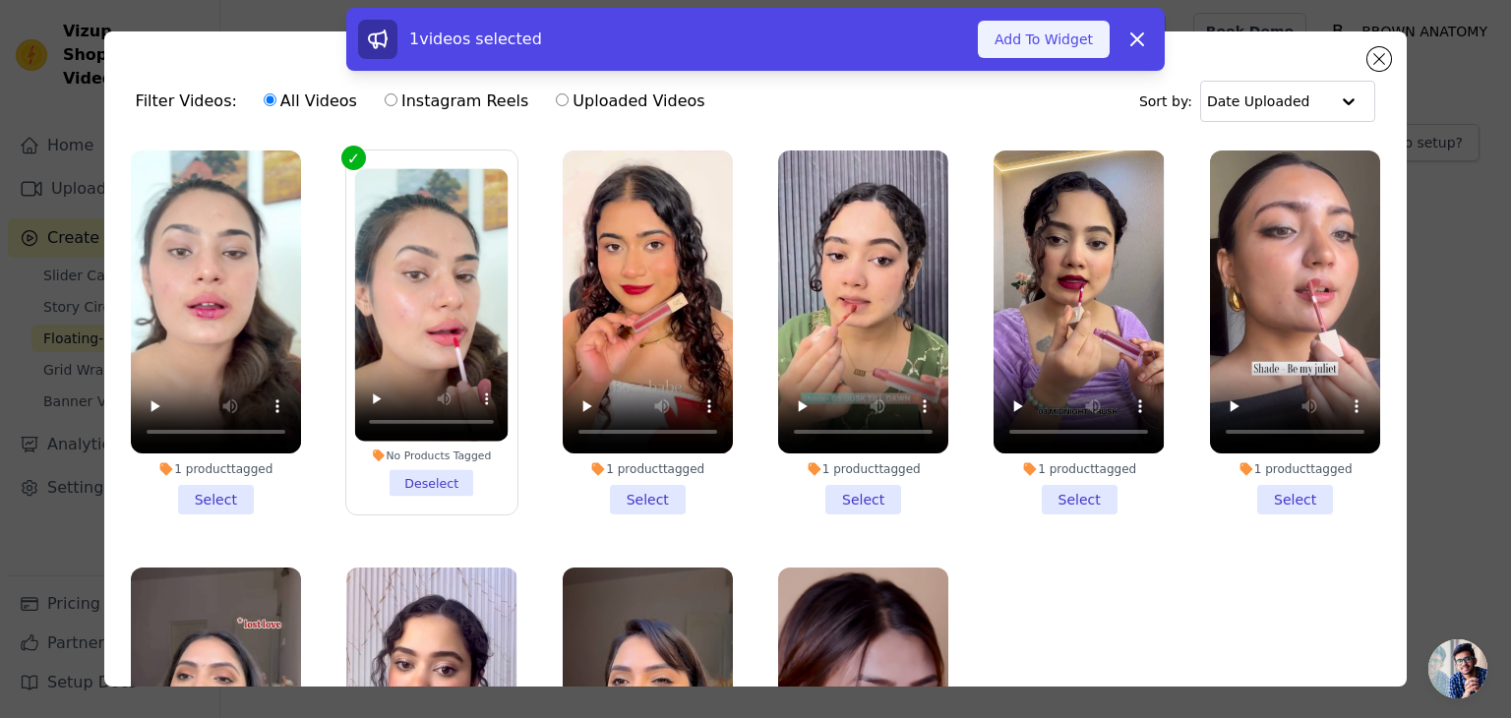
click at [1060, 40] on button "Add To Widget" at bounding box center [1044, 39] width 132 height 37
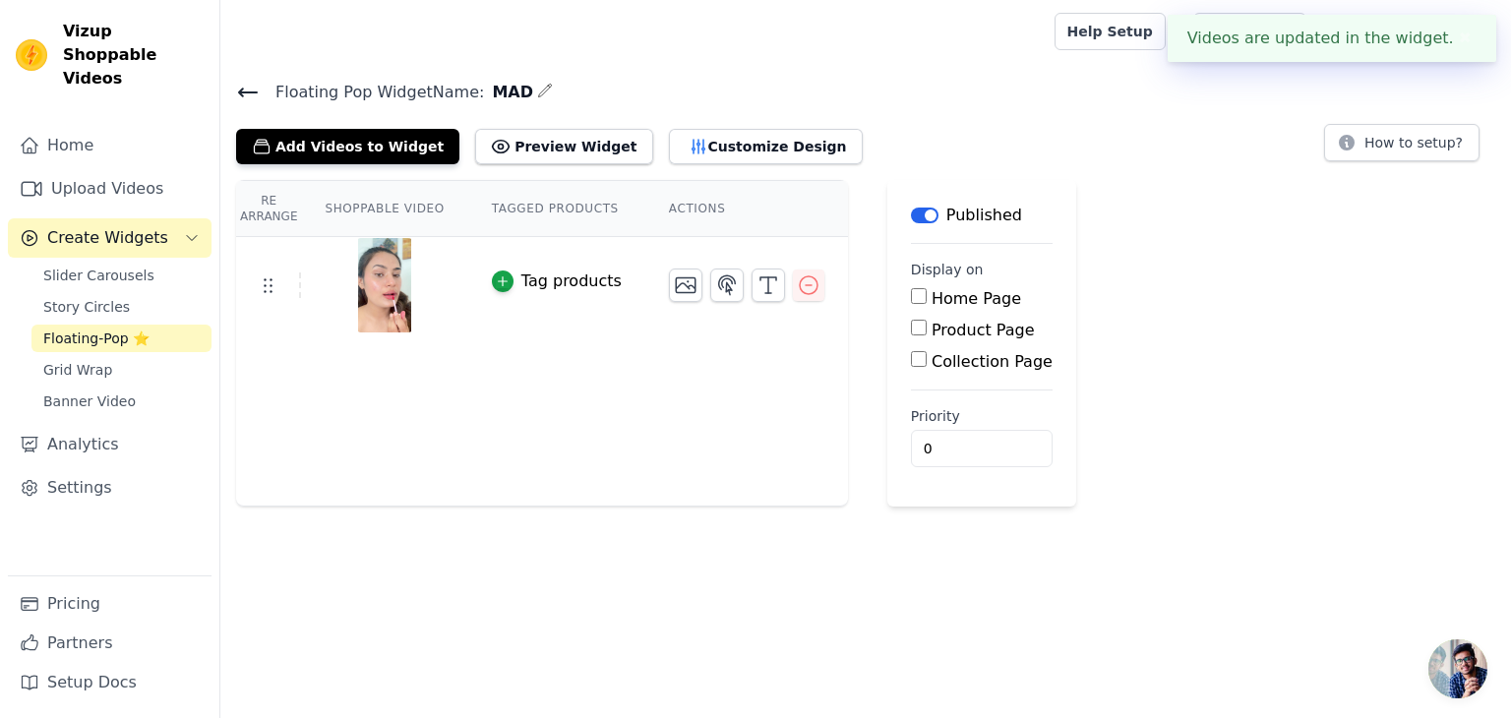
click at [555, 283] on div "Tag products" at bounding box center [572, 282] width 100 height 24
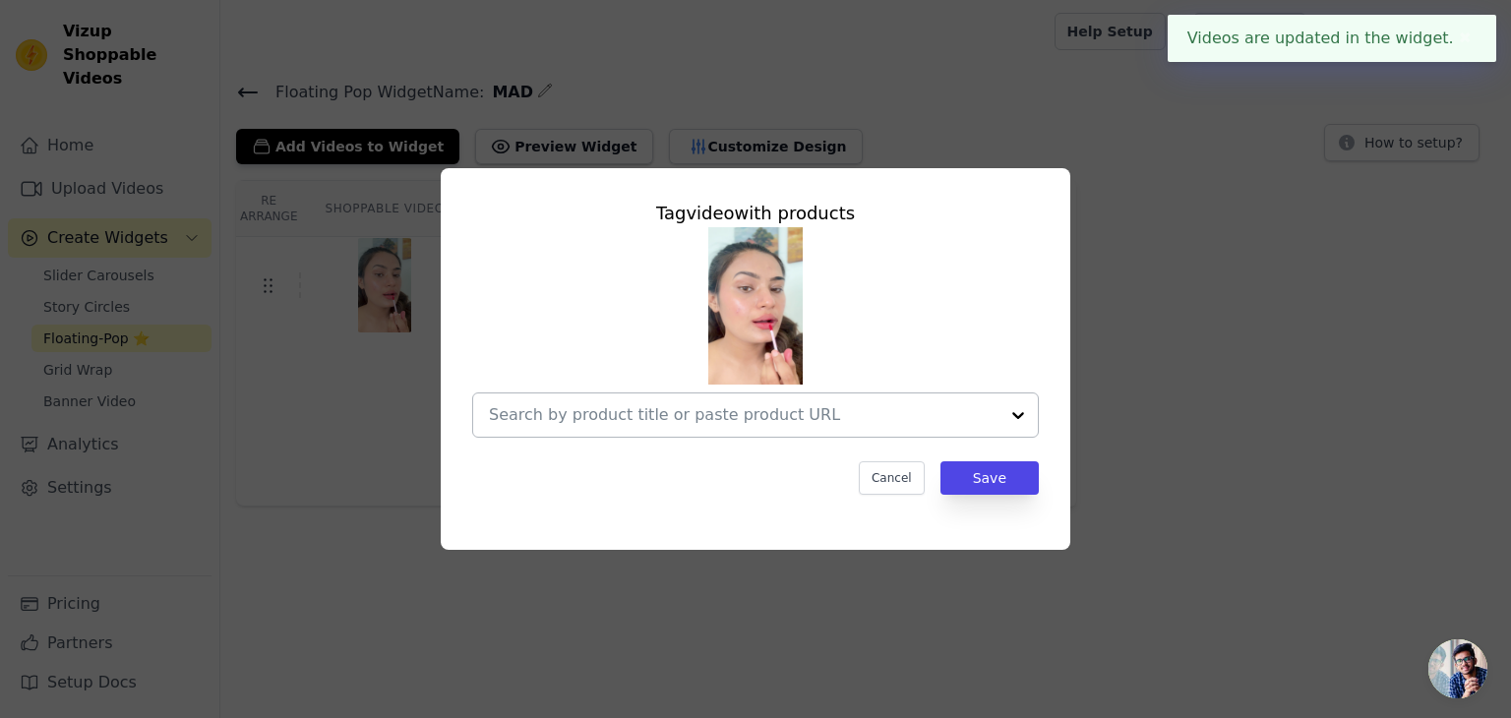
click at [601, 432] on div at bounding box center [744, 415] width 510 height 43
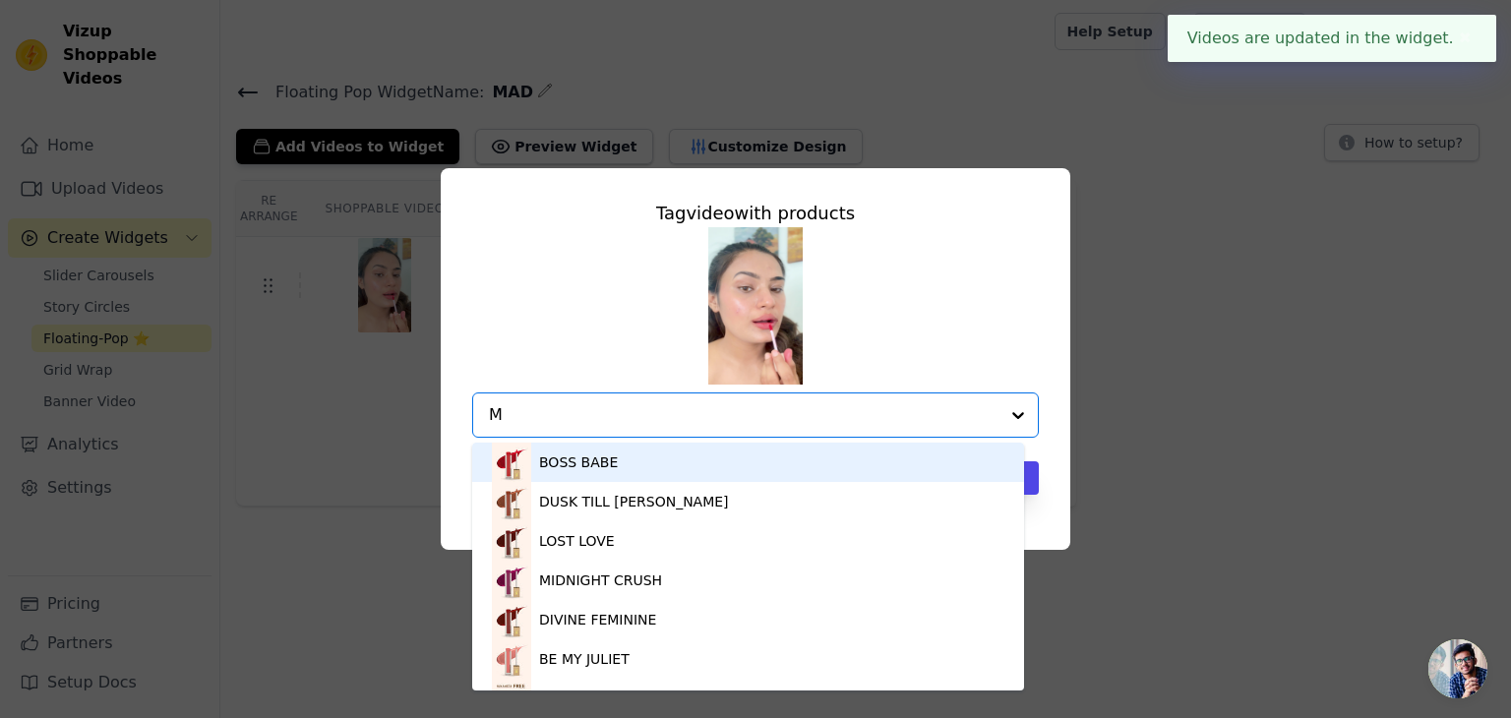
type input "MA"
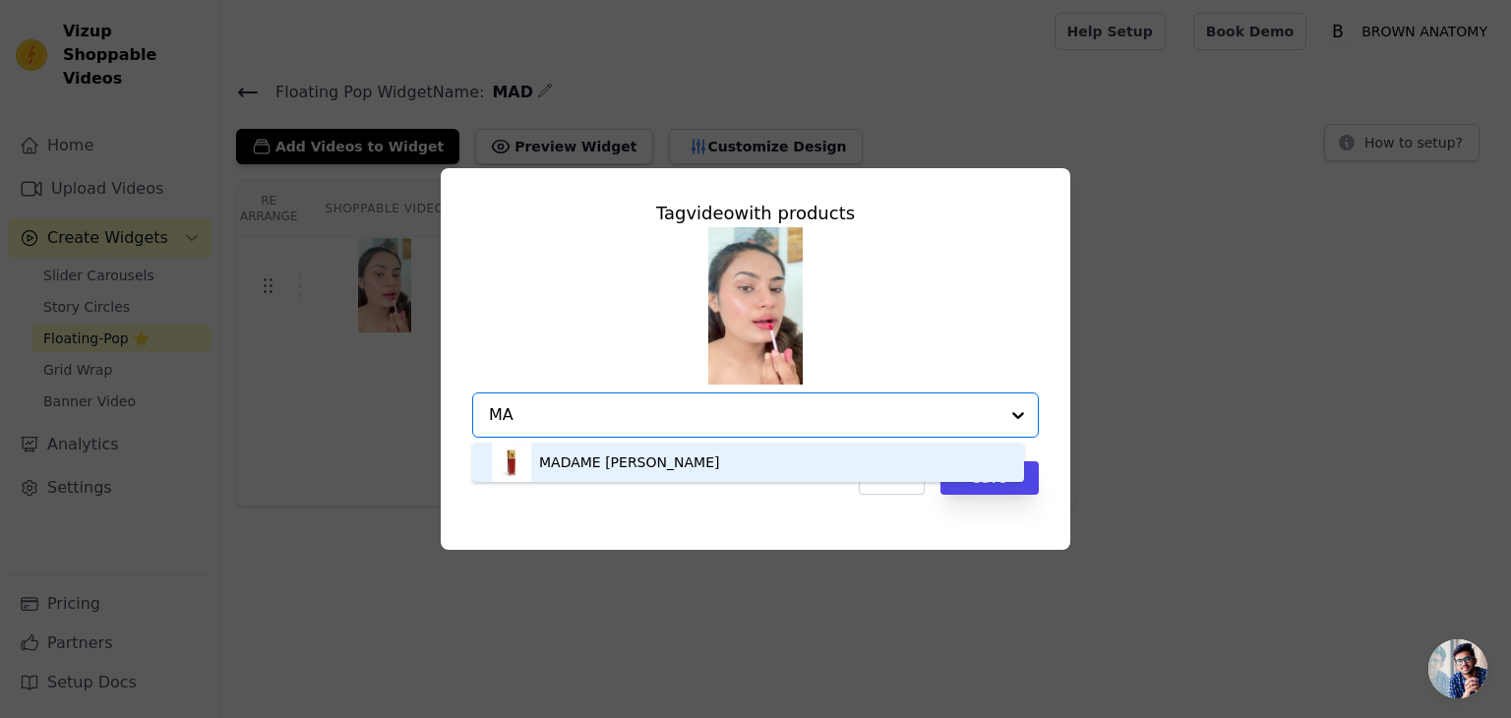
click at [594, 461] on div "MADAME [PERSON_NAME]" at bounding box center [629, 463] width 180 height 20
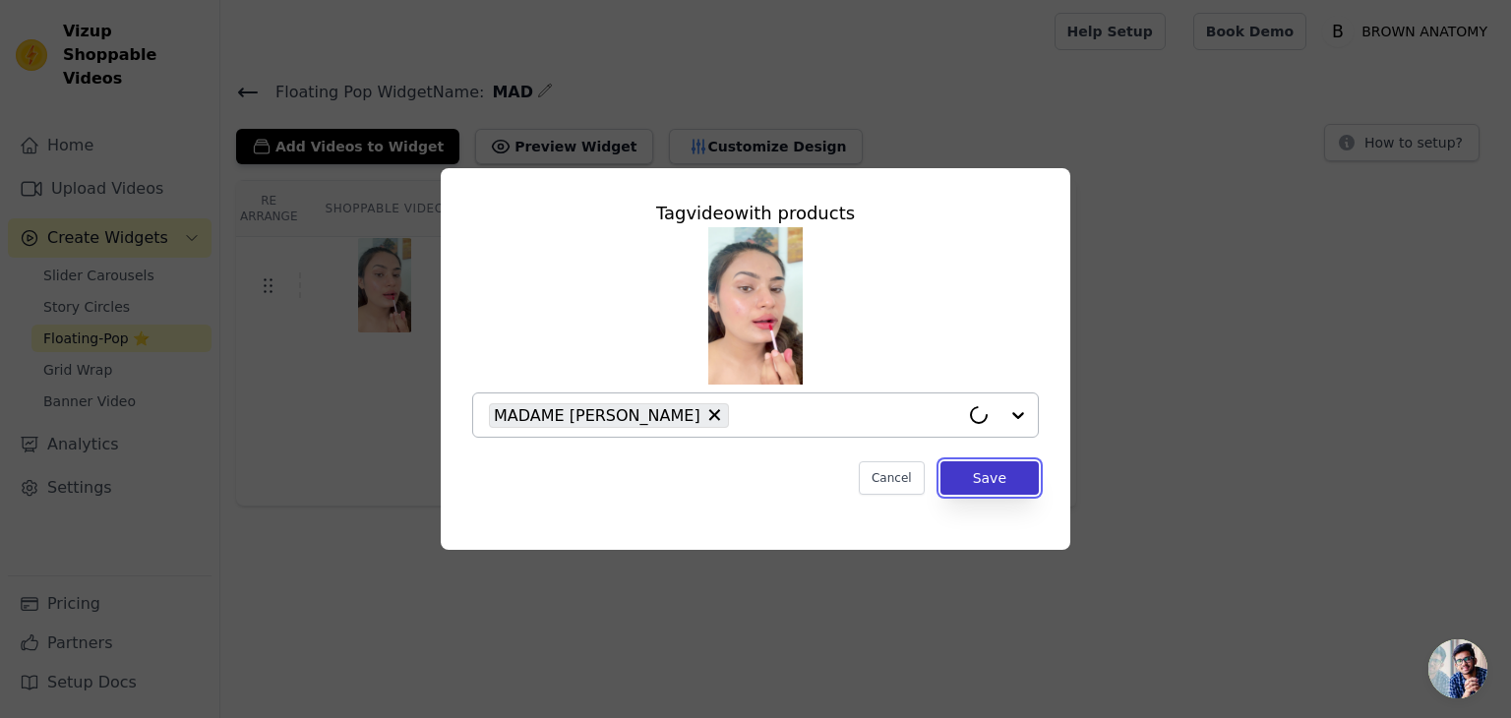
click at [972, 473] on button "Save" at bounding box center [990, 477] width 98 height 33
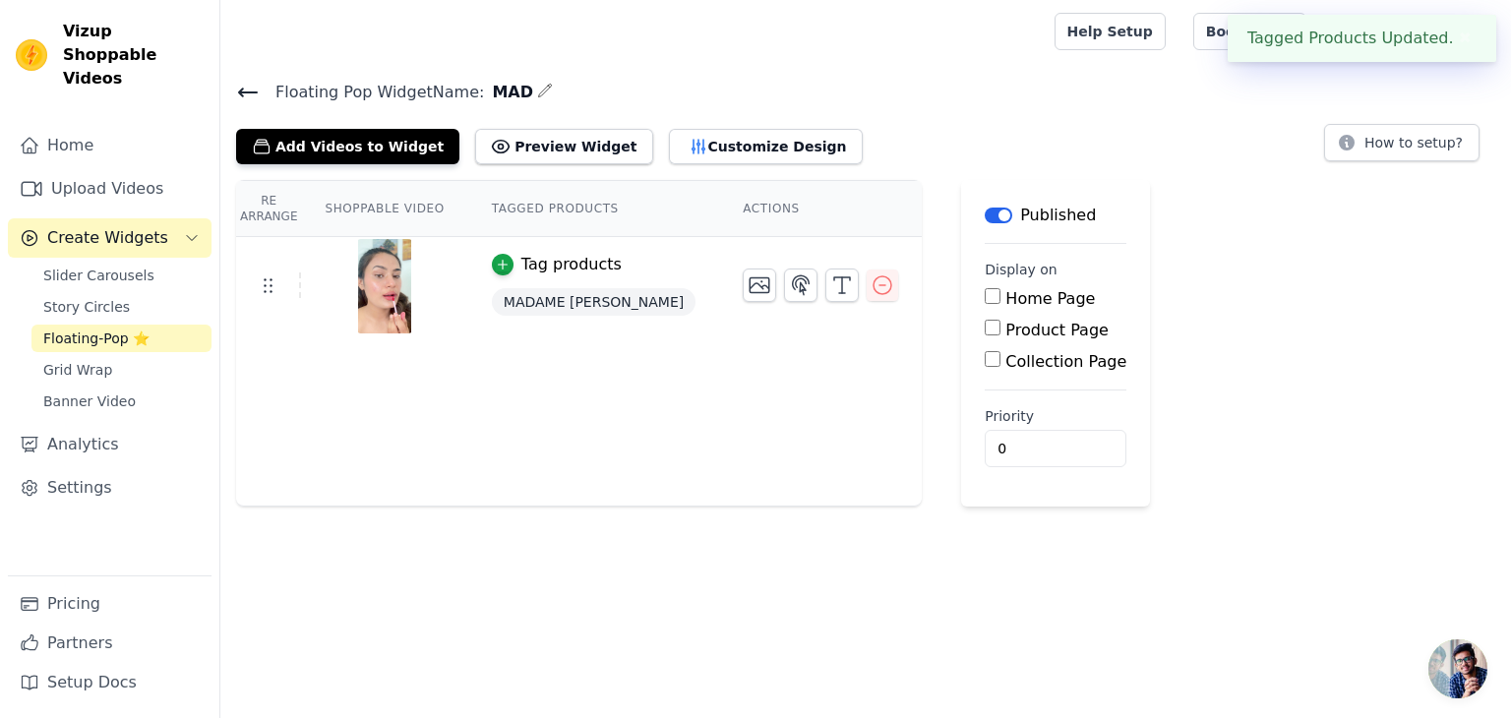
click at [1006, 326] on label "Product Page" at bounding box center [1057, 330] width 103 height 19
click at [985, 326] on input "Product Page" at bounding box center [993, 328] width 16 height 16
checkbox input "true"
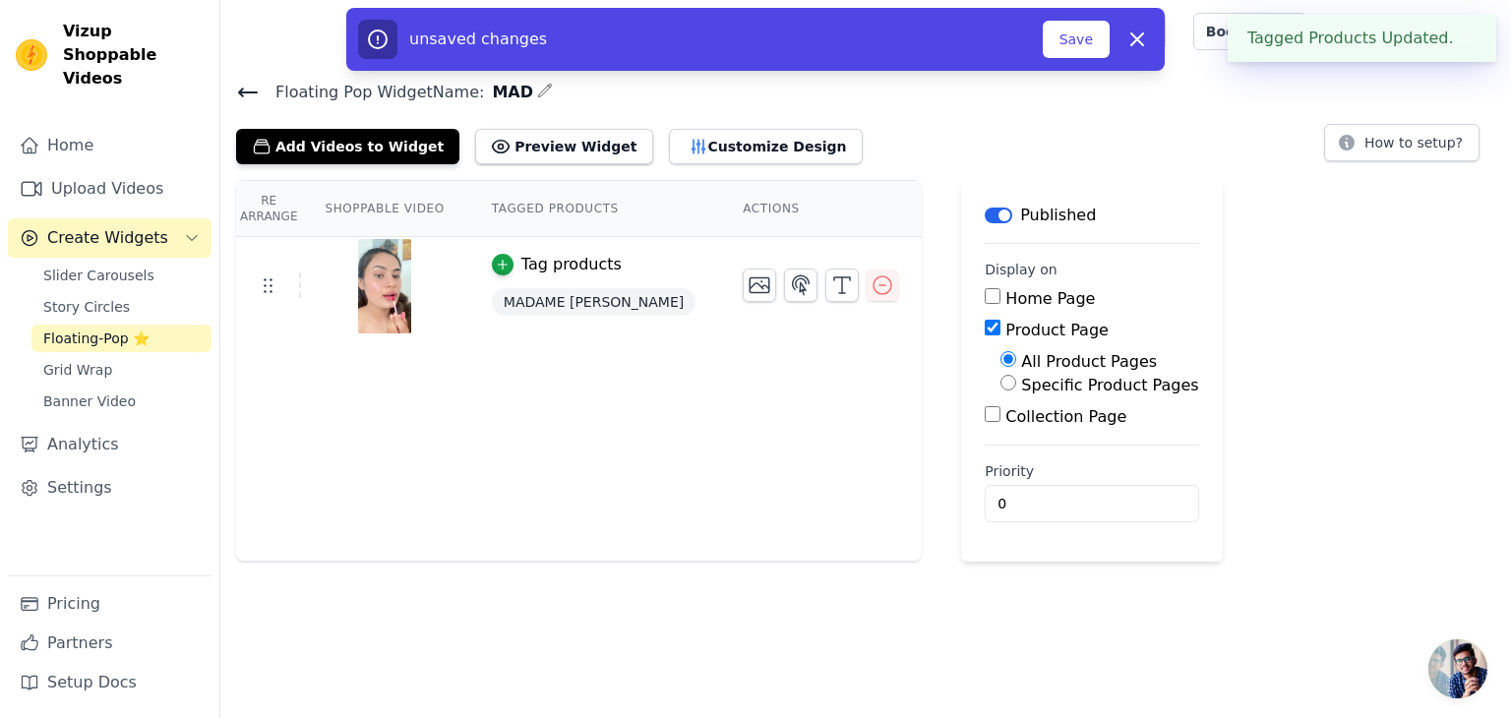
click at [1021, 387] on label "Specific Product Pages" at bounding box center [1109, 385] width 177 height 19
click at [1001, 387] on input "Specific Product Pages" at bounding box center [1009, 383] width 16 height 16
radio input "true"
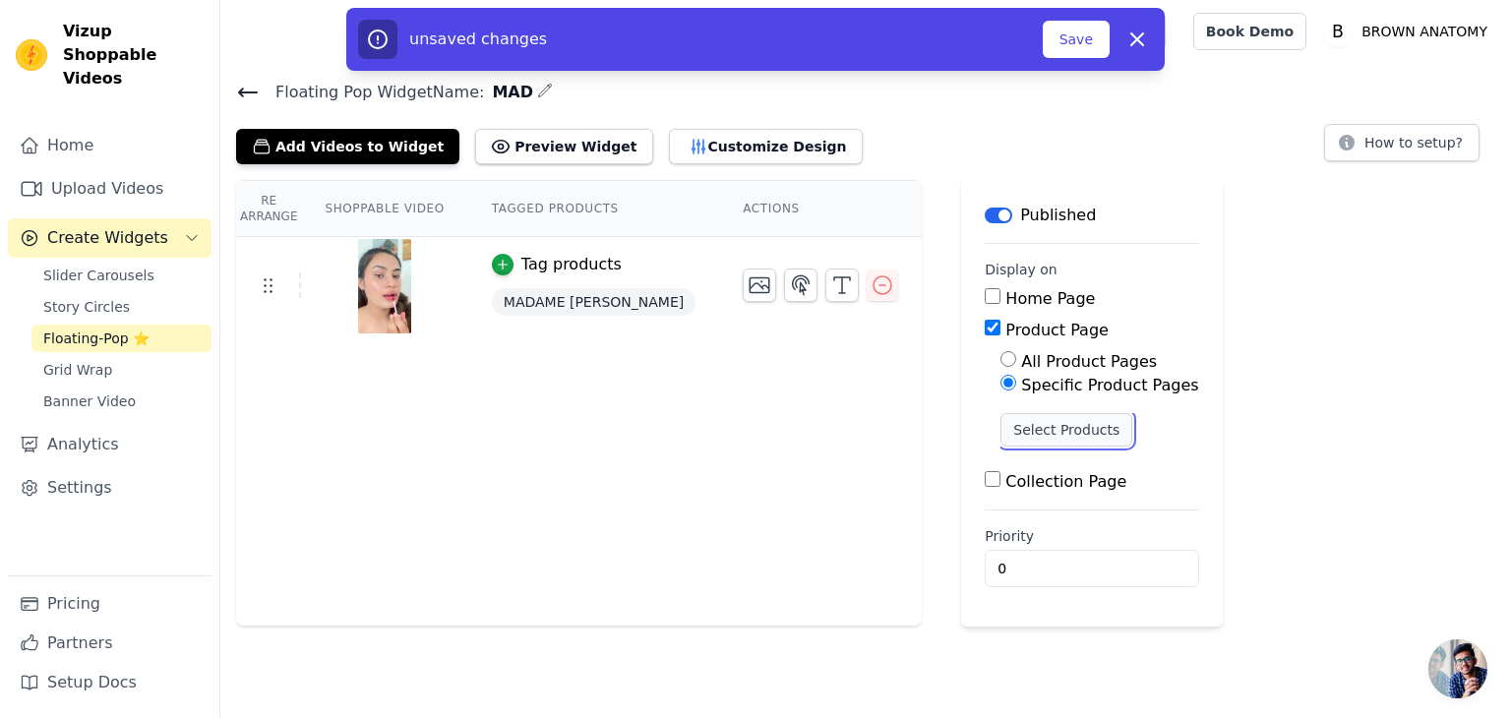
click at [1001, 427] on button "Select Products" at bounding box center [1067, 429] width 132 height 33
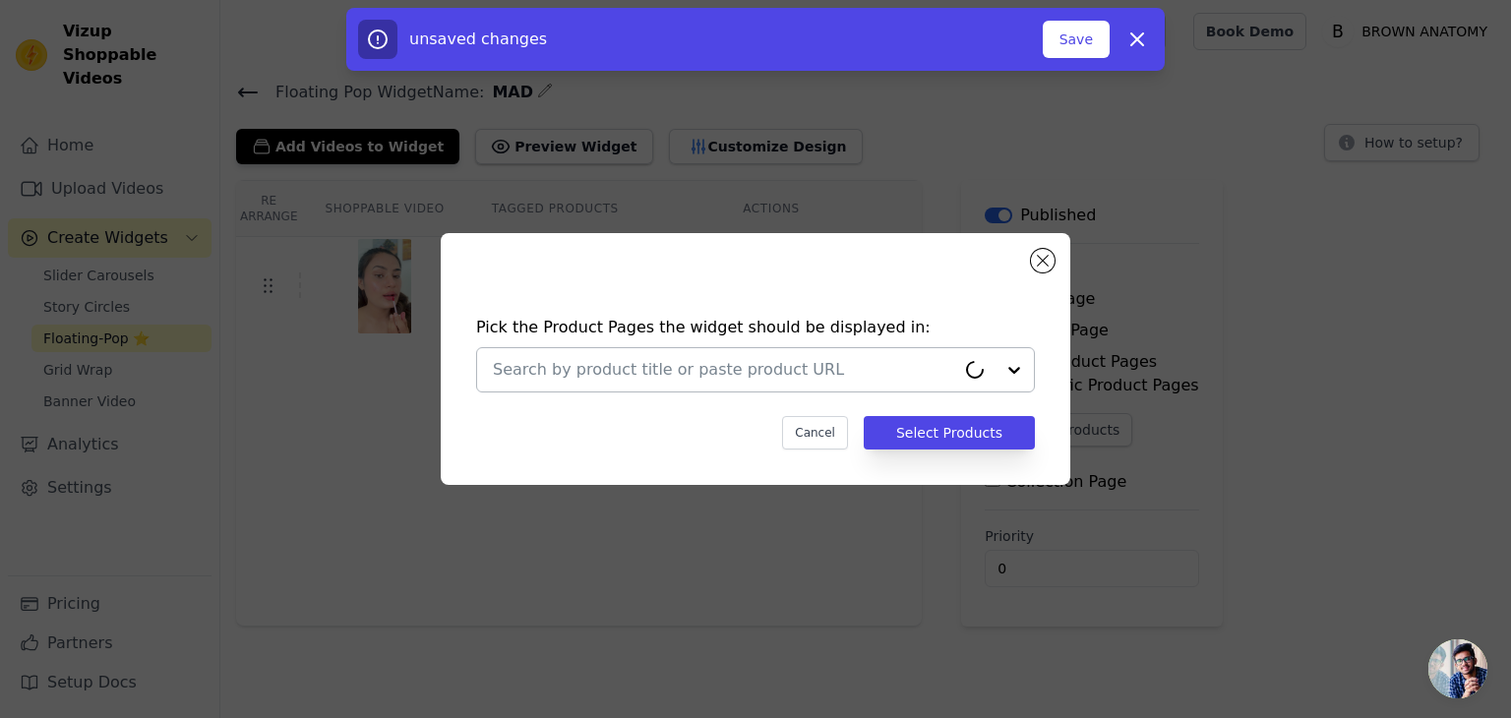
click at [766, 351] on div at bounding box center [724, 369] width 462 height 43
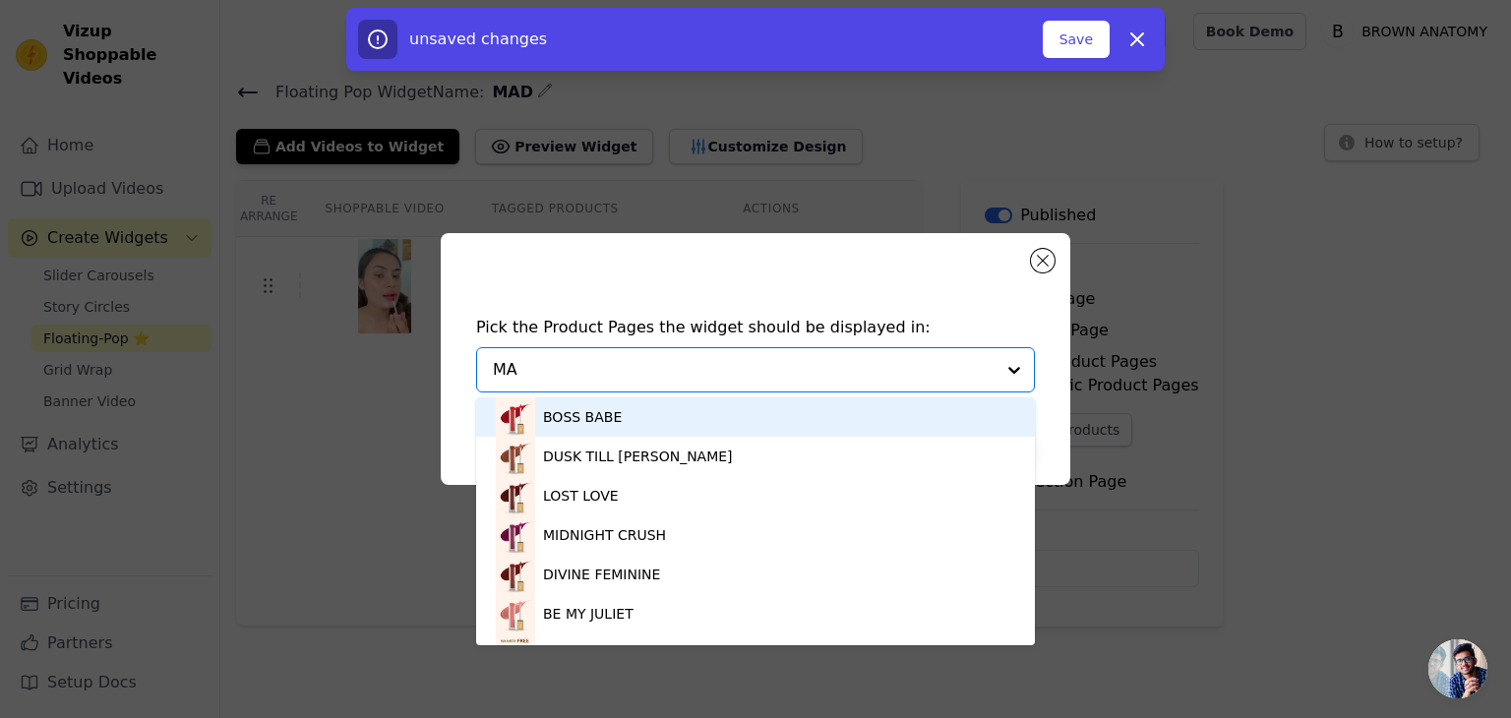
type input "MAD"
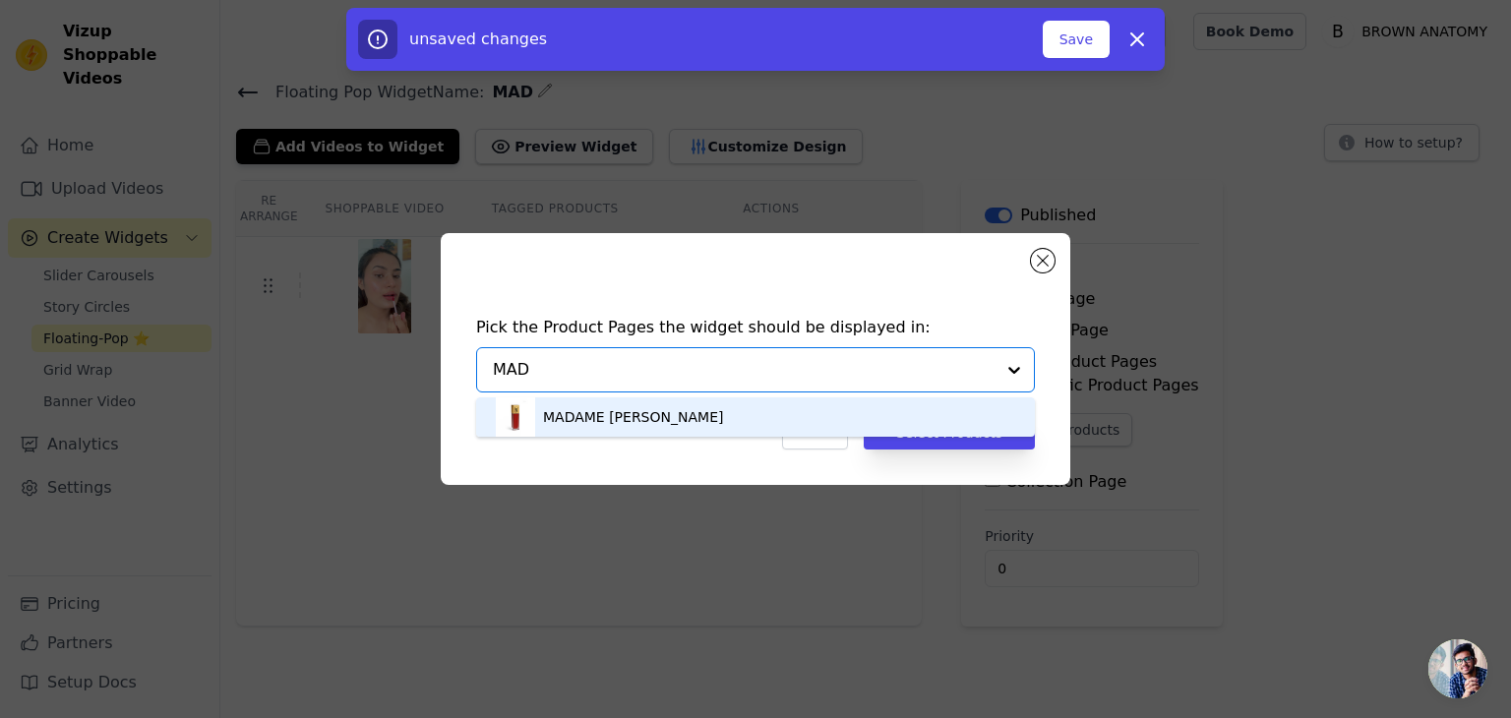
click at [593, 414] on div "MADAME [PERSON_NAME]" at bounding box center [633, 417] width 180 height 20
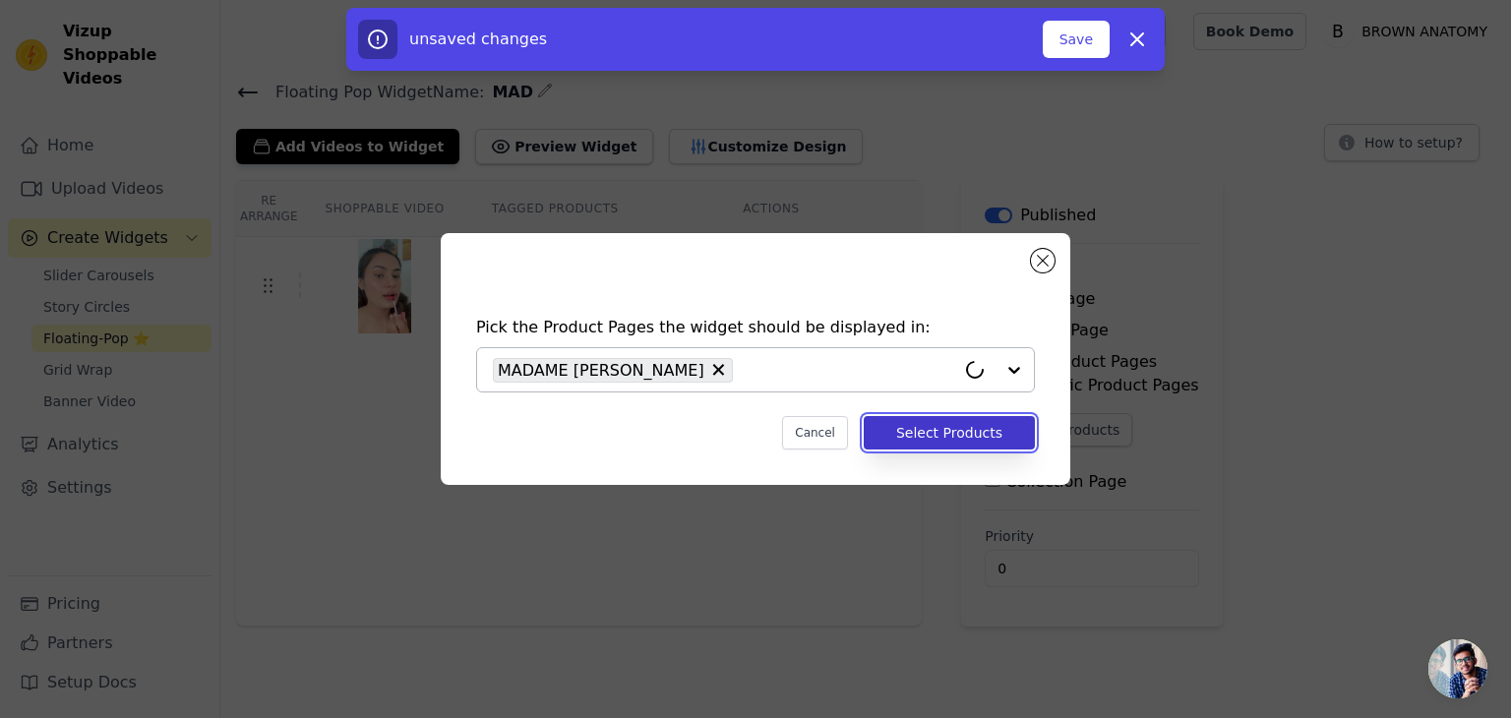
click at [962, 433] on button "Select Products" at bounding box center [949, 432] width 171 height 33
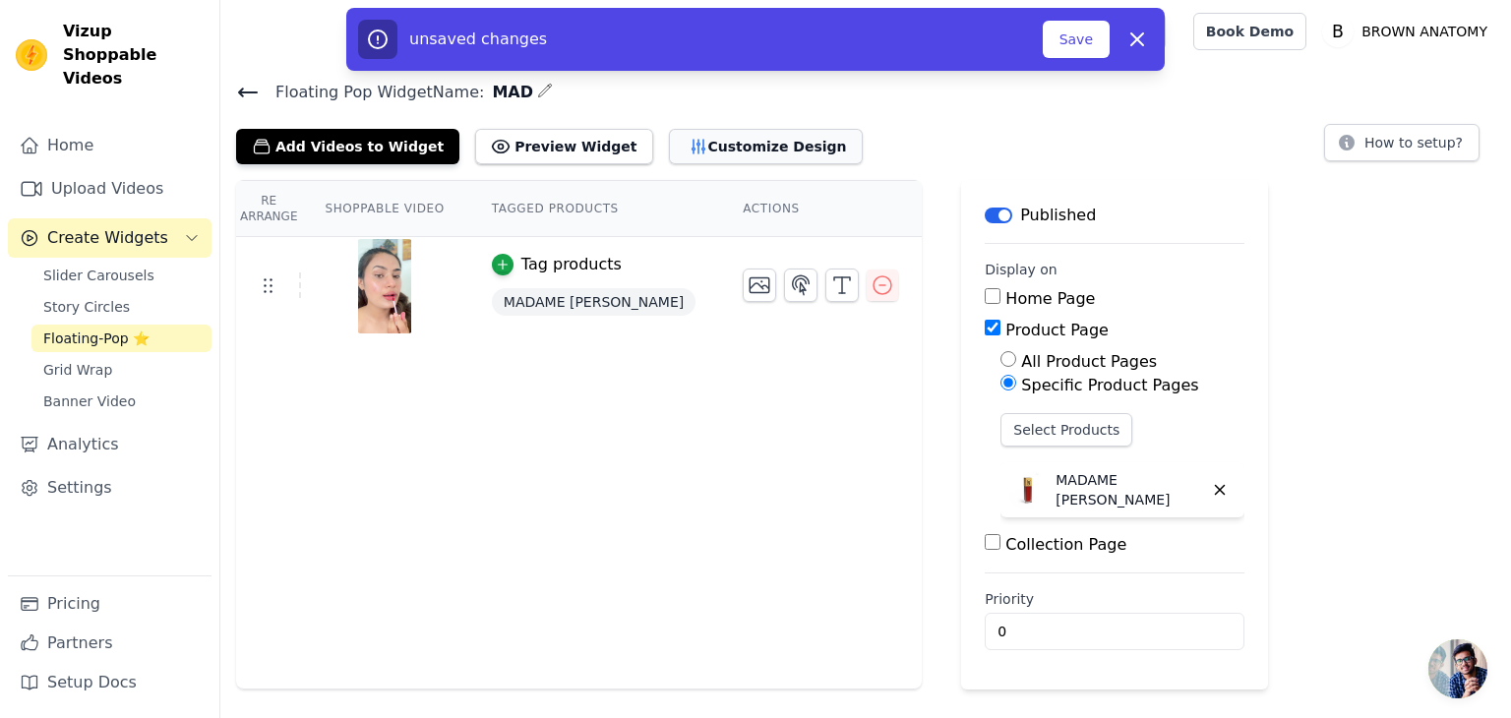
click at [690, 132] on button "Customize Design" at bounding box center [766, 146] width 194 height 35
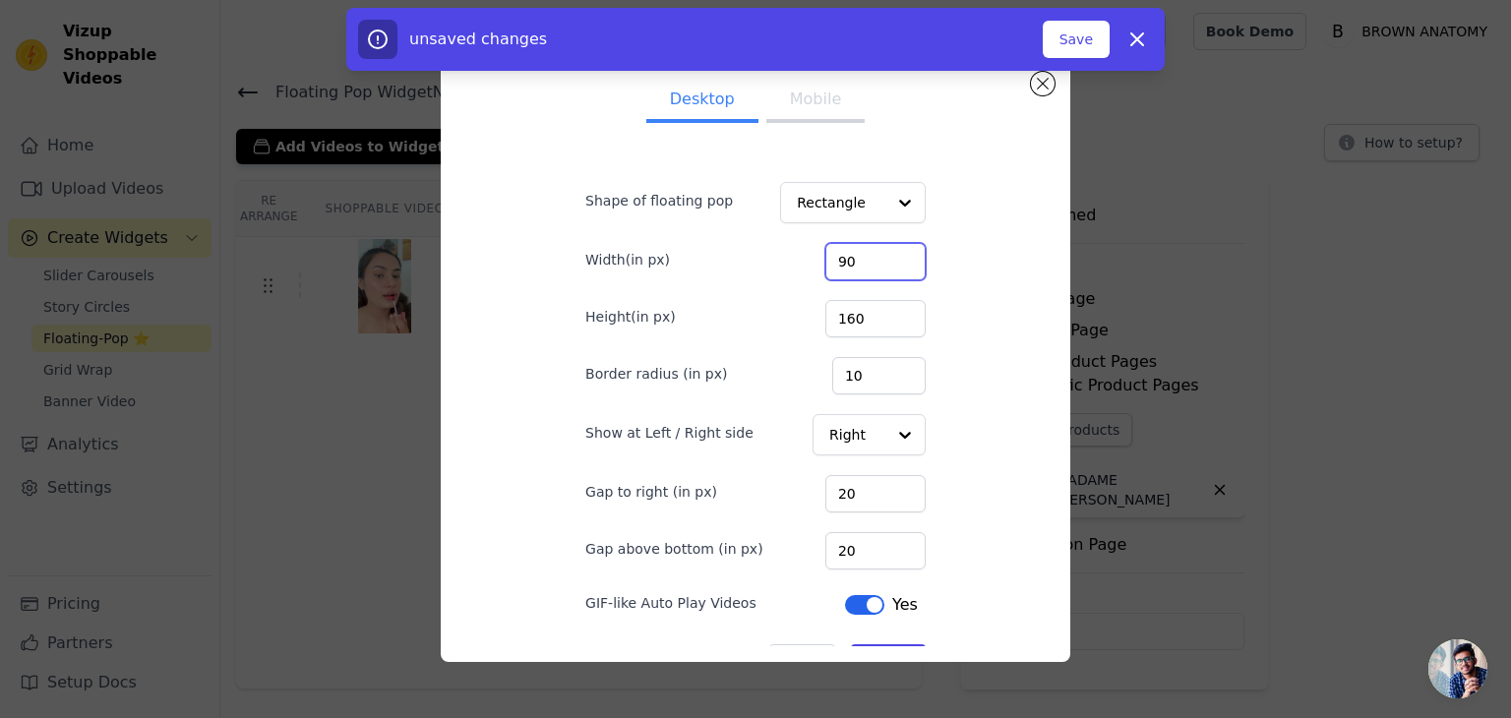
drag, startPoint x: 856, startPoint y: 265, endPoint x: 783, endPoint y: 262, distance: 72.9
click at [783, 262] on div "Width(in px) 90" at bounding box center [755, 259] width 340 height 41
type input "130"
drag, startPoint x: 846, startPoint y: 312, endPoint x: 767, endPoint y: 314, distance: 79.7
click at [767, 314] on div "Height(in px) 160" at bounding box center [755, 316] width 340 height 41
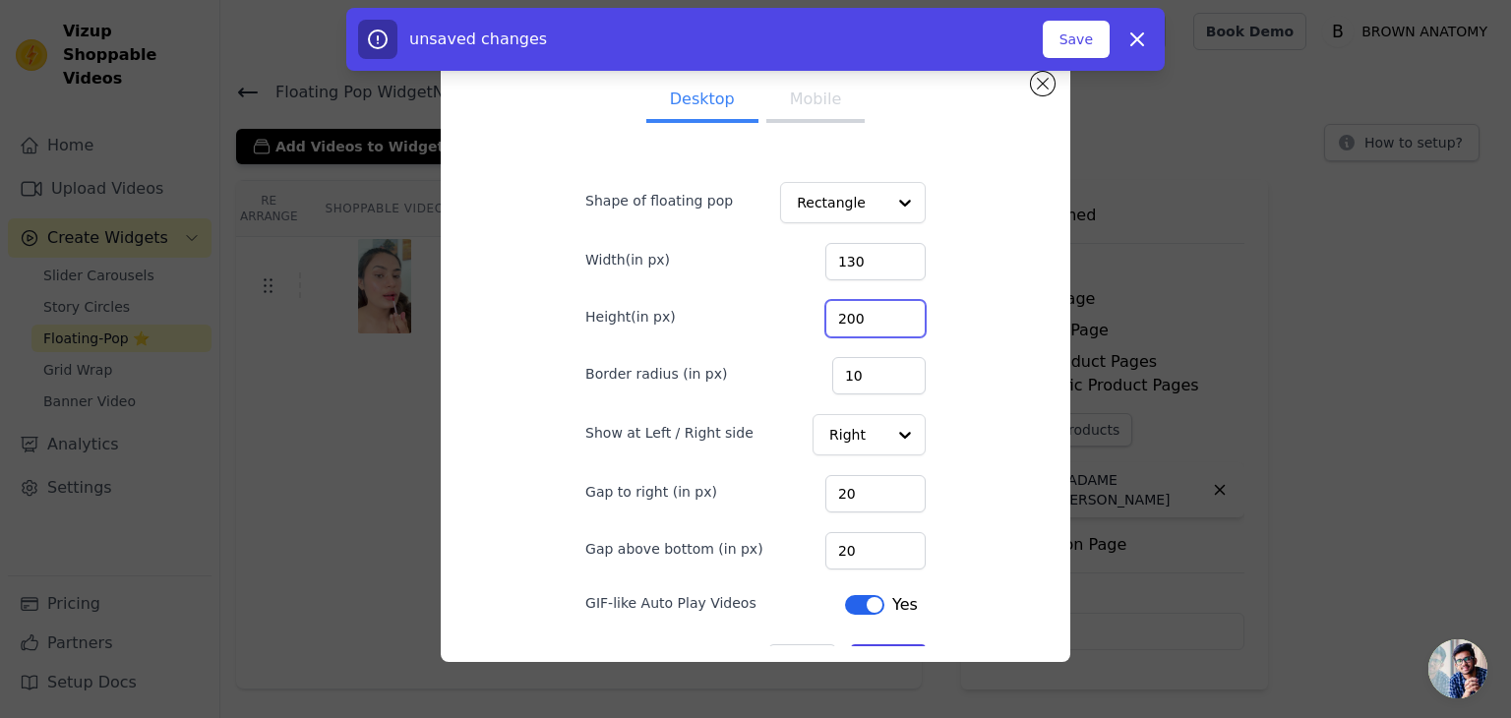
type input "200"
click at [796, 93] on button "Mobile" at bounding box center [816, 101] width 98 height 43
drag, startPoint x: 858, startPoint y: 258, endPoint x: 770, endPoint y: 259, distance: 87.6
click at [770, 259] on div "Width(in px) 130" at bounding box center [755, 259] width 340 height 41
type input "100"
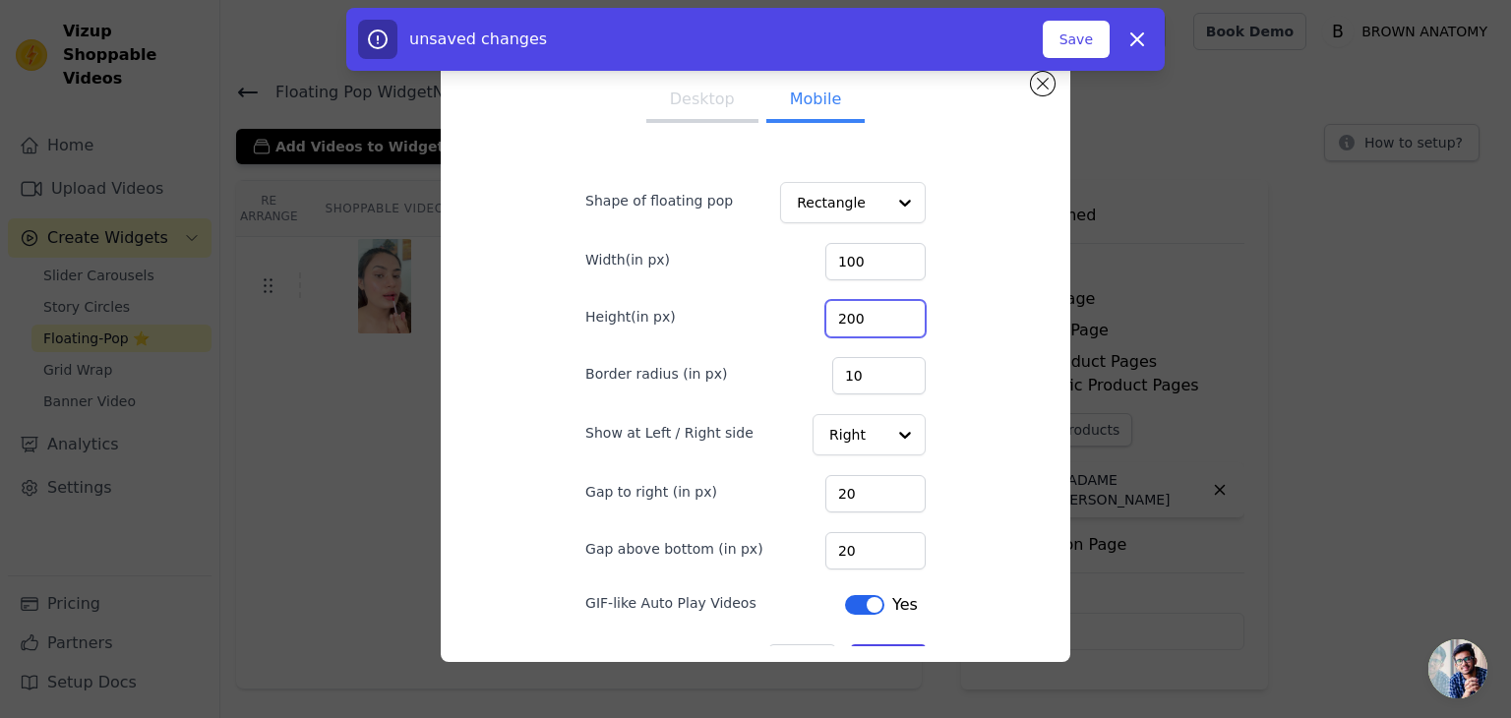
drag, startPoint x: 858, startPoint y: 307, endPoint x: 773, endPoint y: 310, distance: 84.7
click at [773, 310] on div "Height(in px) 200" at bounding box center [755, 316] width 340 height 41
type input "170"
click at [931, 312] on div "Desktop Mobile Shape of floating pop Rectangle Width(in px) 100 Height(in px) 1…" at bounding box center [755, 359] width 403 height 575
click at [1073, 31] on button "Save" at bounding box center [1076, 39] width 67 height 37
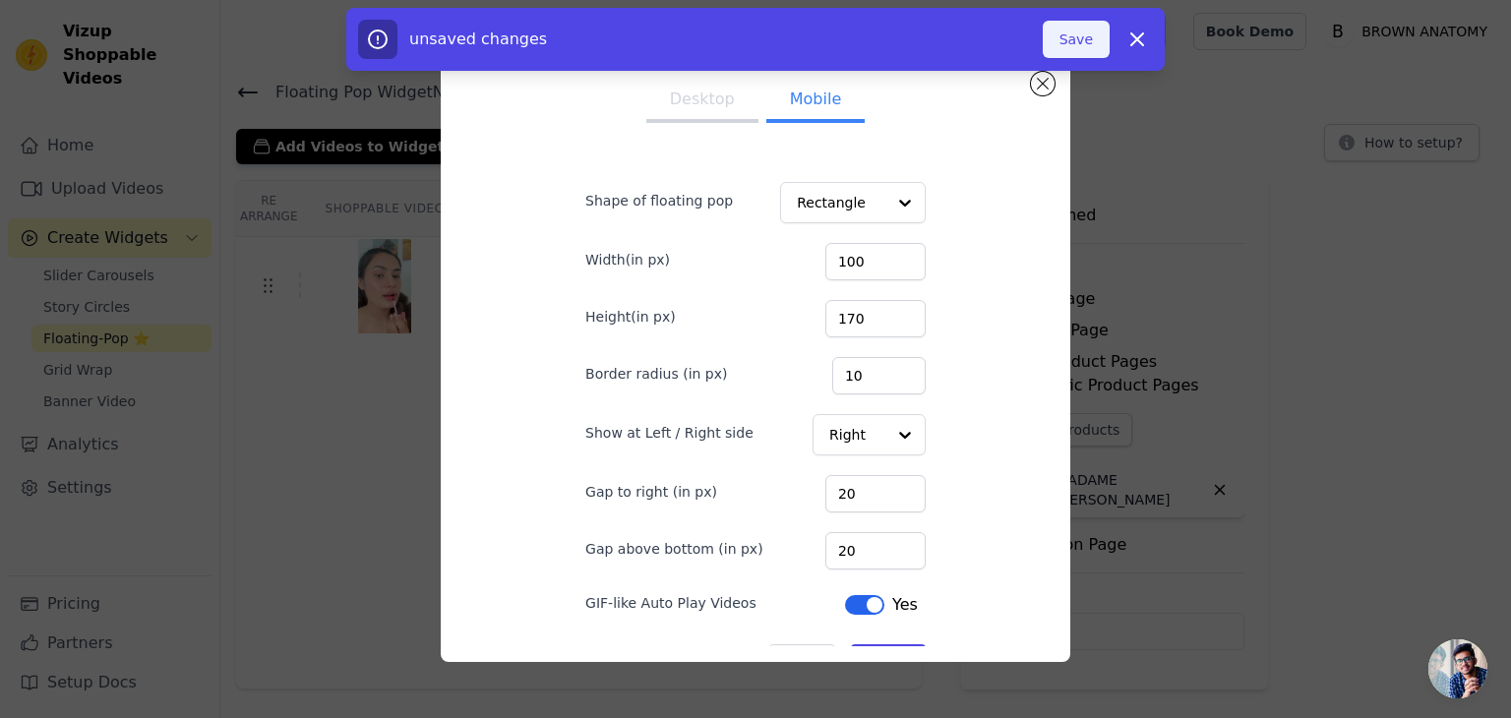
click at [1073, 31] on button "Save" at bounding box center [1076, 39] width 67 height 37
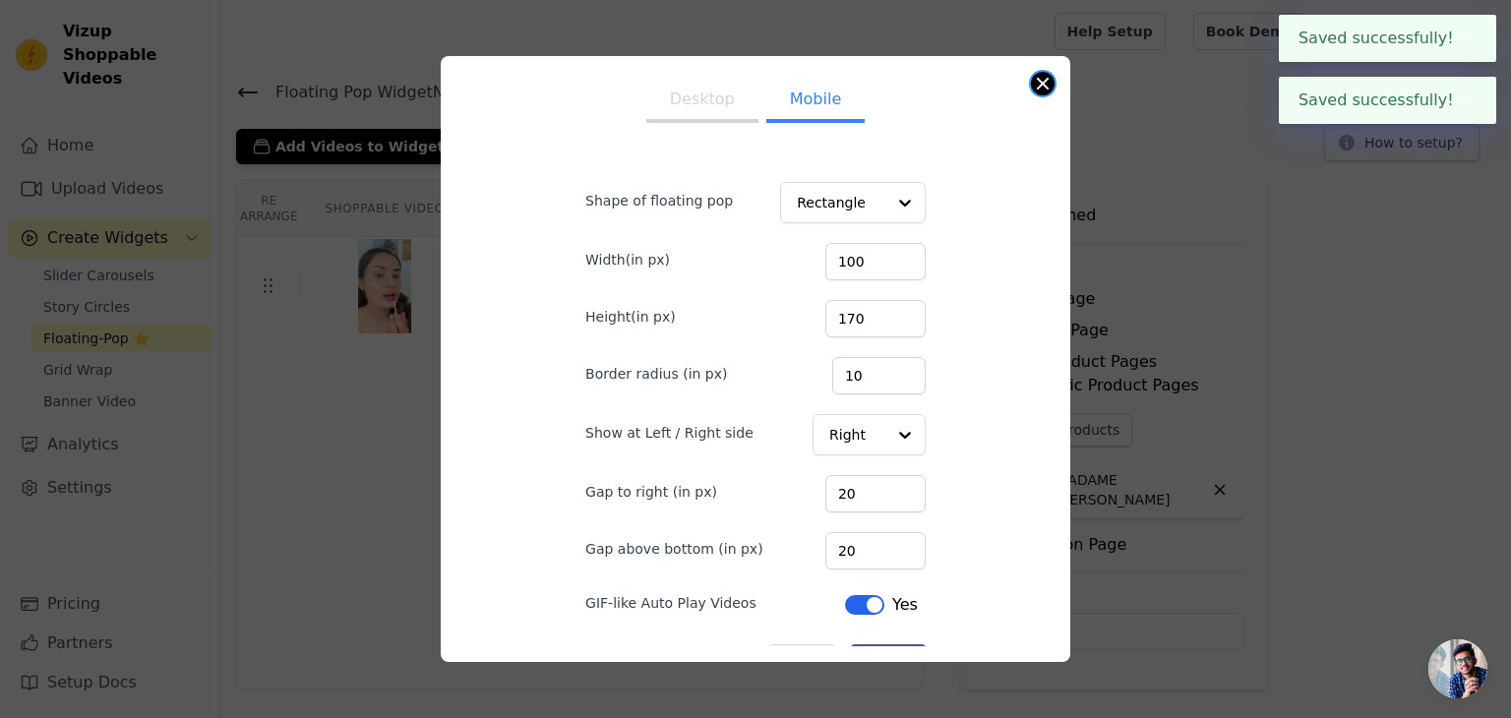
click at [1047, 83] on button "Close modal" at bounding box center [1043, 84] width 24 height 24
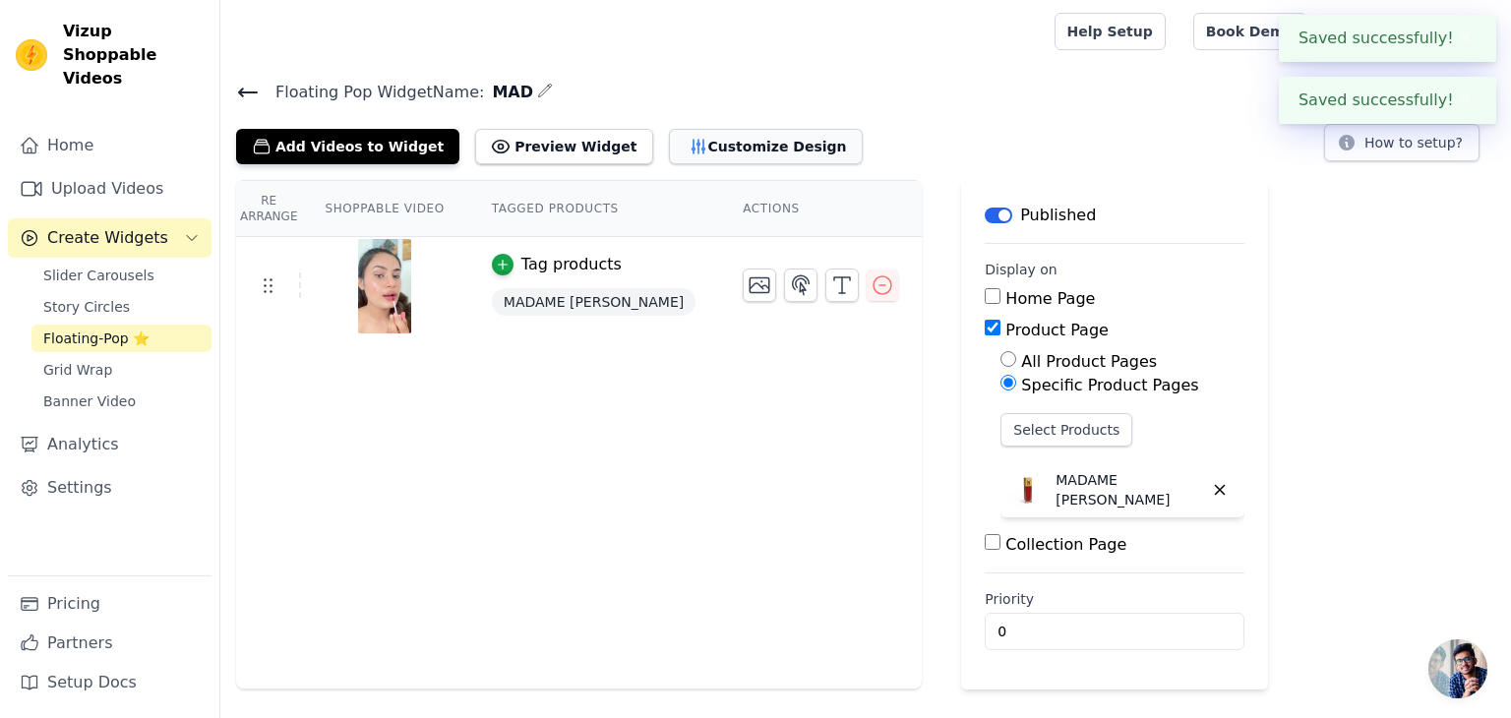
click at [716, 150] on button "Customize Design" at bounding box center [766, 146] width 194 height 35
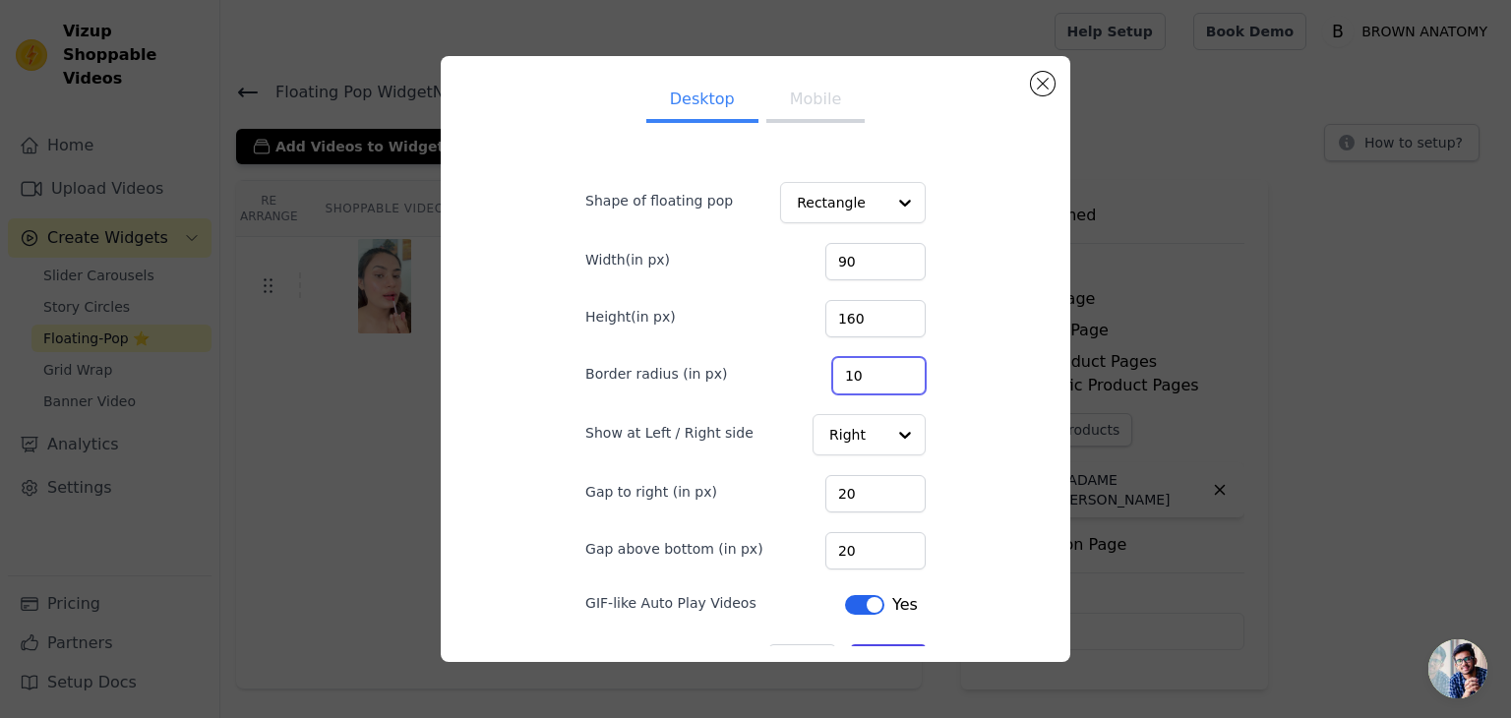
drag, startPoint x: 852, startPoint y: 387, endPoint x: 756, endPoint y: 386, distance: 96.4
click at [756, 386] on div "Border radius (in px) 10" at bounding box center [755, 373] width 340 height 41
click at [814, 109] on button "Mobile" at bounding box center [816, 101] width 98 height 43
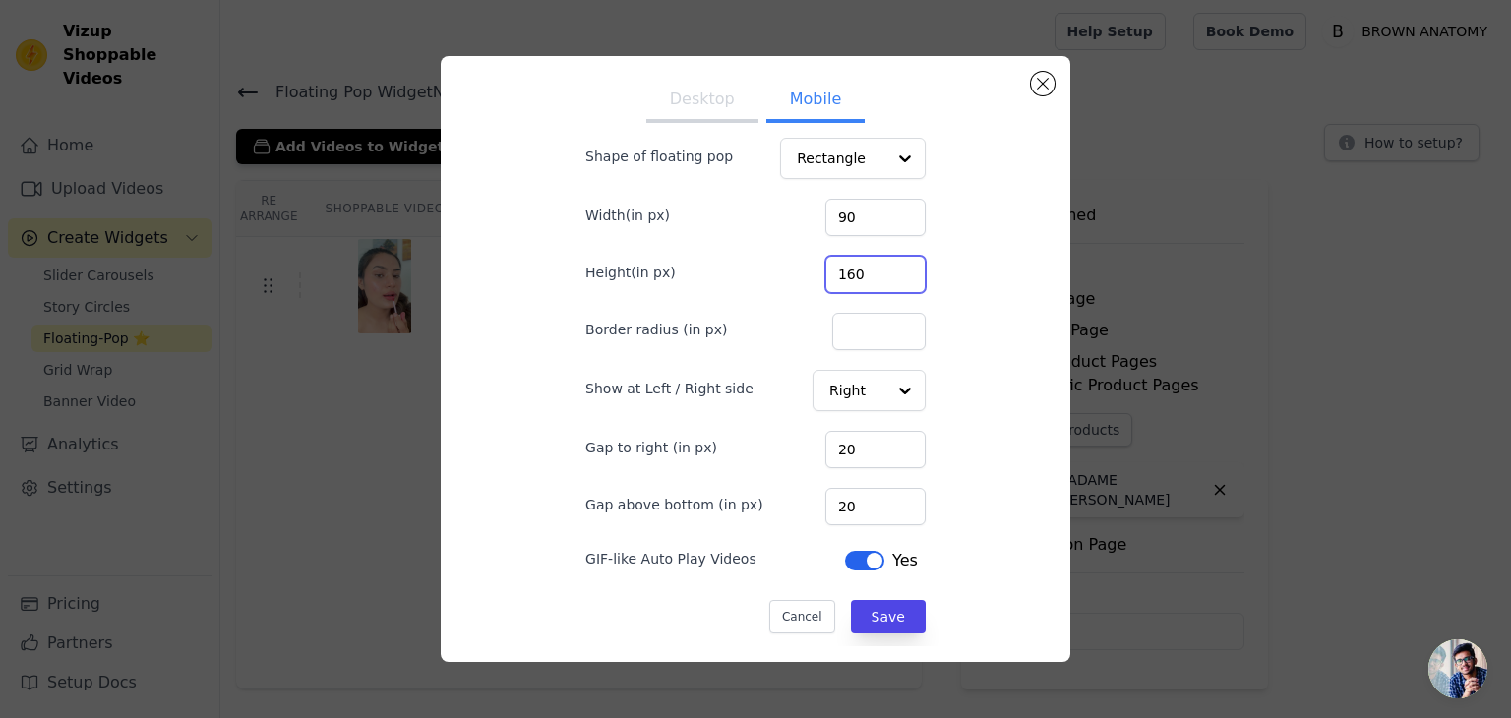
click at [842, 278] on input "160" at bounding box center [876, 274] width 100 height 37
type input "10"
type input "170"
click at [991, 399] on div "Desktop Mobile Shape of floating pop Rectangle Width(in px) 90 Height(in px) 17…" at bounding box center [756, 359] width 598 height 575
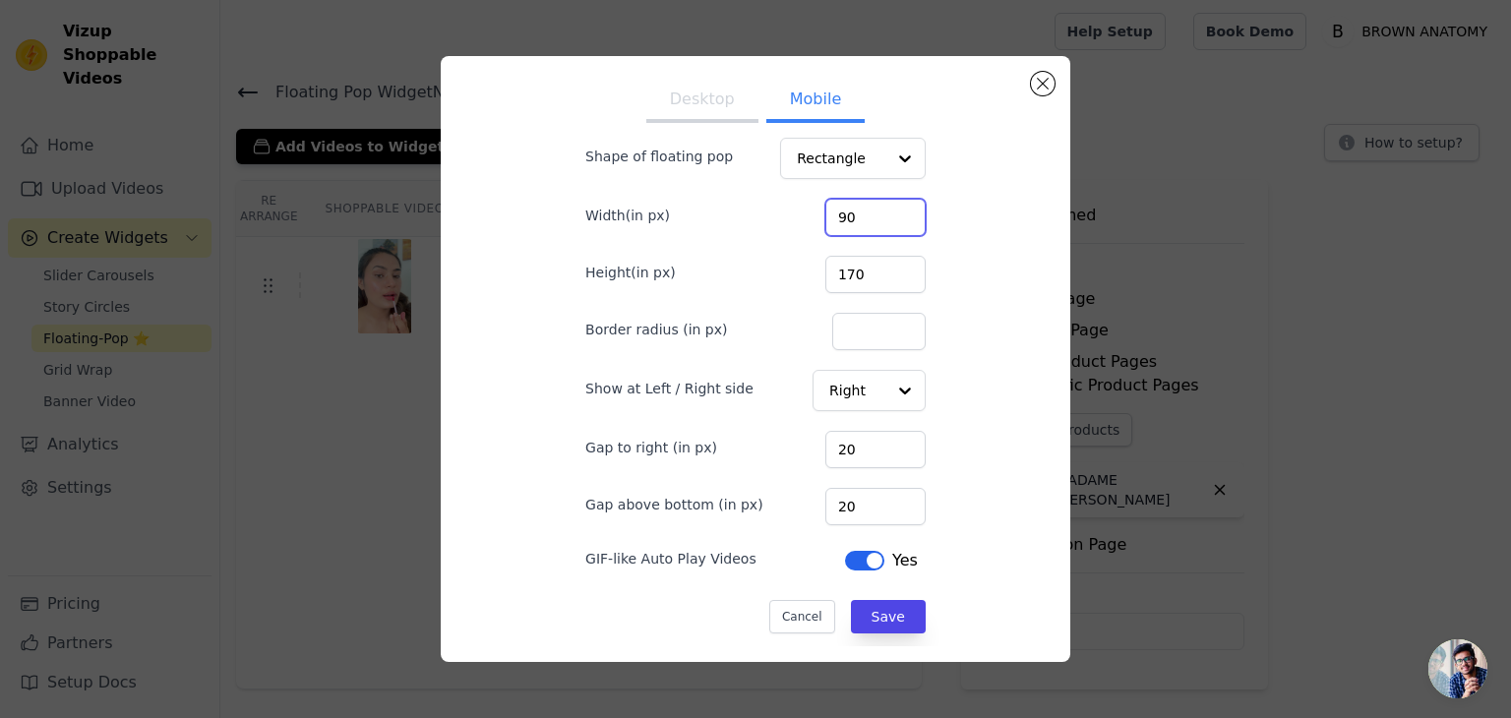
drag, startPoint x: 843, startPoint y: 215, endPoint x: 752, endPoint y: 226, distance: 92.3
click at [752, 226] on div "Width(in px) 90" at bounding box center [755, 215] width 340 height 41
type input "1"
type input "10"
type input "100"
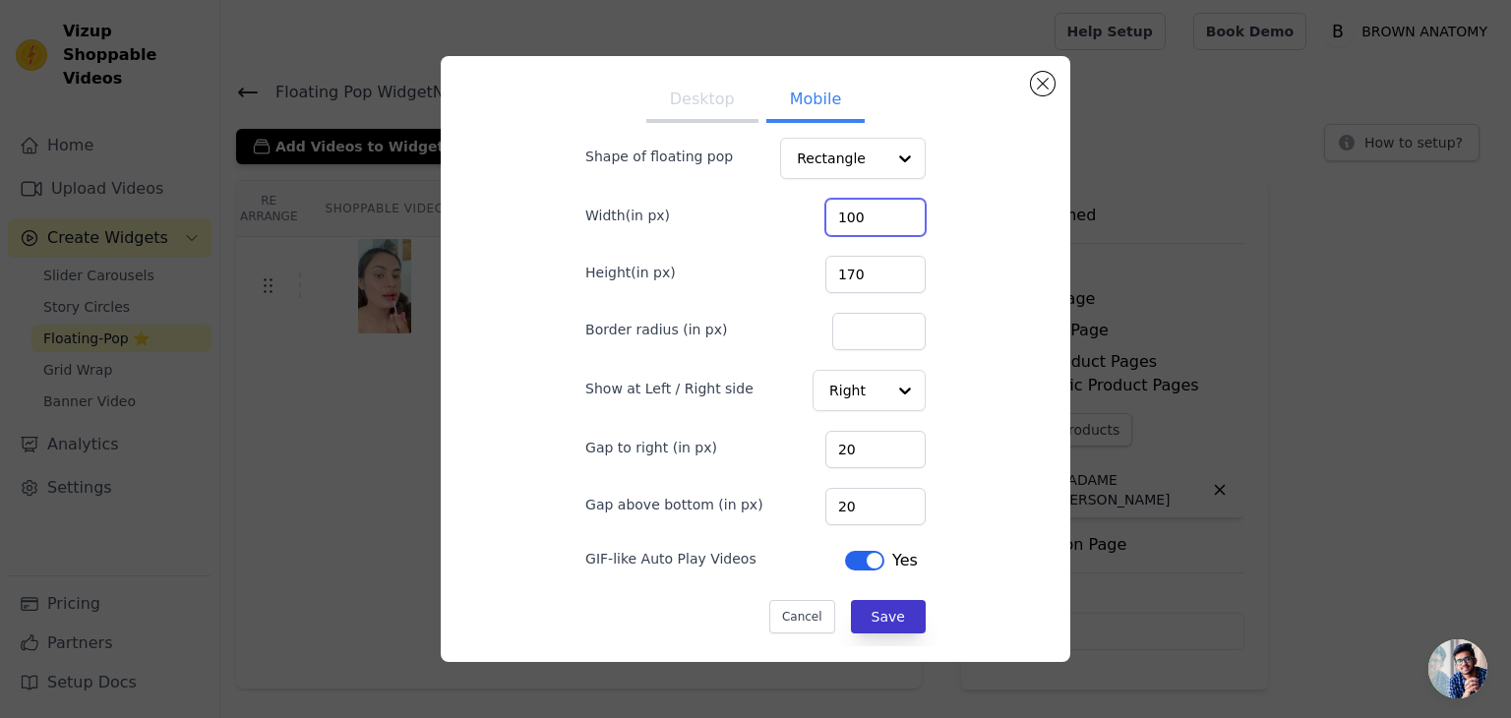
type input "100"
click at [878, 613] on button "Save" at bounding box center [888, 616] width 75 height 33
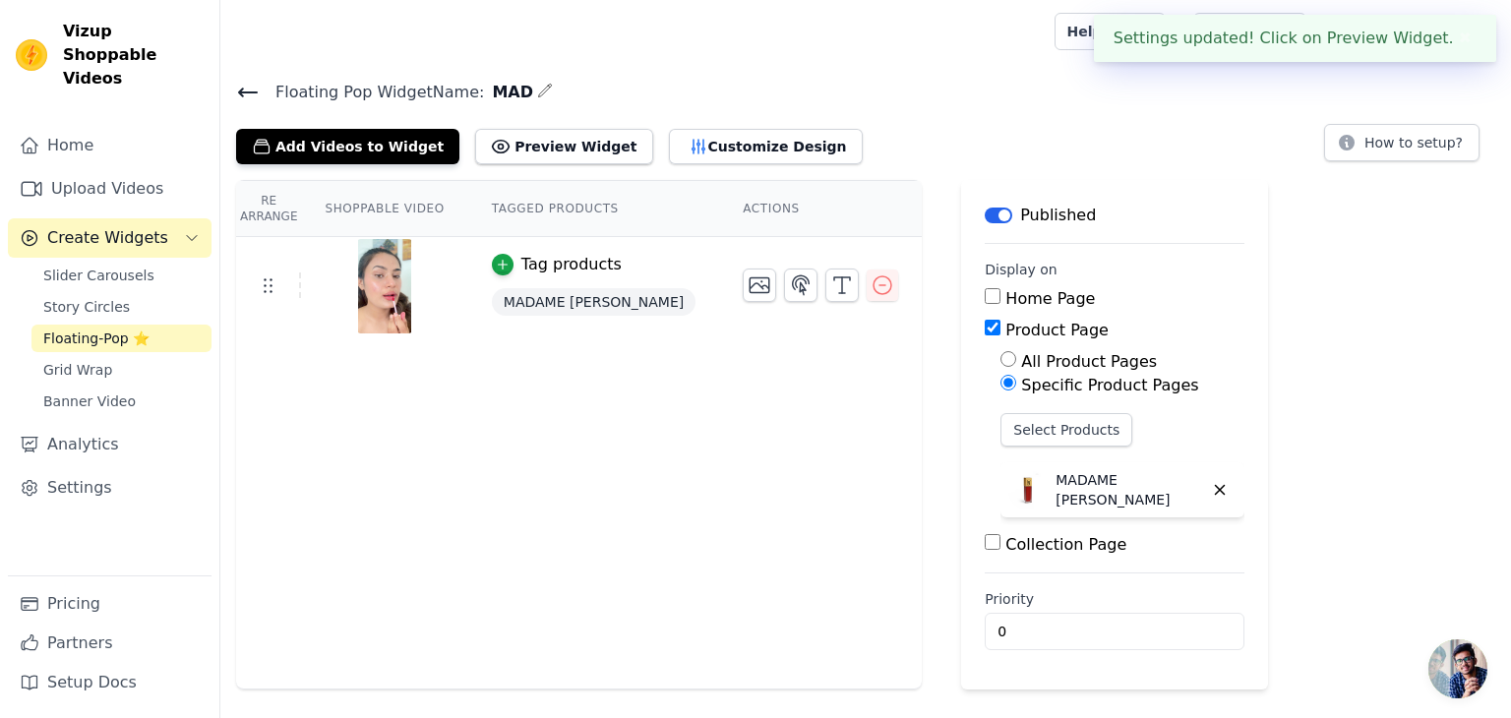
click at [716, 96] on h4 "Floating Pop Widget Name: MAD" at bounding box center [865, 92] width 1259 height 27
click at [714, 131] on button "Customize Design" at bounding box center [766, 146] width 194 height 35
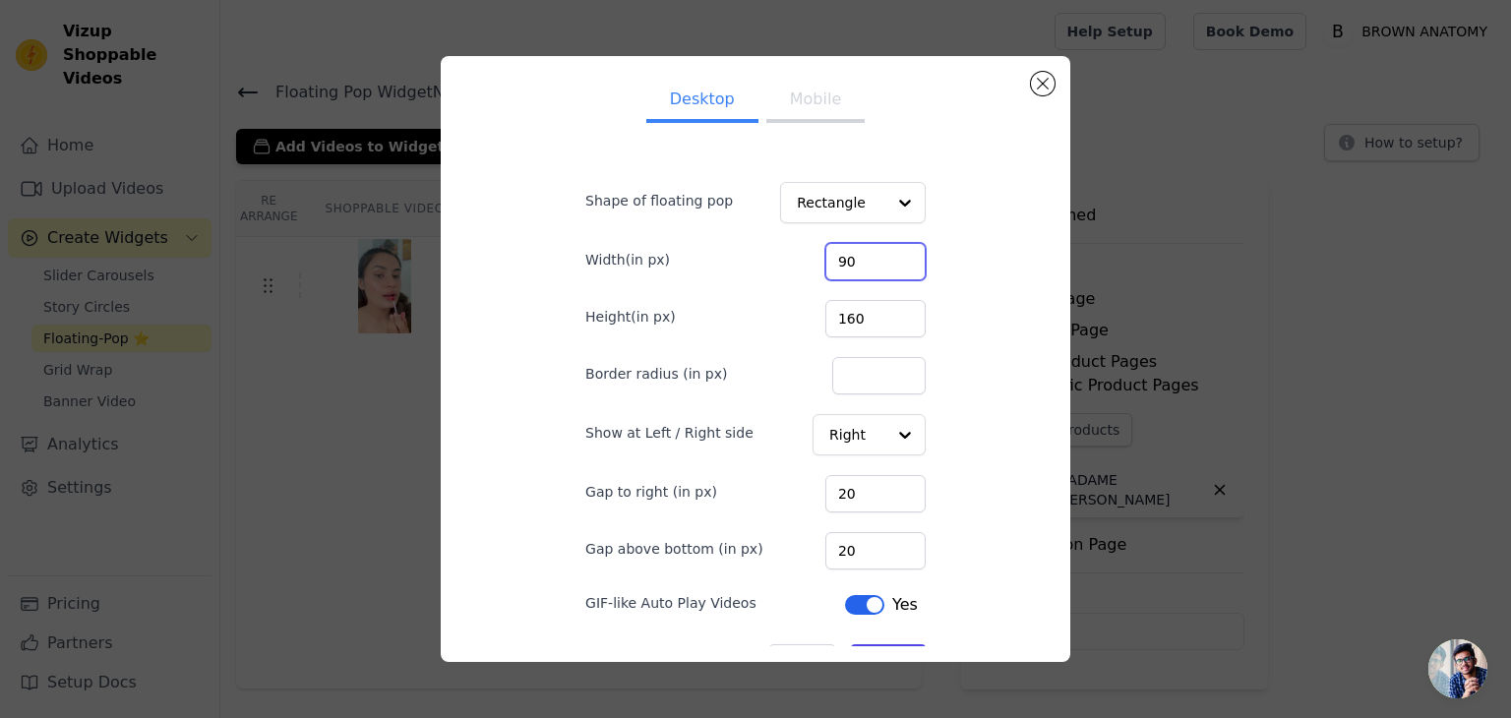
drag, startPoint x: 848, startPoint y: 265, endPoint x: 700, endPoint y: 270, distance: 148.7
click at [700, 270] on div "Width(in px) 90" at bounding box center [755, 259] width 340 height 41
type input "130"
drag, startPoint x: 855, startPoint y: 320, endPoint x: 776, endPoint y: 327, distance: 79.0
click at [776, 327] on div "Height(in px) 160" at bounding box center [755, 316] width 340 height 41
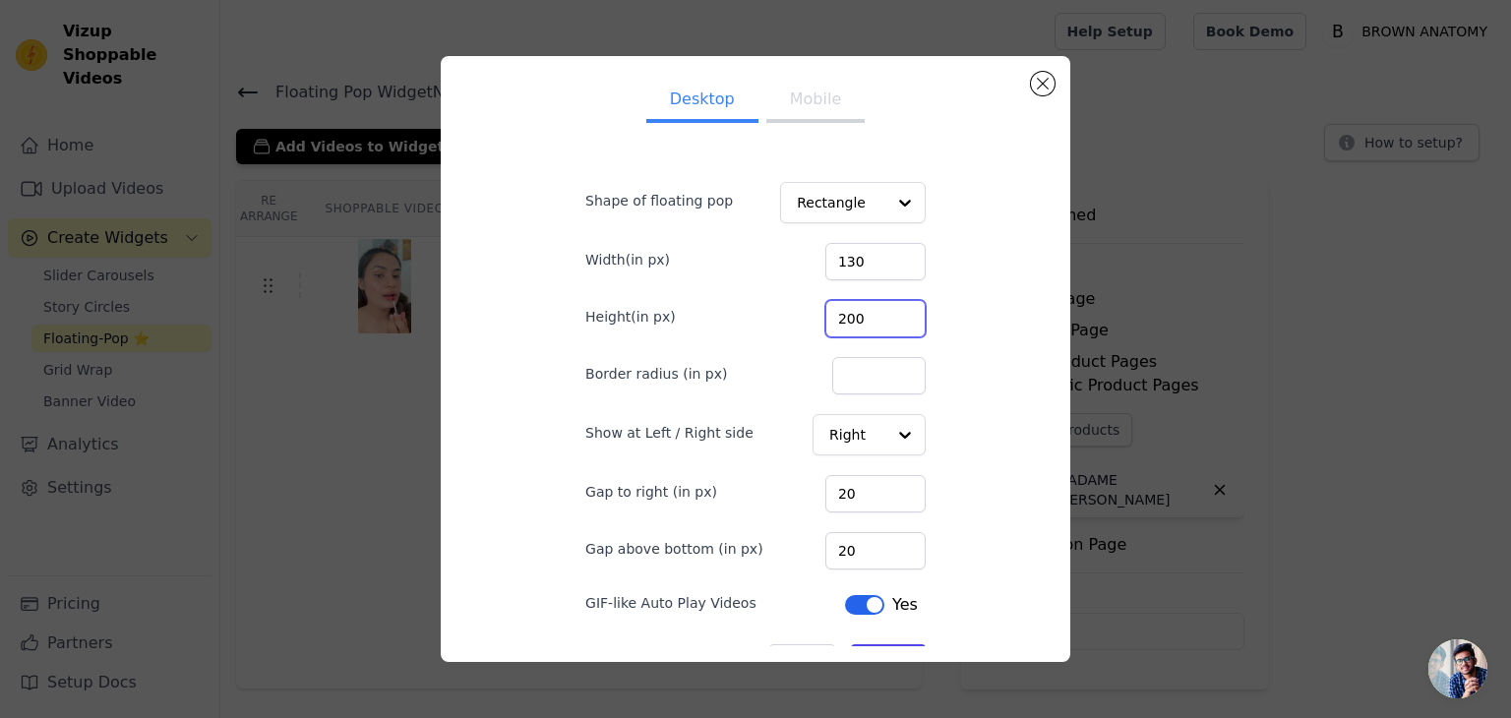
type input "200"
click at [999, 328] on div "Desktop Mobile Shape of floating pop Rectangle Width(in px) 130 Height(in px) 2…" at bounding box center [756, 359] width 598 height 575
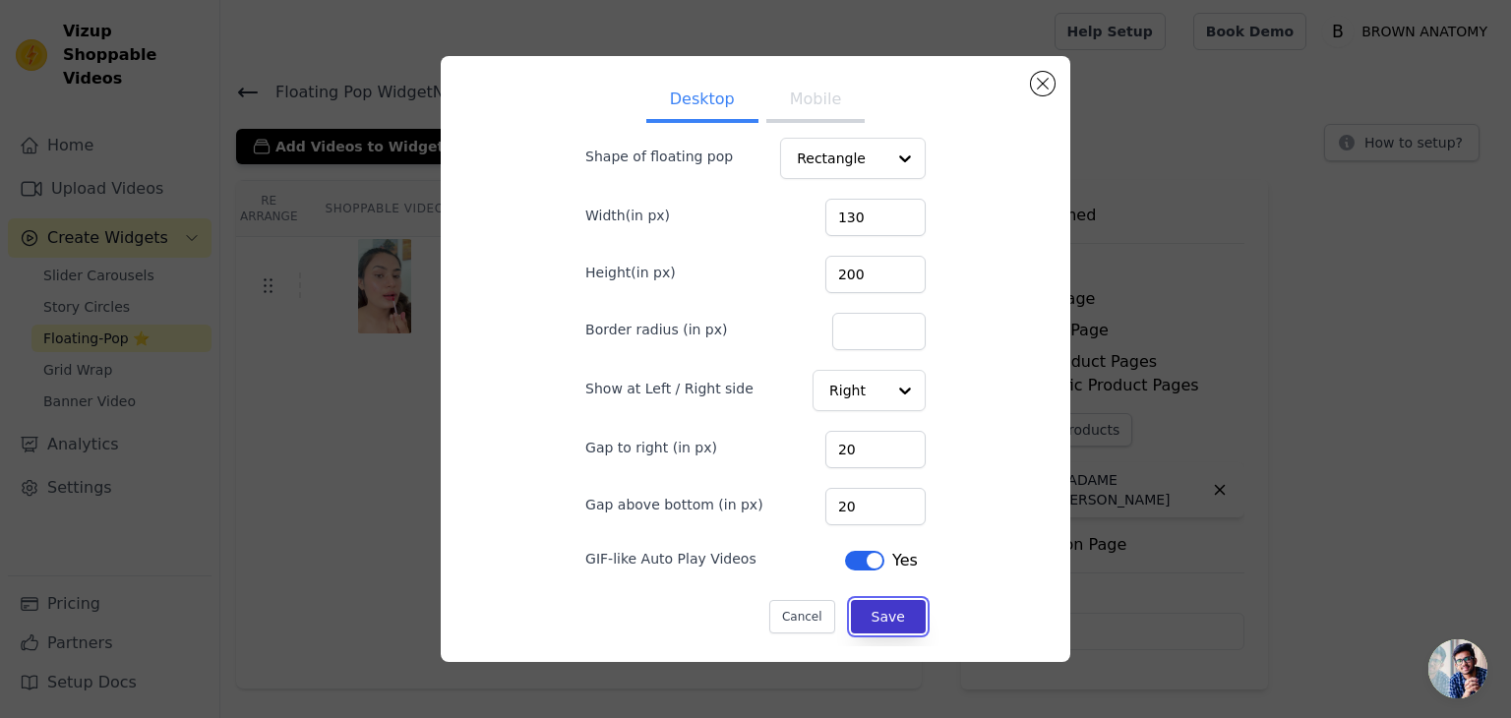
click at [878, 616] on button "Save" at bounding box center [888, 616] width 75 height 33
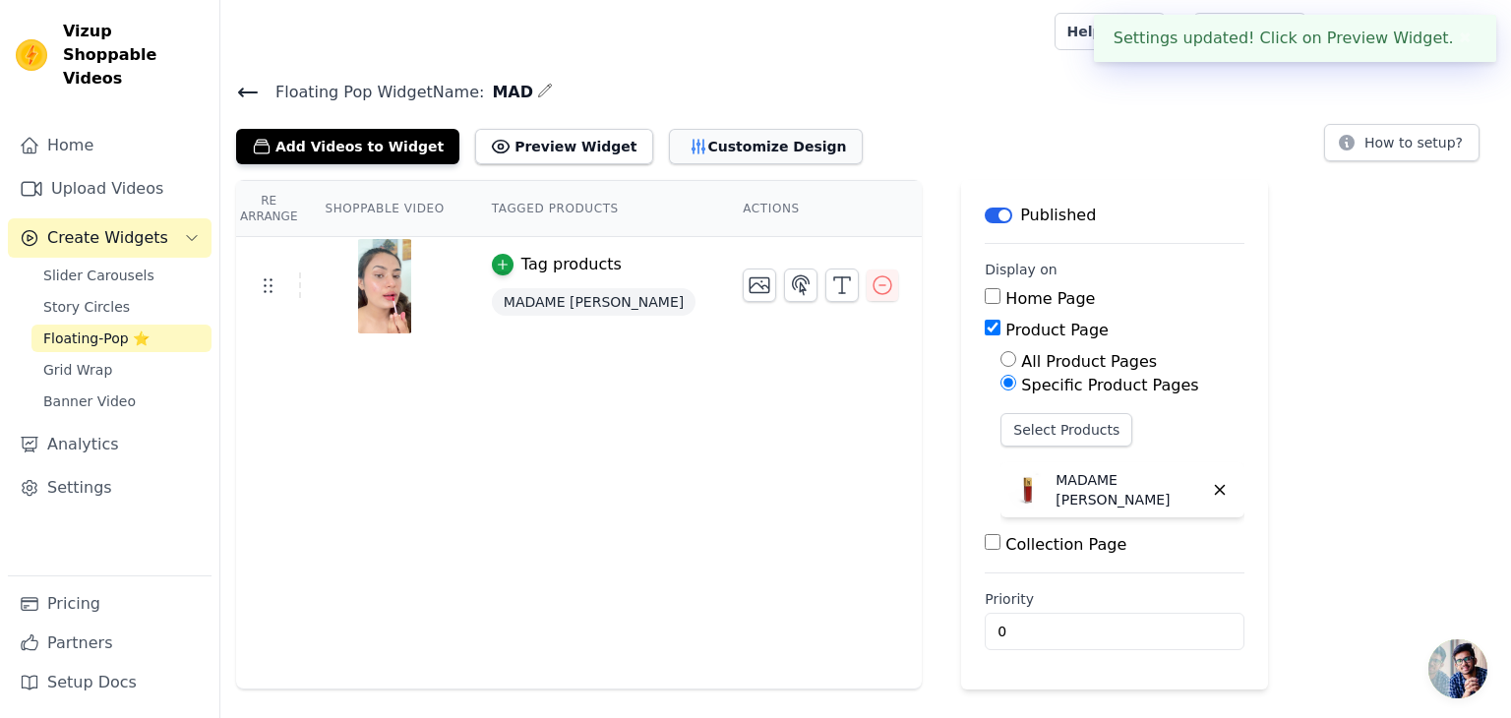
click at [732, 135] on button "Customize Design" at bounding box center [766, 146] width 194 height 35
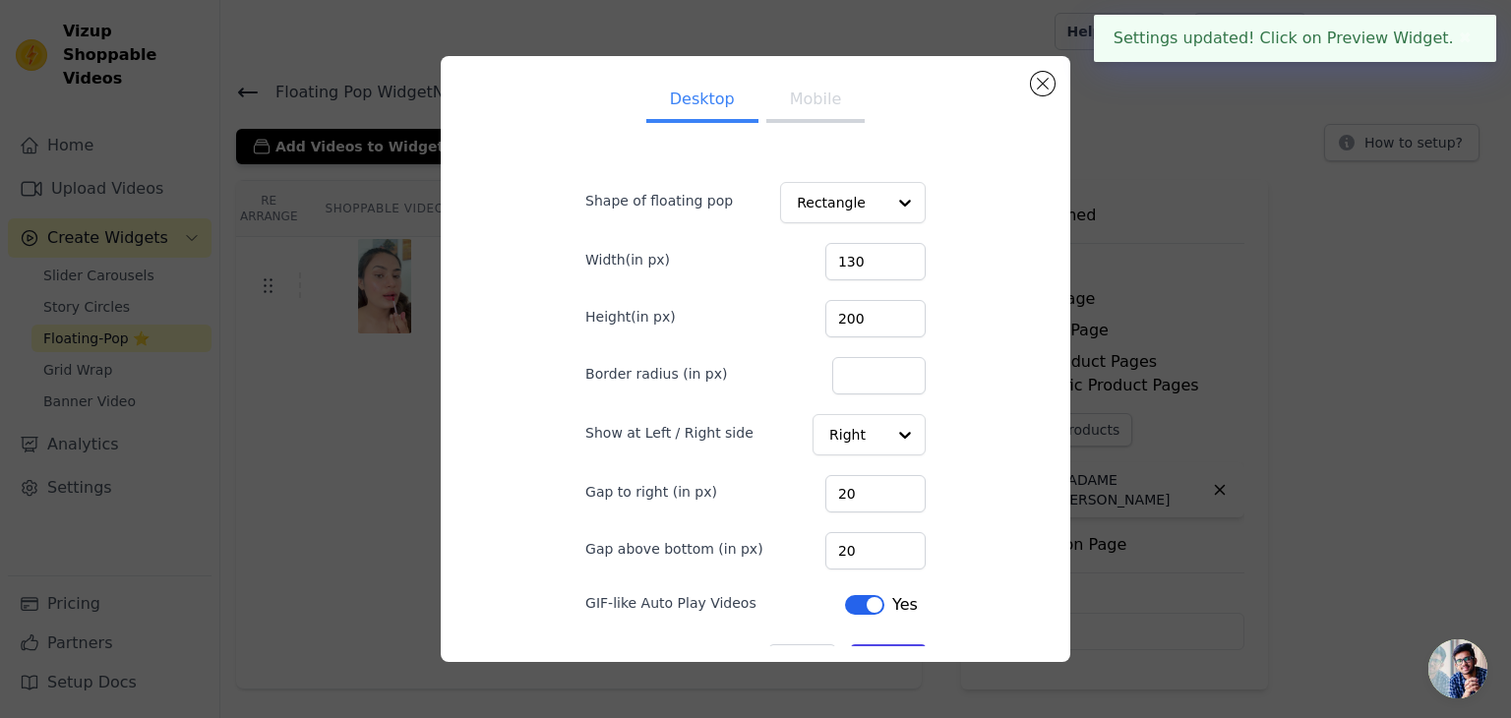
click at [816, 115] on button "Mobile" at bounding box center [816, 101] width 98 height 43
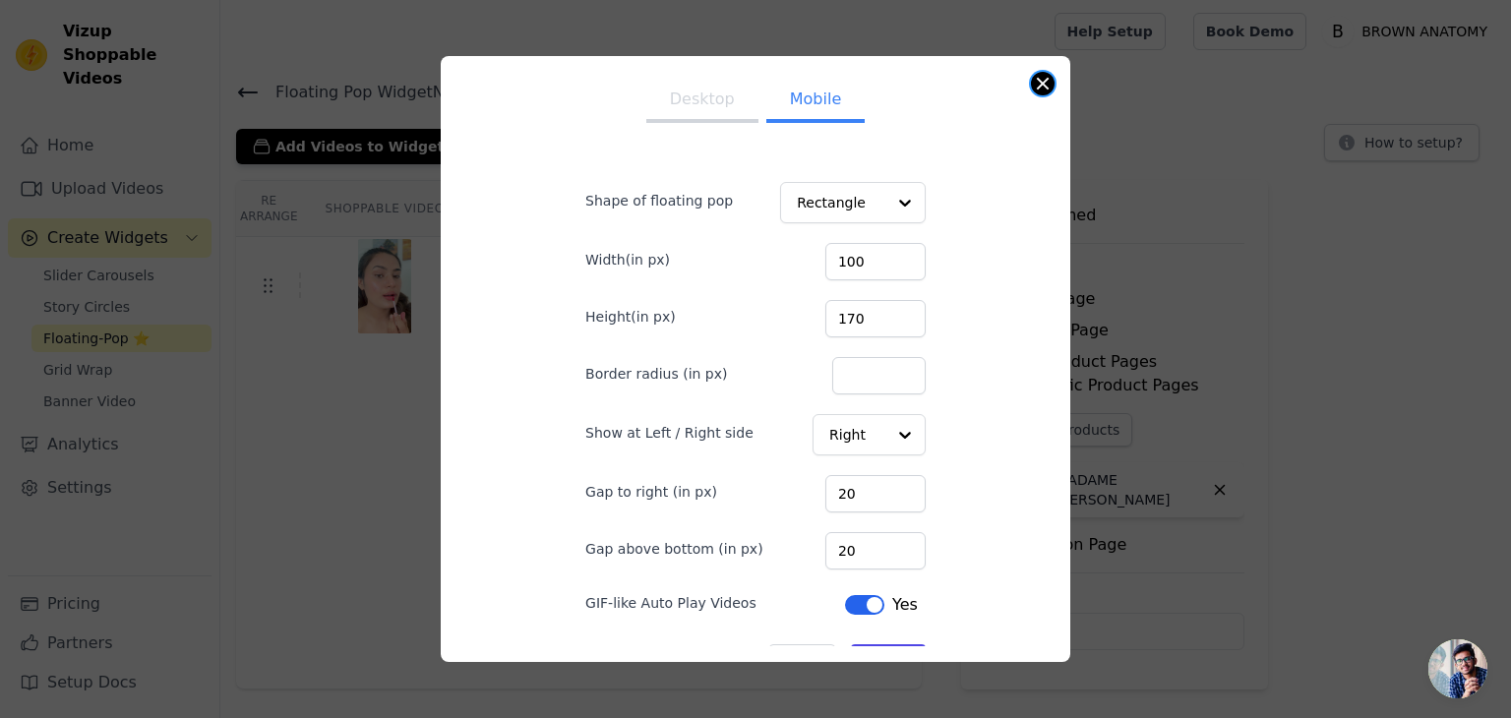
click at [1035, 92] on div "Desktop Mobile Shape of floating pop Rectangle Width(in px) 100 Height(in px) 1…" at bounding box center [756, 359] width 630 height 606
click at [1051, 74] on div "Desktop Mobile Shape of floating pop Rectangle Width(in px) 100 Height(in px) 1…" at bounding box center [756, 359] width 630 height 606
click at [1043, 82] on button "Close modal" at bounding box center [1043, 84] width 24 height 24
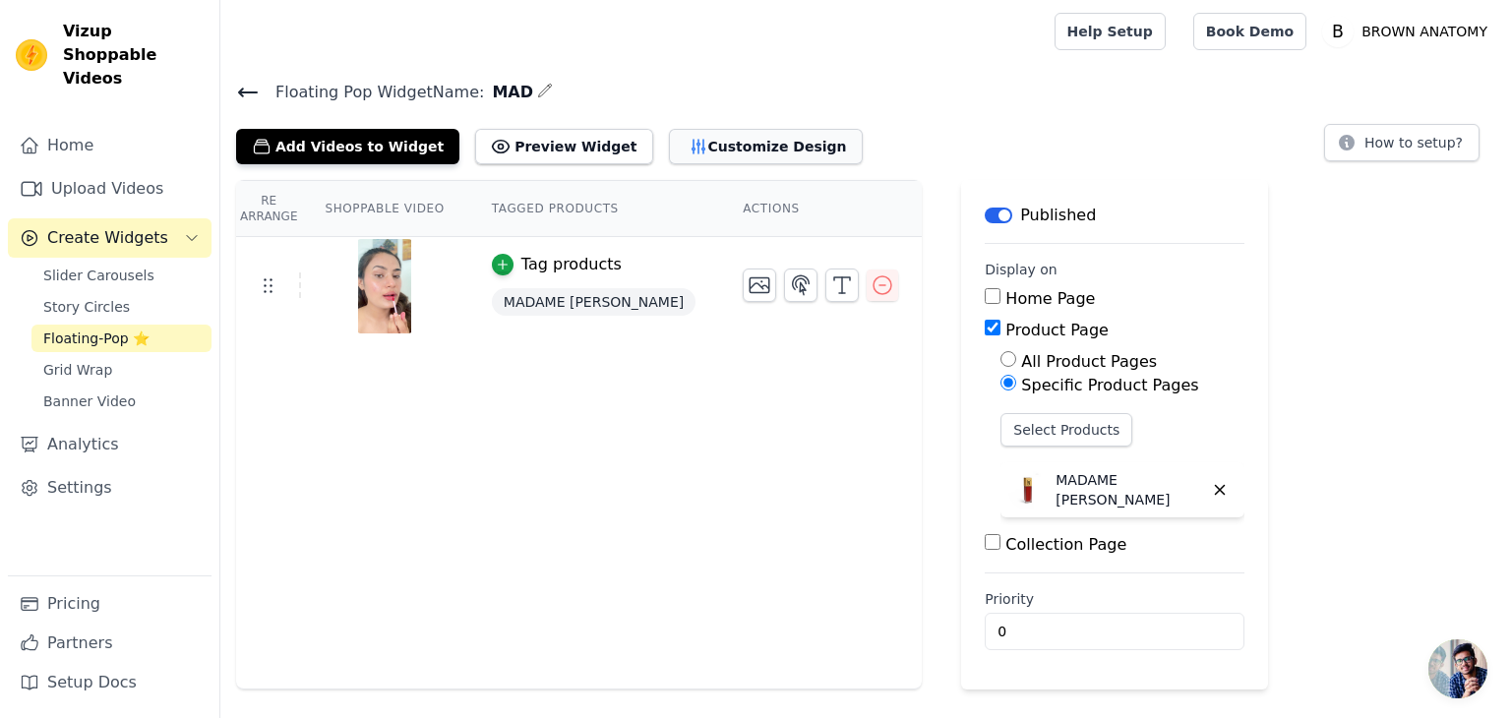
click at [701, 142] on button "Customize Design" at bounding box center [766, 146] width 194 height 35
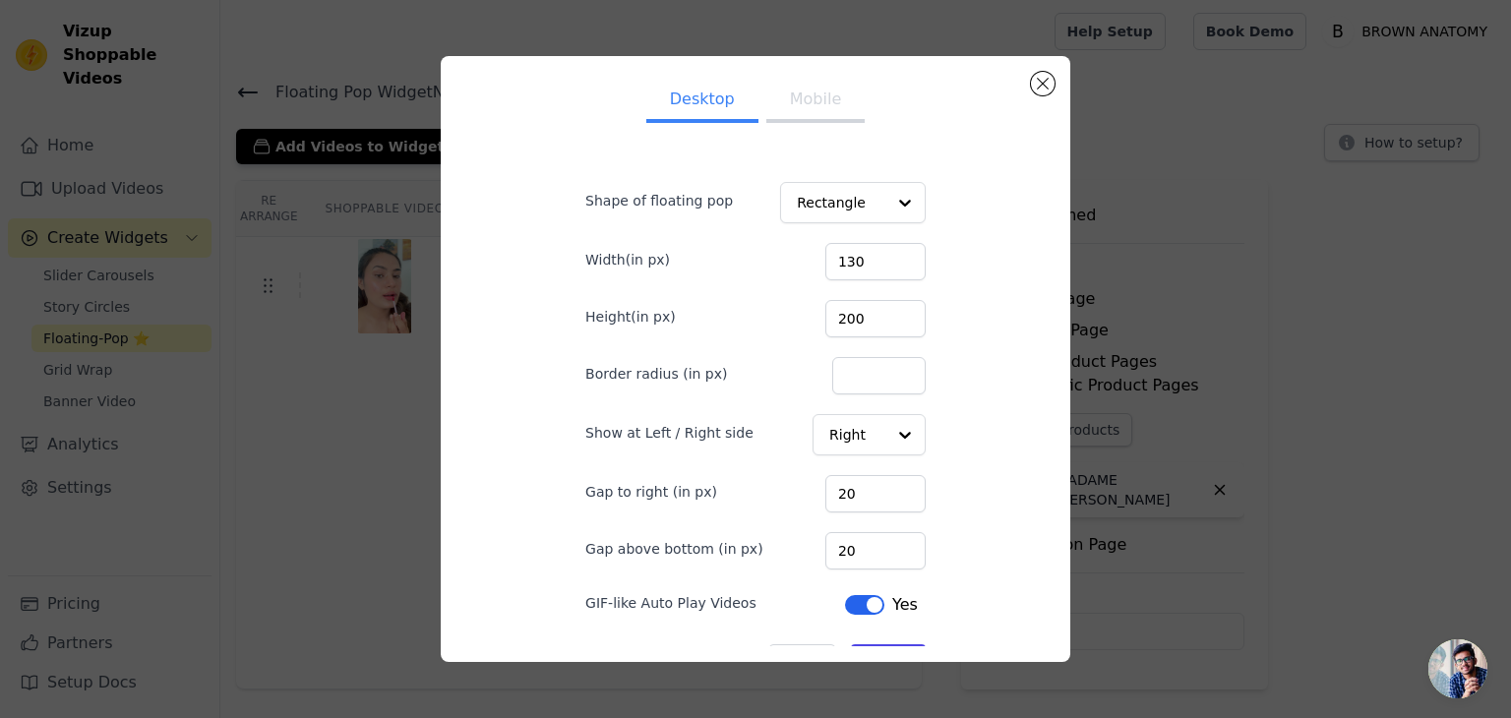
click at [832, 102] on button "Mobile" at bounding box center [816, 101] width 98 height 43
click at [836, 361] on input "Border radius (in px)" at bounding box center [878, 375] width 93 height 37
type input "0"
click at [709, 110] on button "Desktop" at bounding box center [702, 101] width 112 height 43
click at [832, 375] on input "Border radius (in px)" at bounding box center [878, 375] width 93 height 37
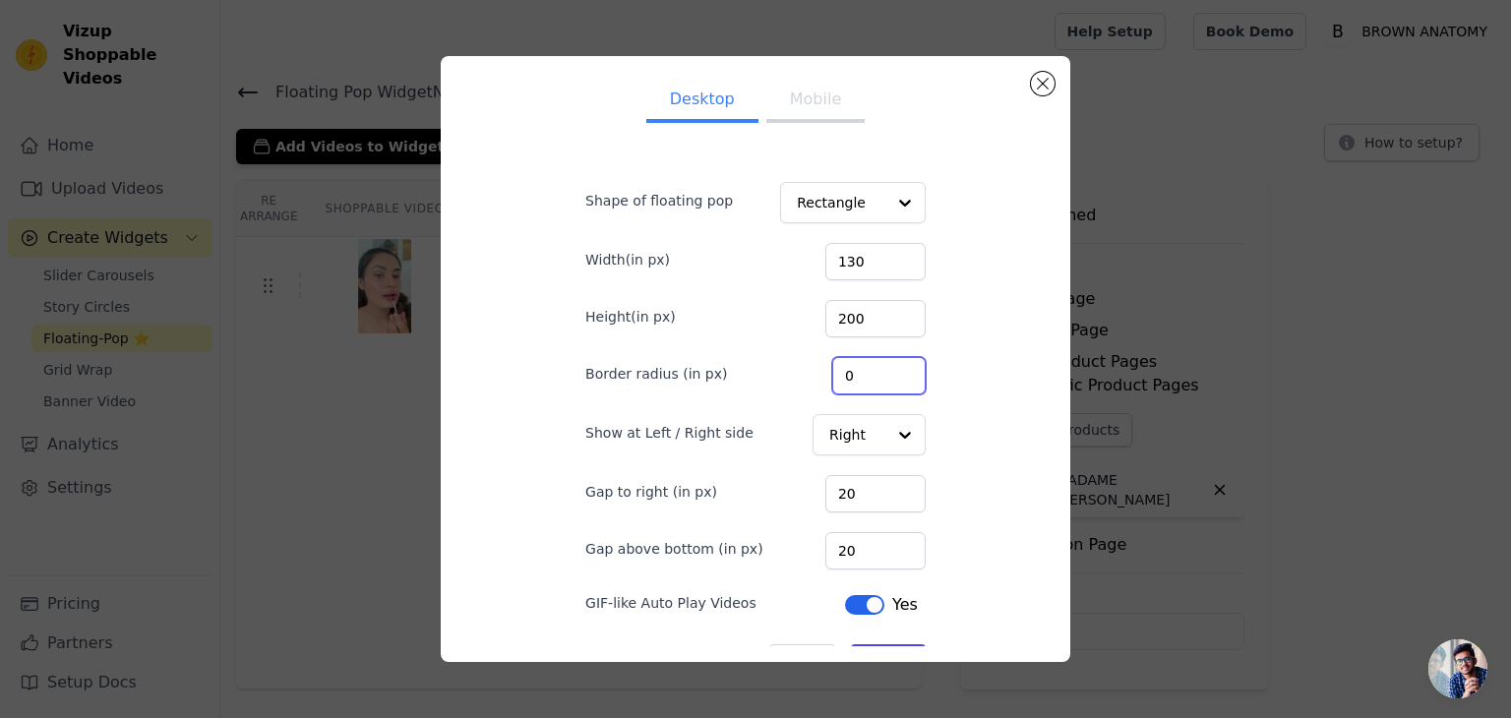
type input "0"
click at [962, 543] on div "Desktop Mobile Shape of floating pop Rectangle Width(in px) 130 Height(in px) 2…" at bounding box center [756, 359] width 598 height 575
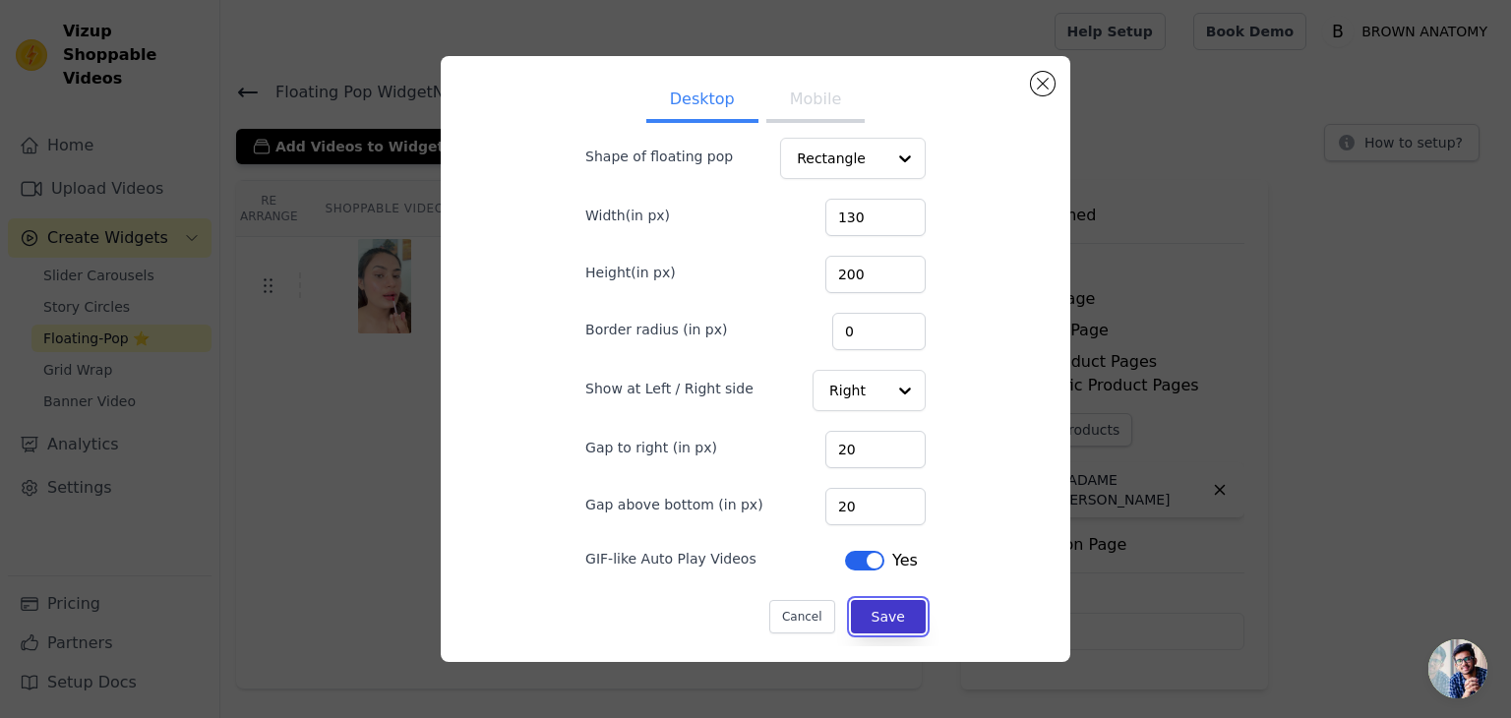
click at [888, 607] on button "Save" at bounding box center [888, 616] width 75 height 33
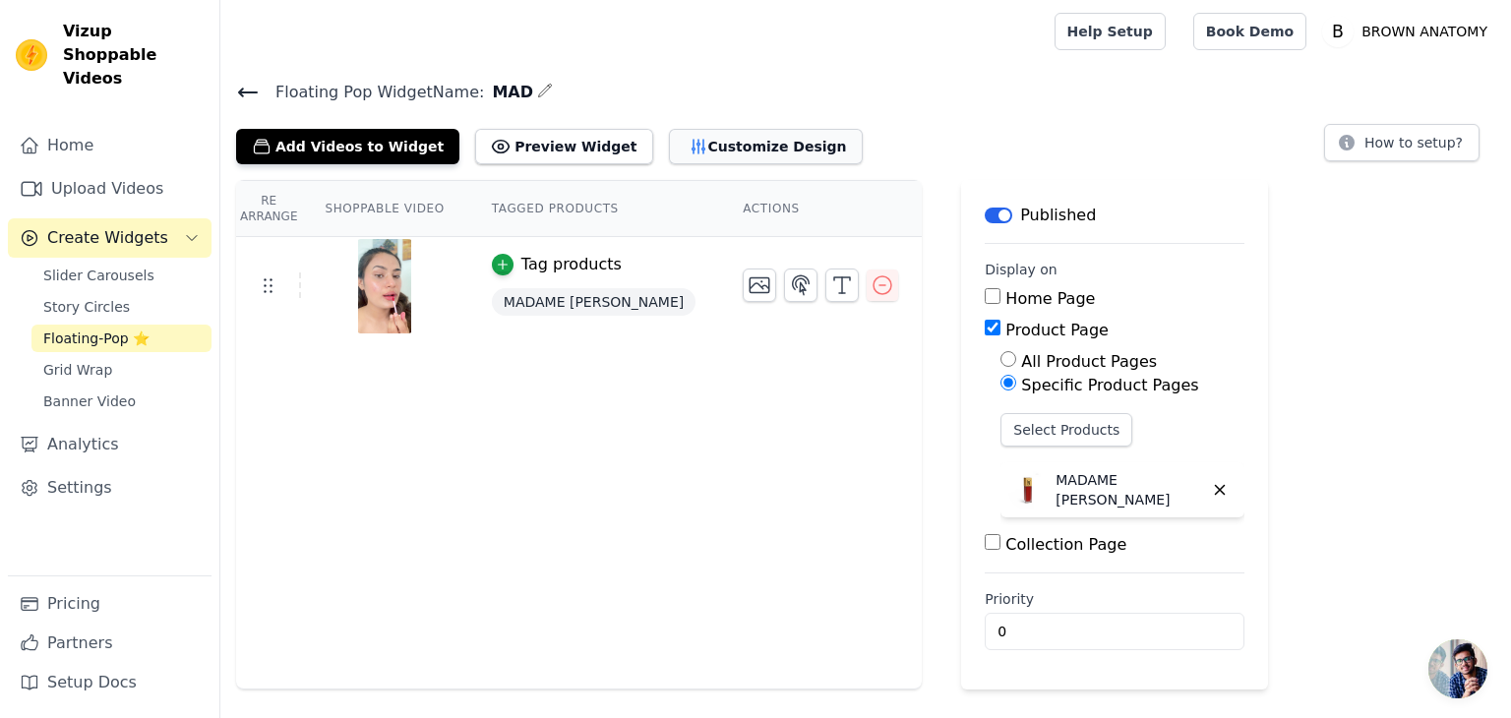
click at [685, 154] on button "Customize Design" at bounding box center [766, 146] width 194 height 35
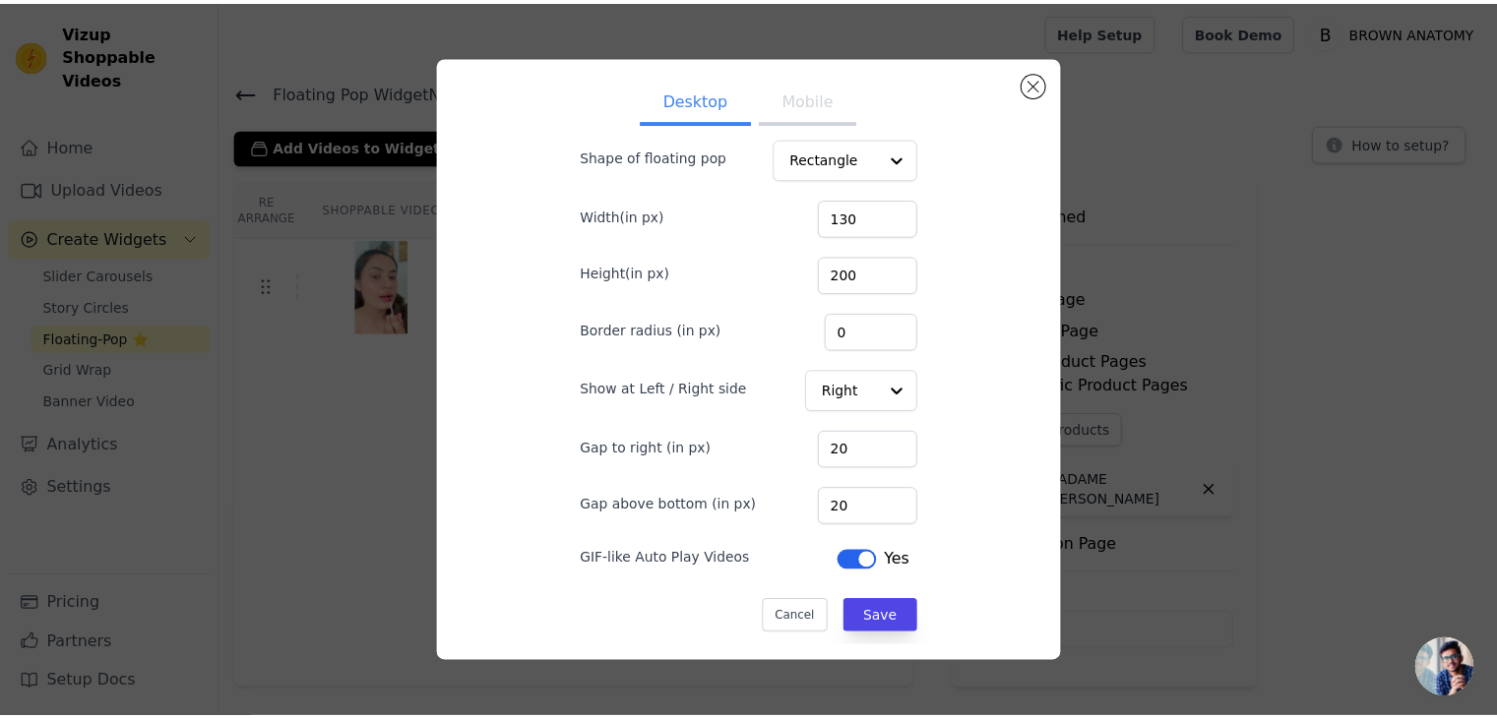
scroll to position [0, 0]
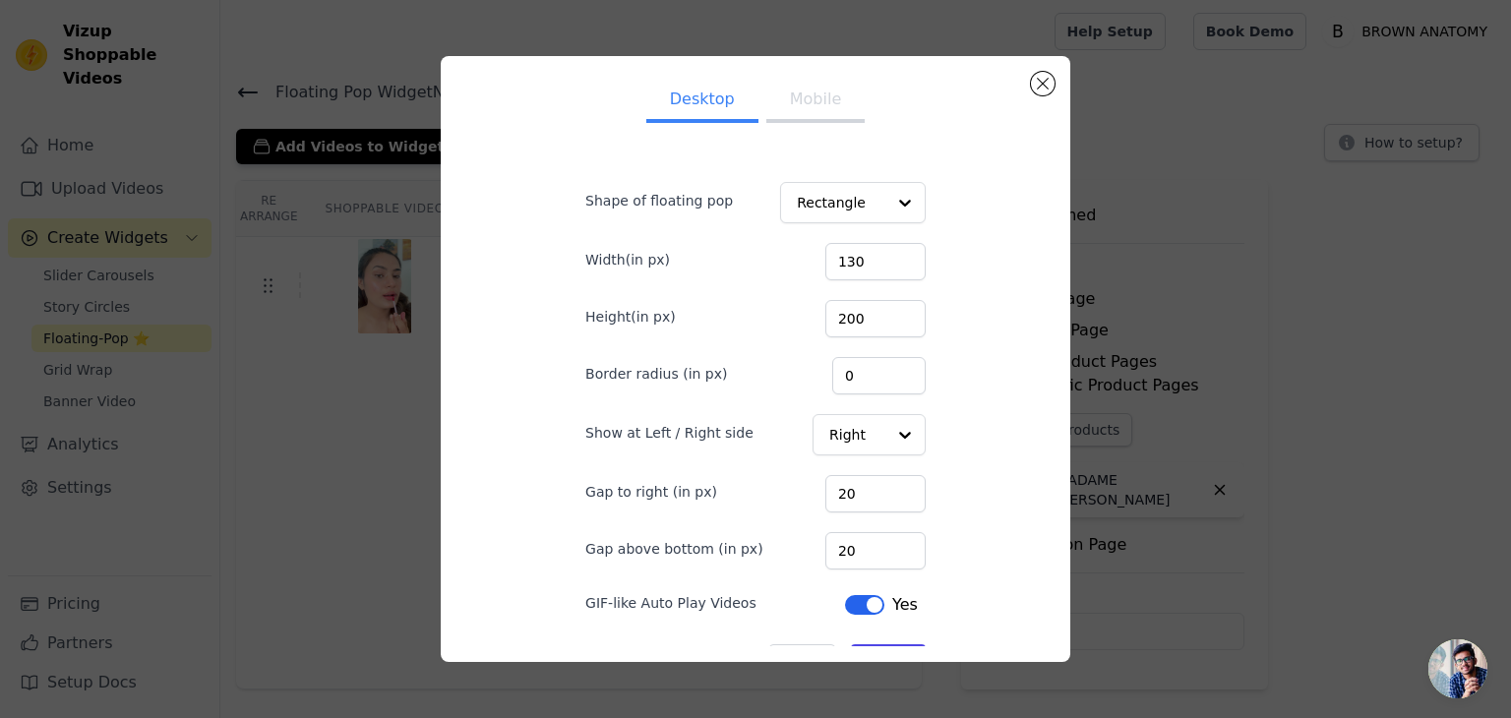
click at [797, 120] on button "Mobile" at bounding box center [816, 101] width 98 height 43
click at [1039, 86] on button "Close modal" at bounding box center [1043, 84] width 24 height 24
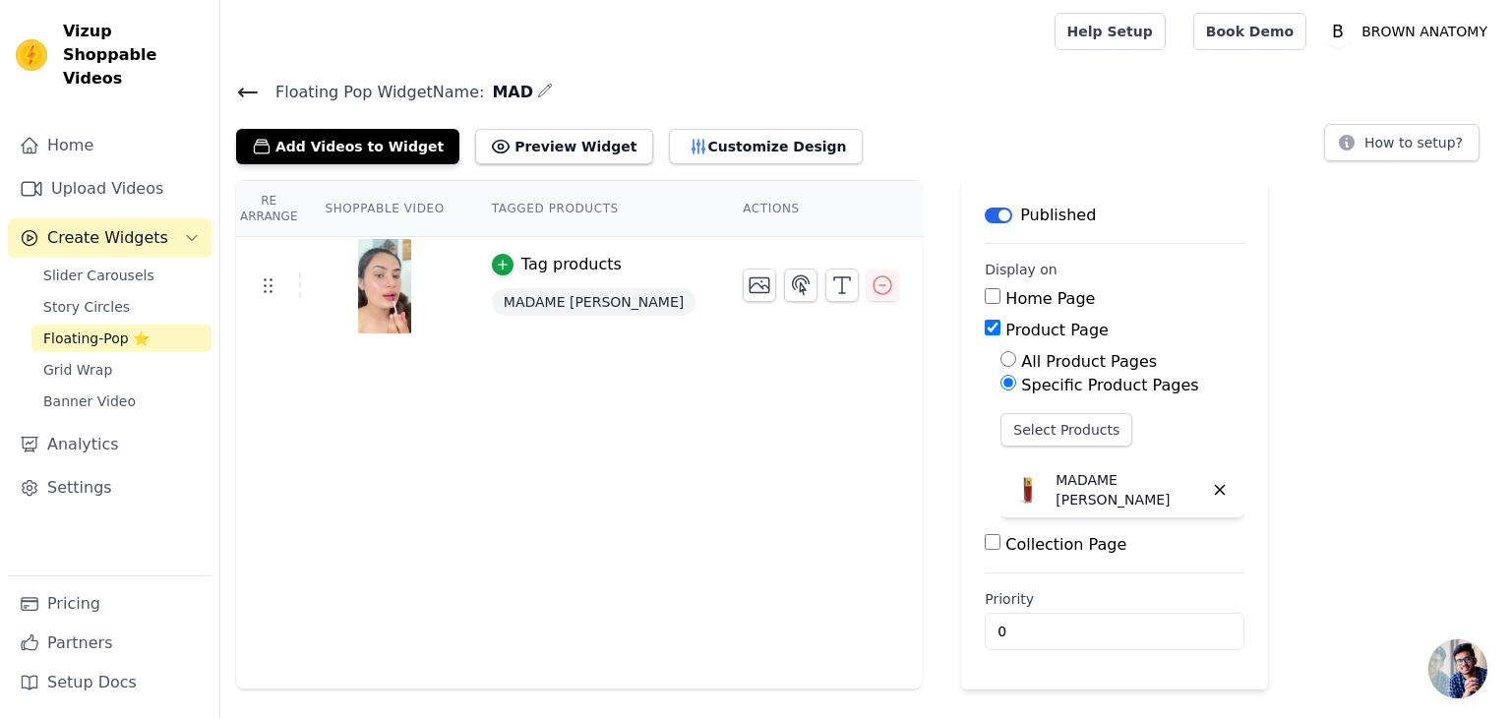
click at [240, 88] on icon at bounding box center [248, 93] width 24 height 24
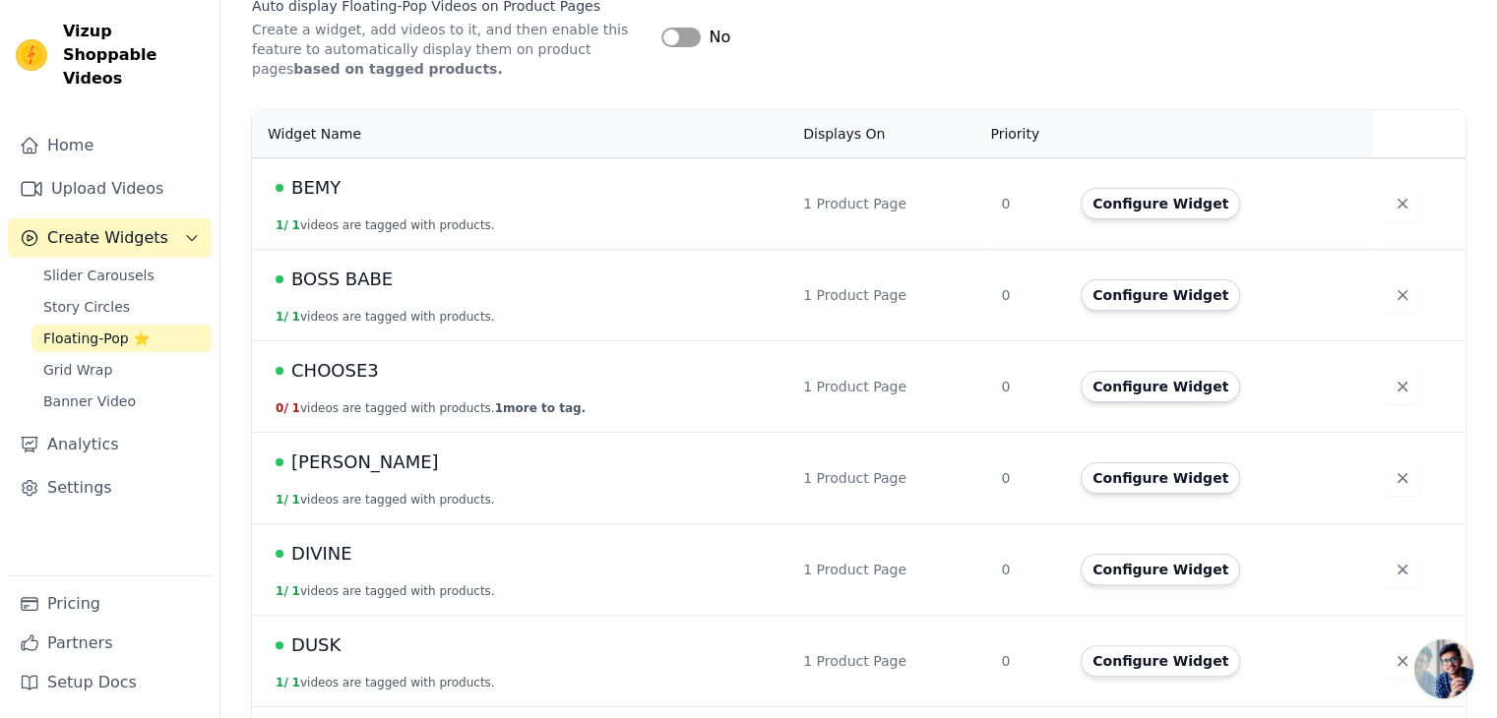
scroll to position [380, 0]
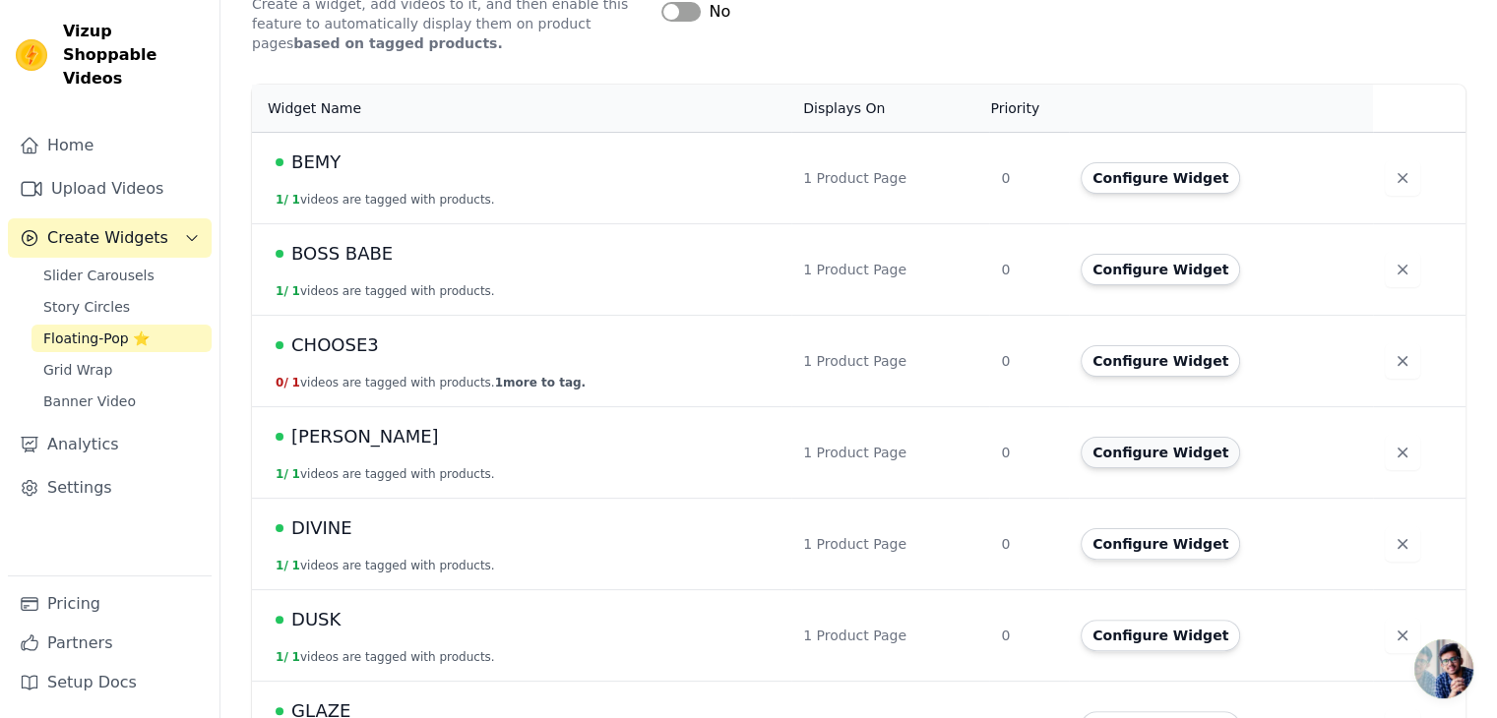
click at [1177, 460] on button "Configure Widget" at bounding box center [1159, 452] width 159 height 31
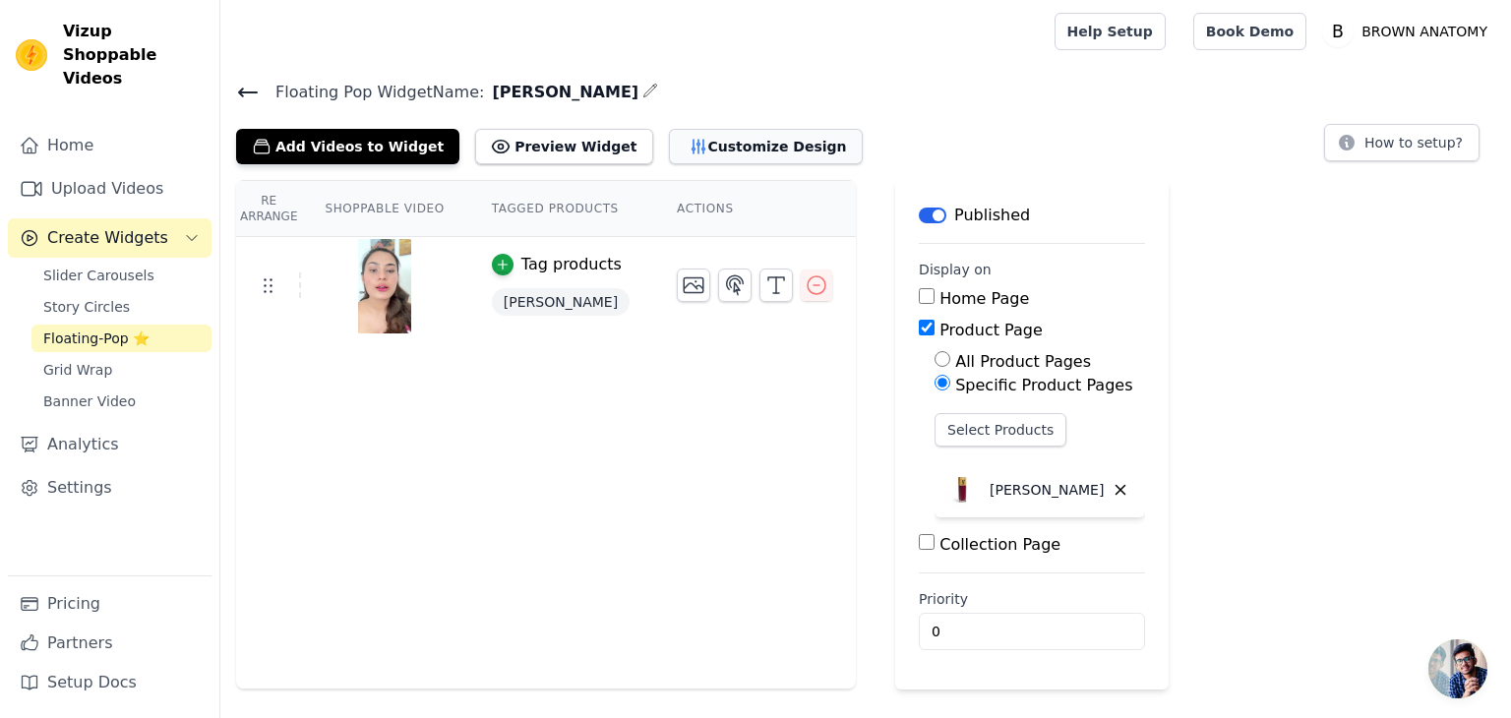
click at [718, 152] on button "Customize Design" at bounding box center [766, 146] width 194 height 35
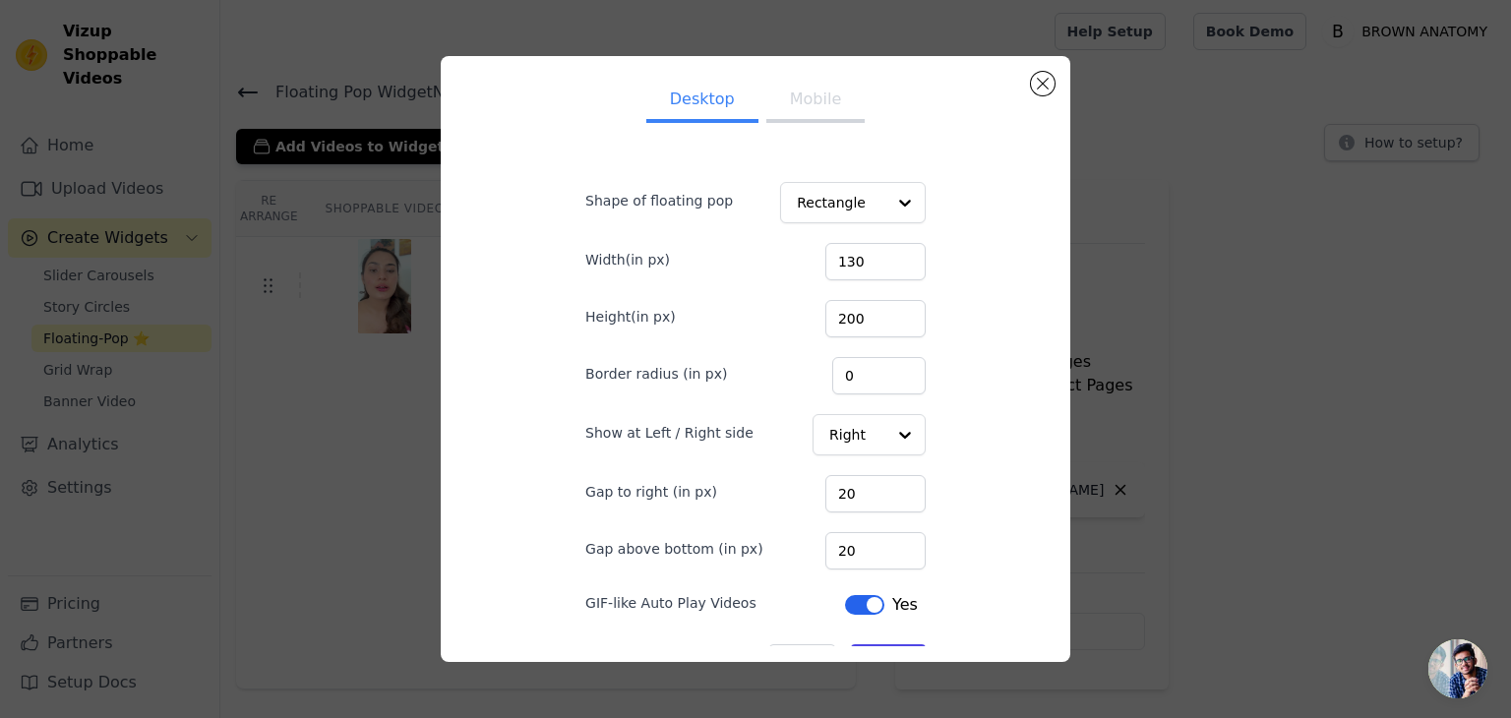
click at [790, 117] on button "Mobile" at bounding box center [816, 101] width 98 height 43
click at [705, 95] on button "Desktop" at bounding box center [702, 101] width 112 height 43
click at [1034, 78] on button "Close modal" at bounding box center [1043, 84] width 24 height 24
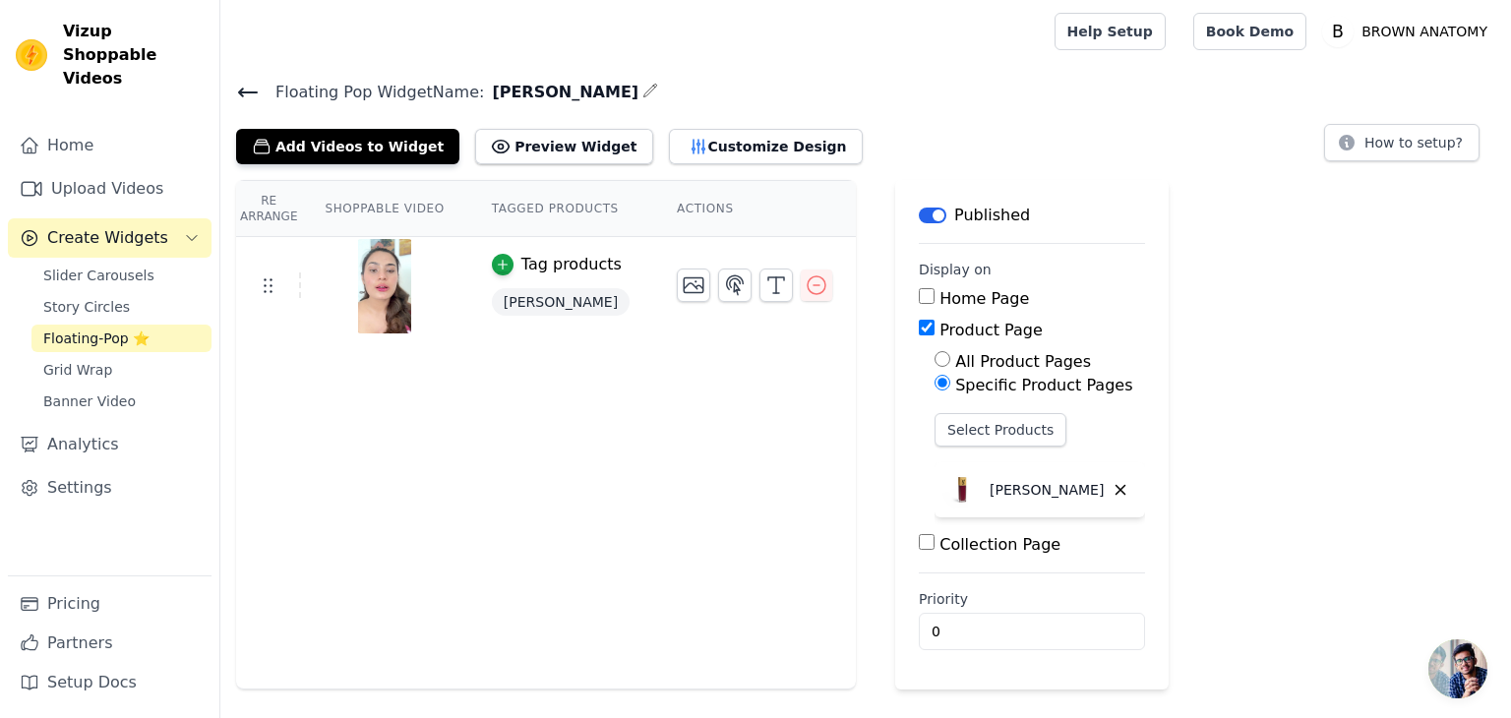
click at [378, 206] on th "Shoppable Video" at bounding box center [384, 209] width 166 height 56
click at [260, 93] on span "Floating Pop Widget Name:" at bounding box center [372, 93] width 224 height 24
click at [246, 92] on icon at bounding box center [248, 93] width 24 height 24
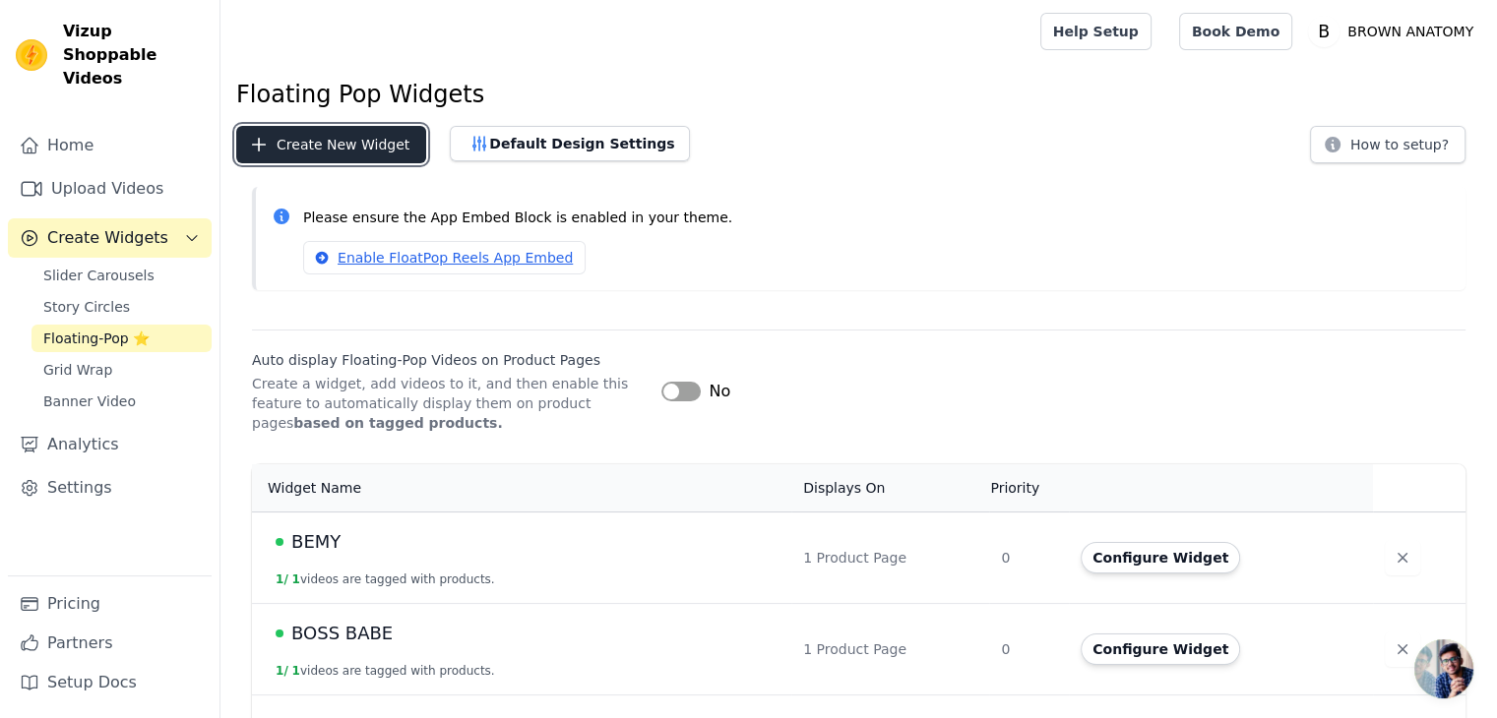
click at [366, 132] on button "Create New Widget" at bounding box center [331, 144] width 190 height 37
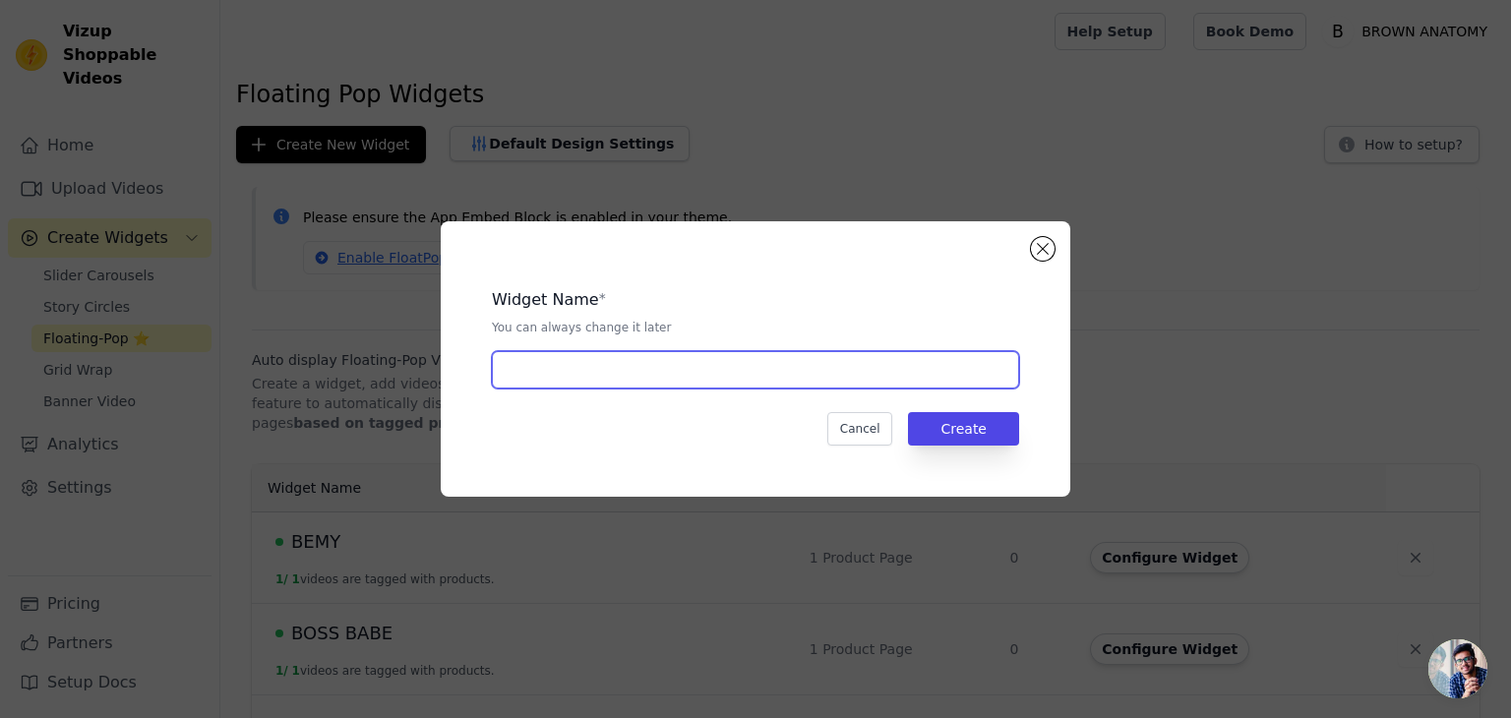
click at [560, 377] on input "text" at bounding box center [755, 369] width 527 height 37
type input "[DEMOGRAPHIC_DATA]"
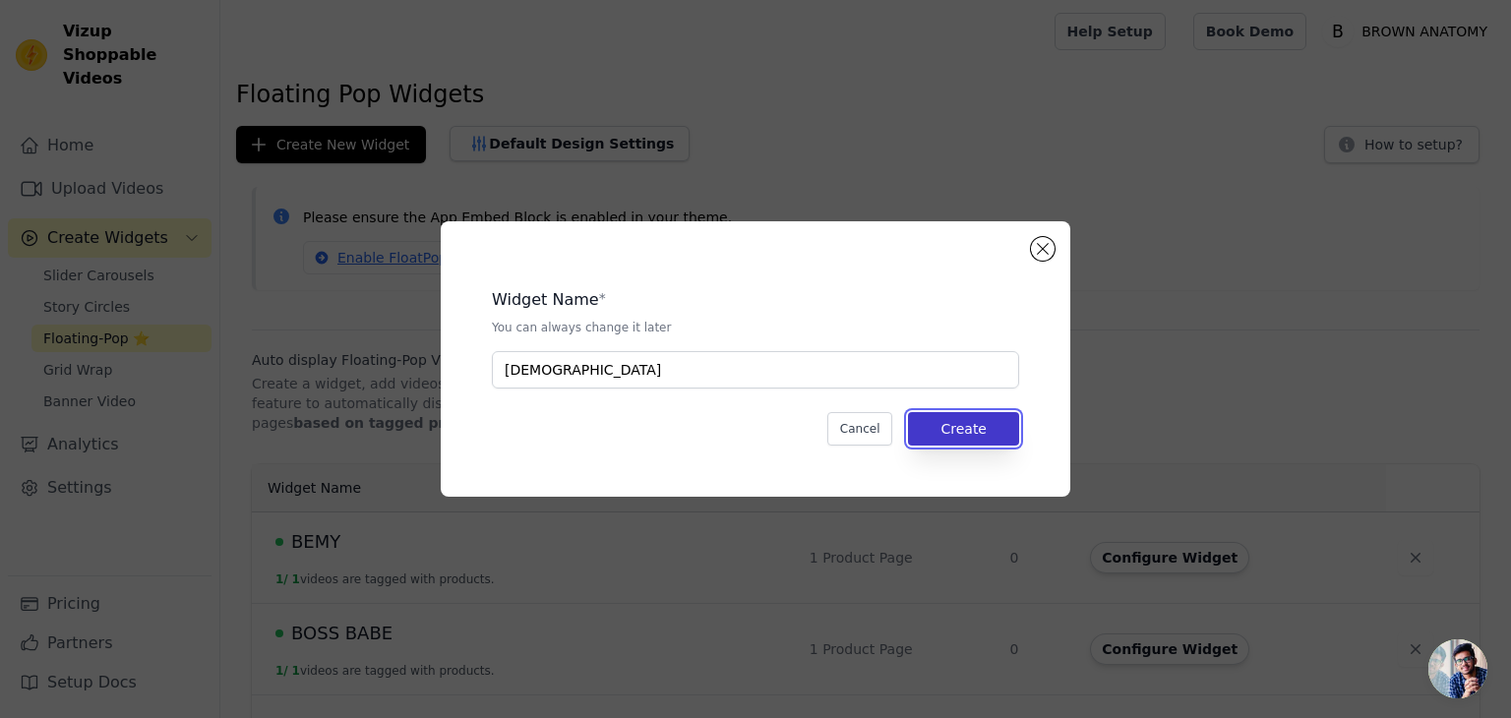
click at [1000, 432] on button "Create" at bounding box center [963, 428] width 111 height 33
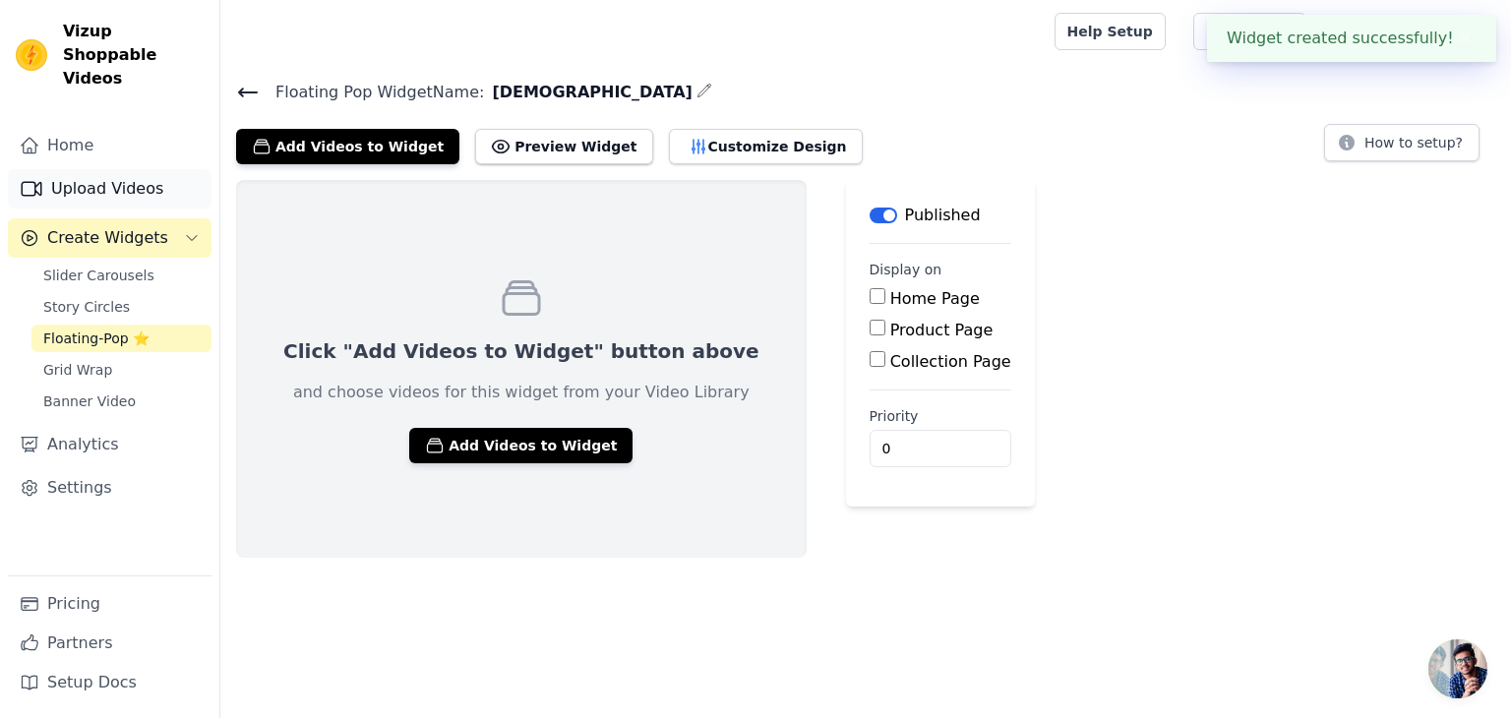
click at [111, 169] on link "Upload Videos" at bounding box center [110, 188] width 204 height 39
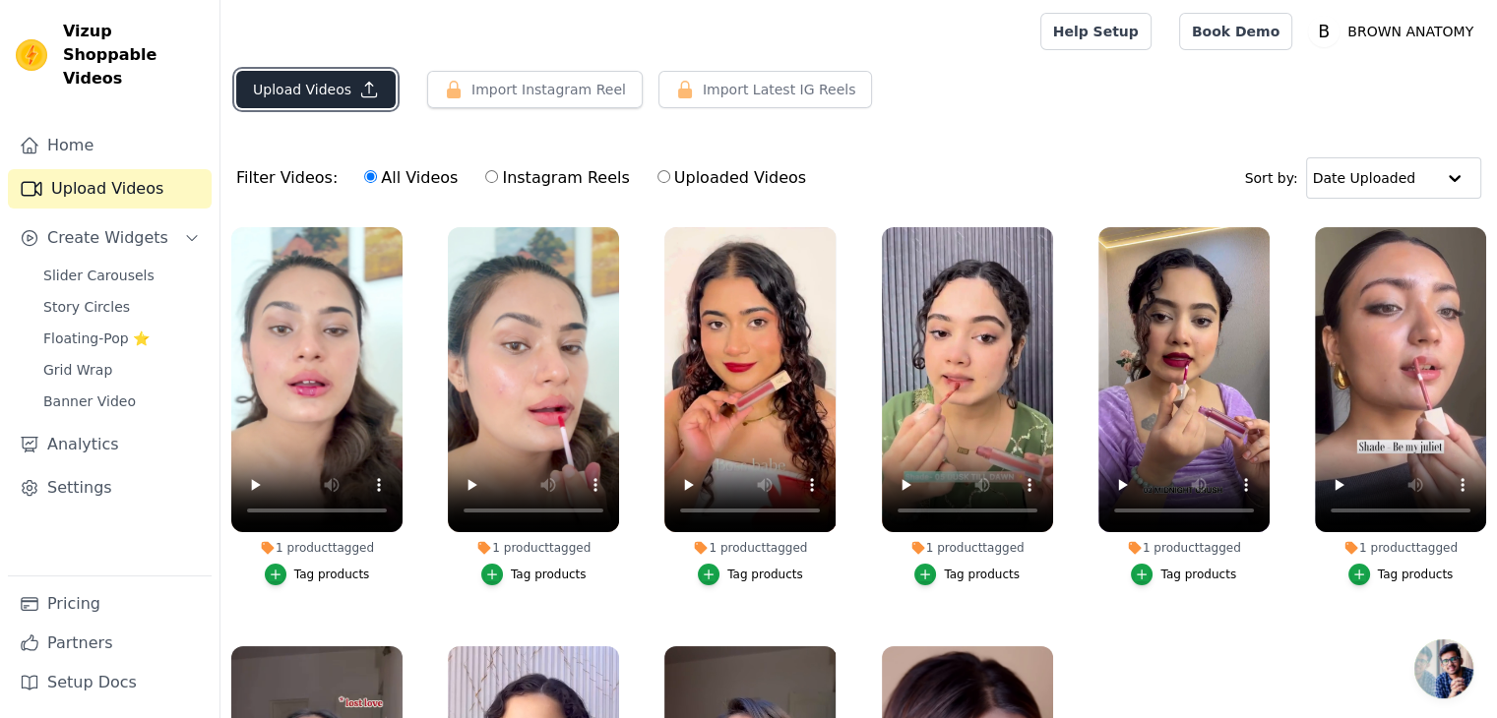
click at [319, 92] on button "Upload Videos" at bounding box center [315, 89] width 159 height 37
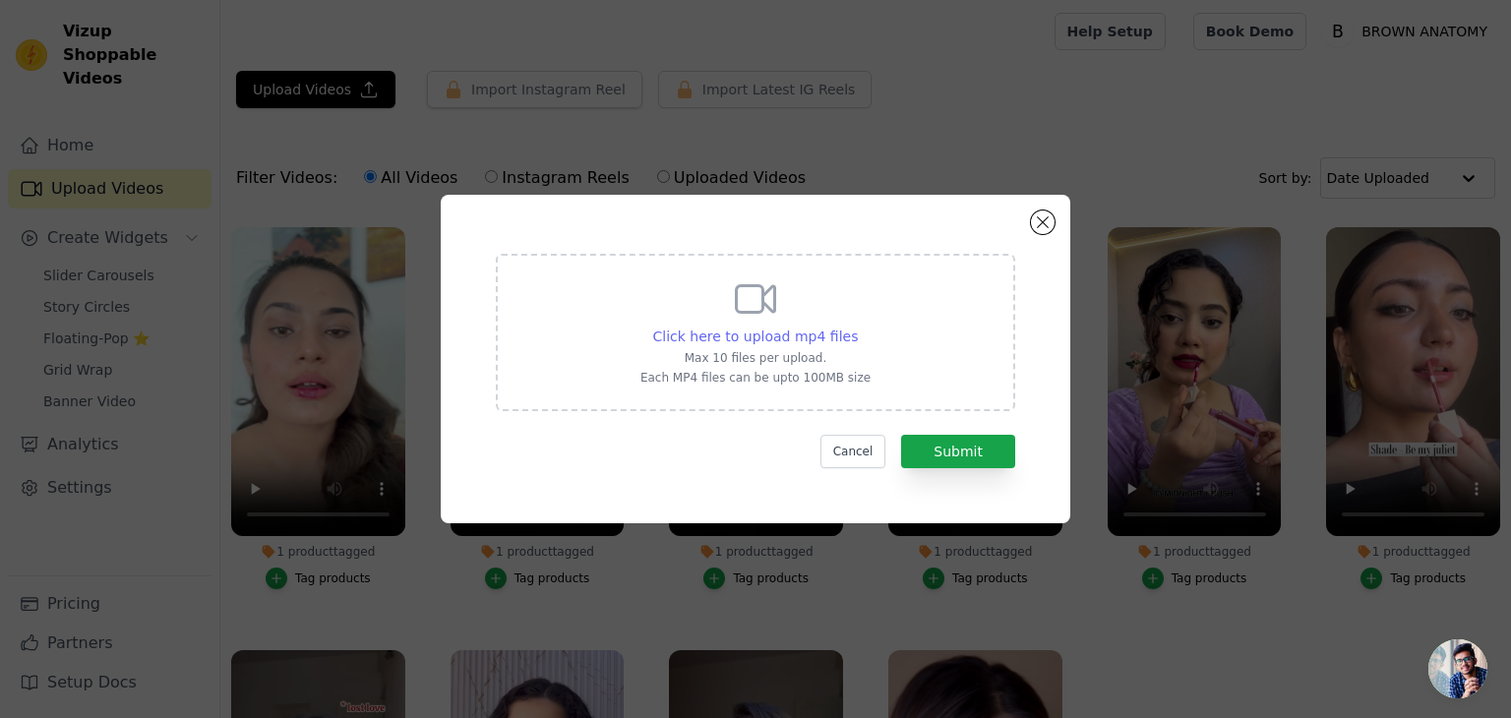
click at [795, 342] on span "Click here to upload mp4 files" at bounding box center [756, 337] width 206 height 16
click at [857, 327] on input "Click here to upload mp4 files Max 10 files per upload. Each MP4 files can be u…" at bounding box center [857, 326] width 1 height 1
type input "C:\fakepath\[DEMOGRAPHIC_DATA] [PERSON_NAME] .mp4"
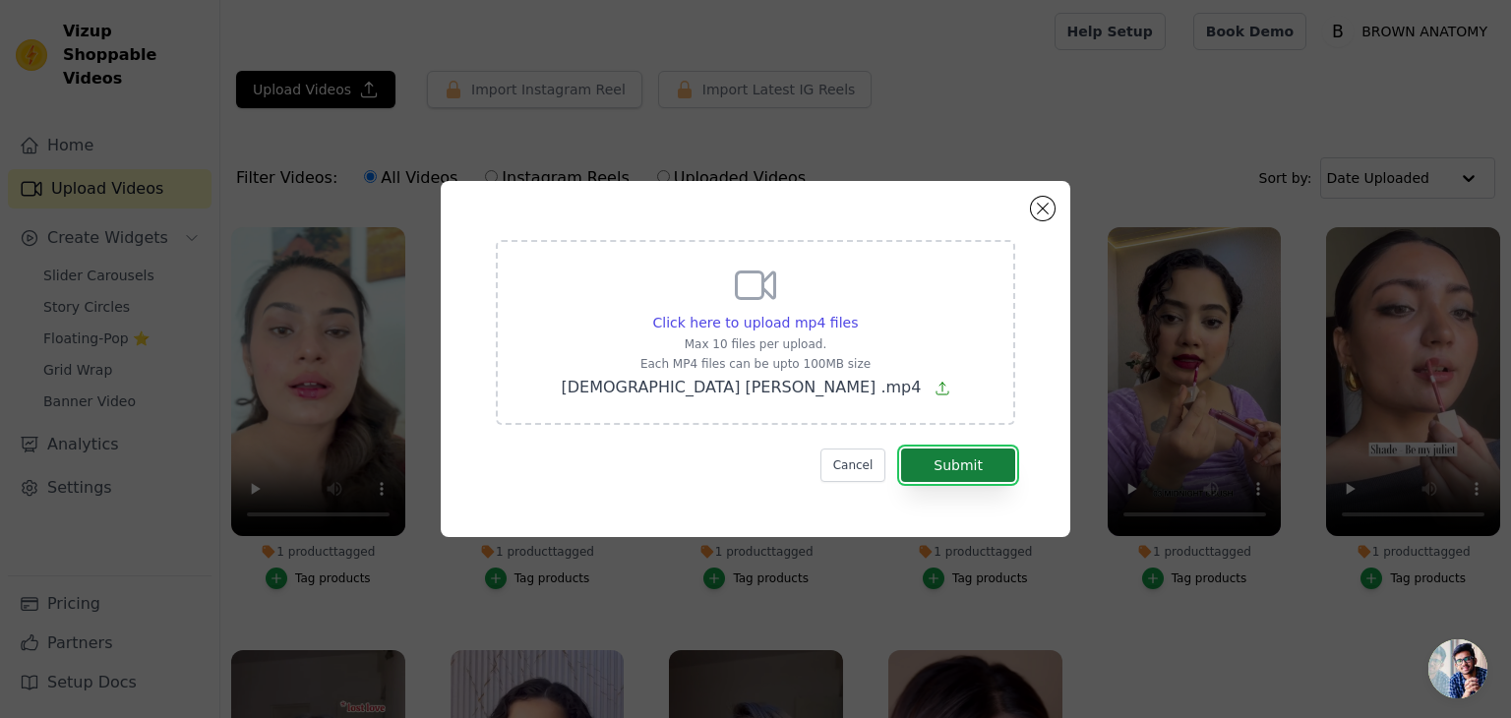
click at [972, 473] on button "Submit" at bounding box center [958, 465] width 114 height 33
click at [1054, 209] on div "Click here to upload mp4 files Max 10 files per upload. Each MP4 files can be u…" at bounding box center [756, 359] width 630 height 356
